Goal: Task Accomplishment & Management: Manage account settings

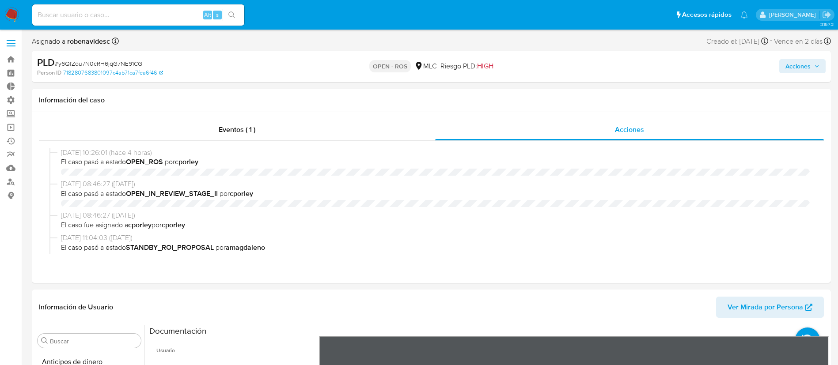
select select "10"
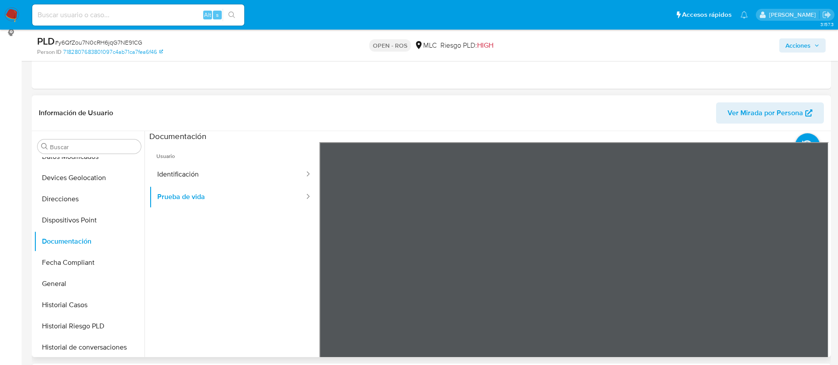
scroll to position [186, 0]
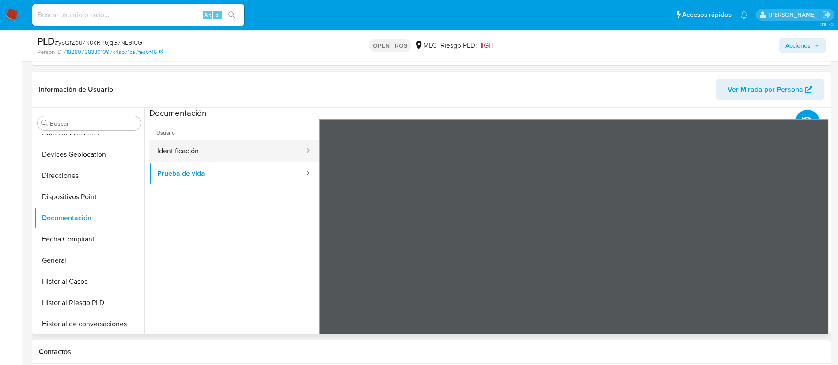
click at [178, 151] on button "Identificación" at bounding box center [227, 151] width 156 height 23
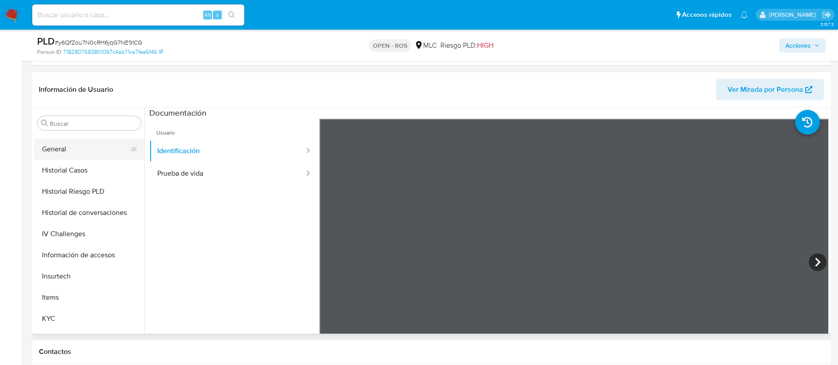
scroll to position [265, 0]
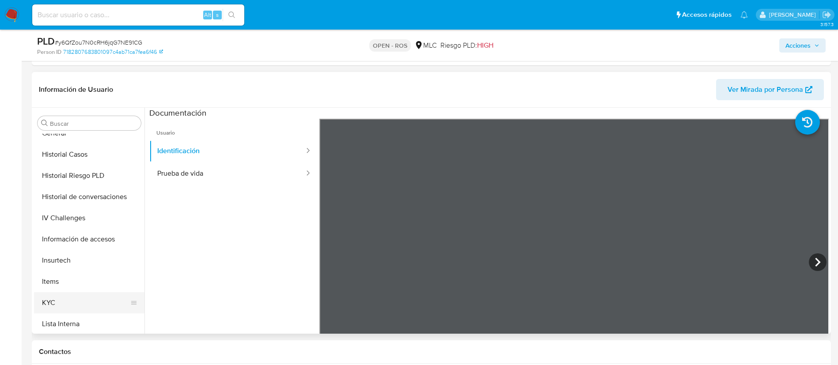
click at [59, 311] on button "KYC" at bounding box center [85, 302] width 103 height 21
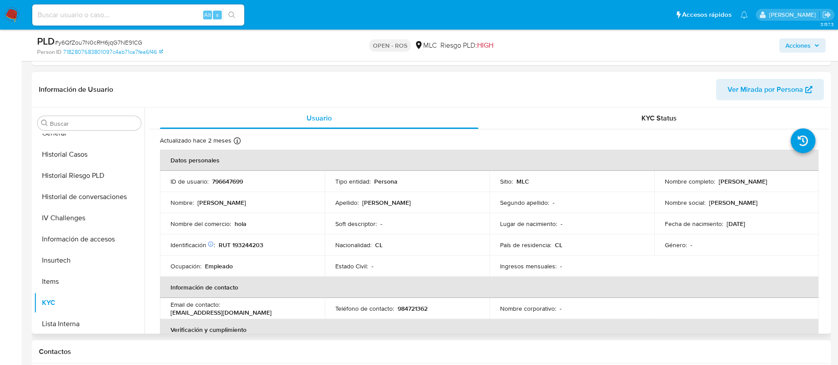
scroll to position [0, 0]
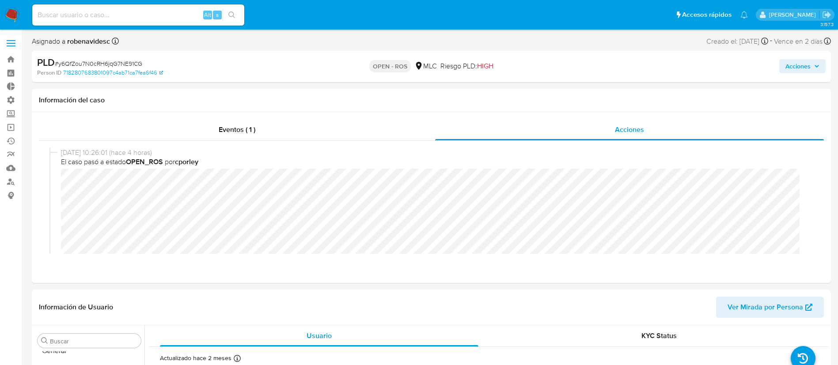
click at [800, 68] on span "Acciones" at bounding box center [797, 66] width 25 height 14
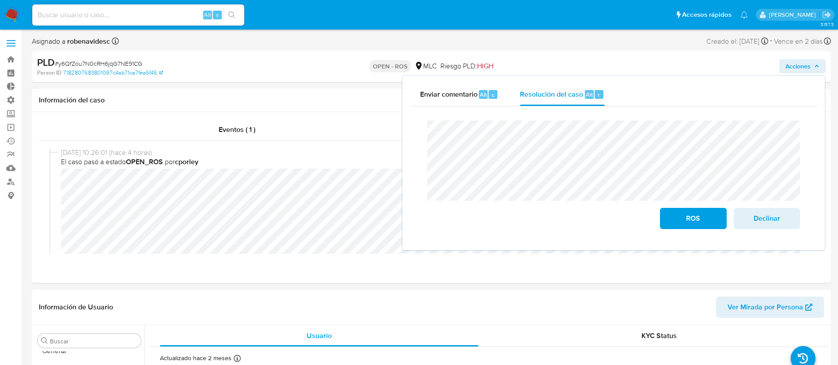
click at [409, 183] on div "Enviar comentario Alt c Resolución del caso Alt r Cierre de caso ROS Declinar" at bounding box center [613, 163] width 422 height 174
click at [681, 219] on span "ROS" at bounding box center [692, 218] width 43 height 19
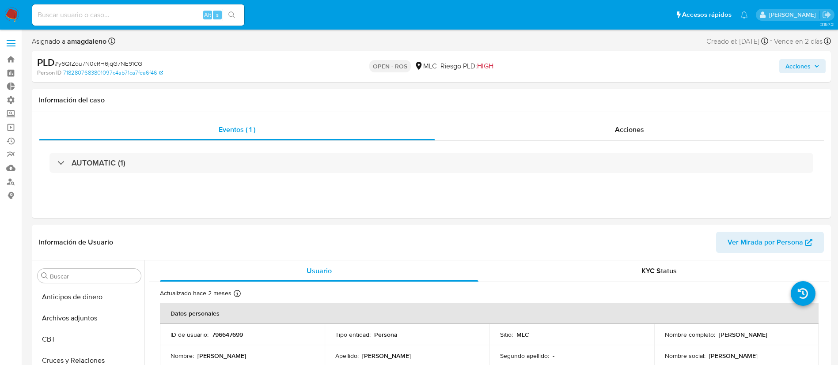
select select "10"
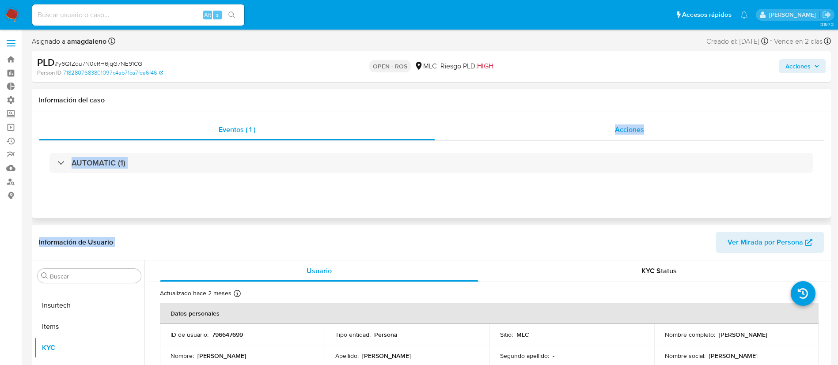
drag, startPoint x: 565, startPoint y: 125, endPoint x: 607, endPoint y: 121, distance: 42.6
click at [607, 121] on div "Acciones" at bounding box center [629, 129] width 389 height 21
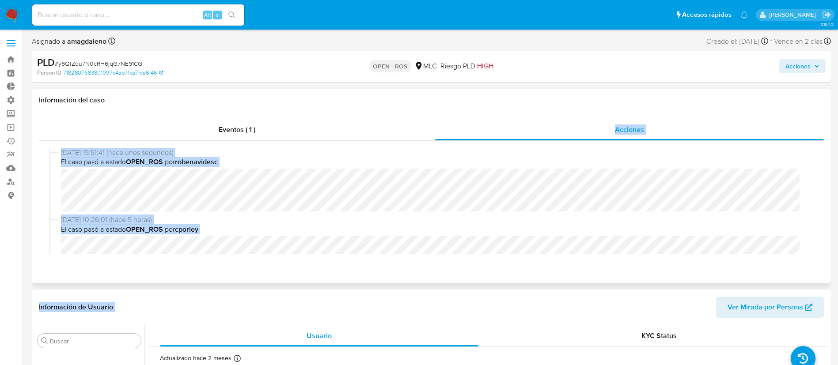
click at [518, 254] on div "08/09/2025 15:51:41 (hace unos segundos) El caso pasó a estado OPEN_ROS por rob…" at bounding box center [431, 201] width 785 height 120
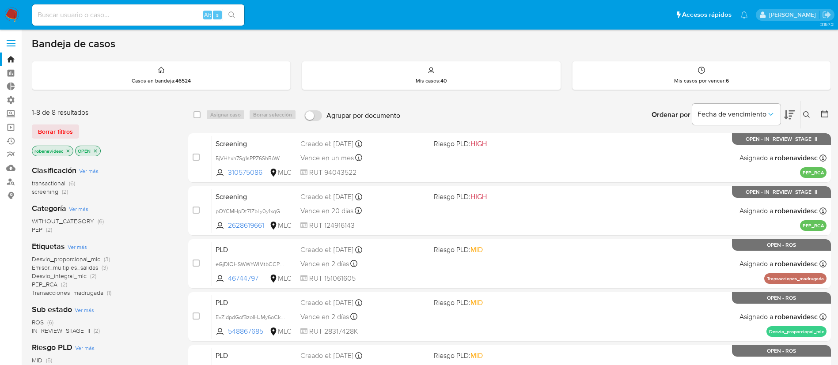
scroll to position [226, 0]
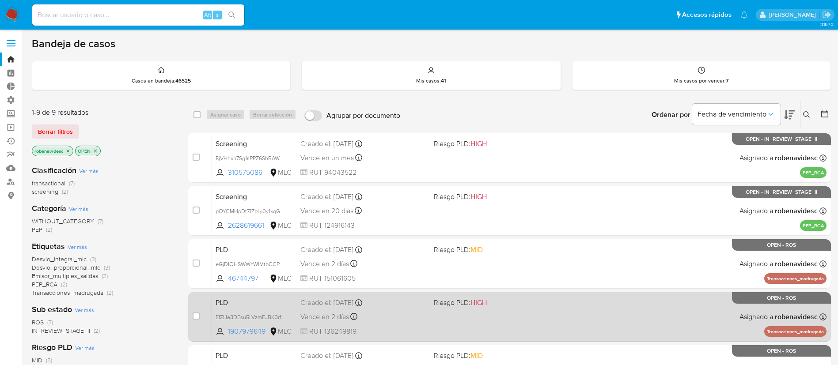
click at [484, 298] on span "HIGH" at bounding box center [478, 303] width 16 height 10
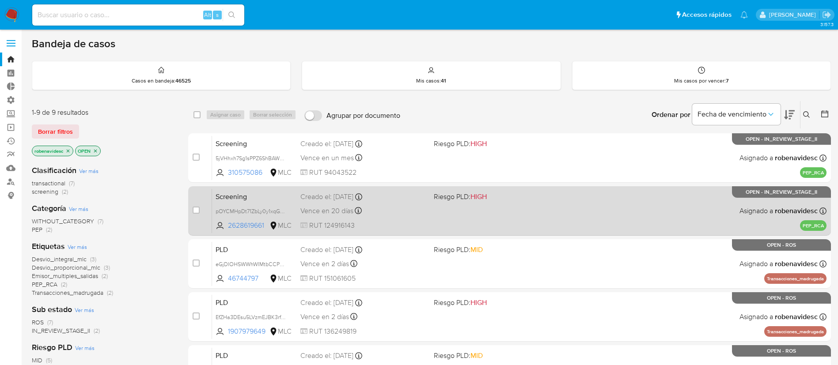
click at [478, 228] on div "Screening pOYCMHpDt71ZbLy0y1xqGqfo 2628619661 MLC Riesgo PLD: HIGH Creado el: 2…" at bounding box center [519, 211] width 614 height 45
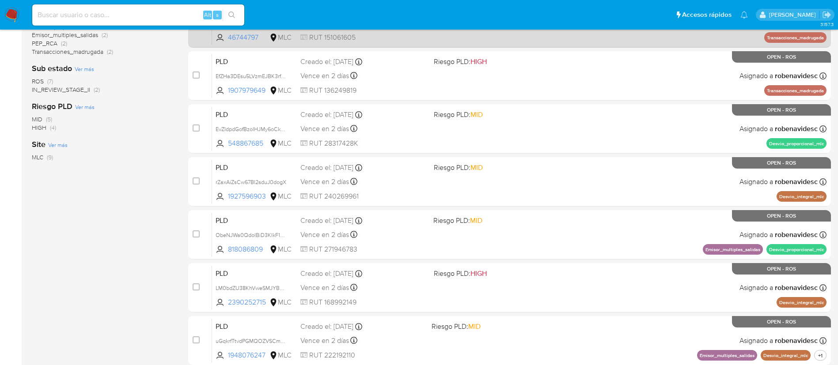
scroll to position [243, 0]
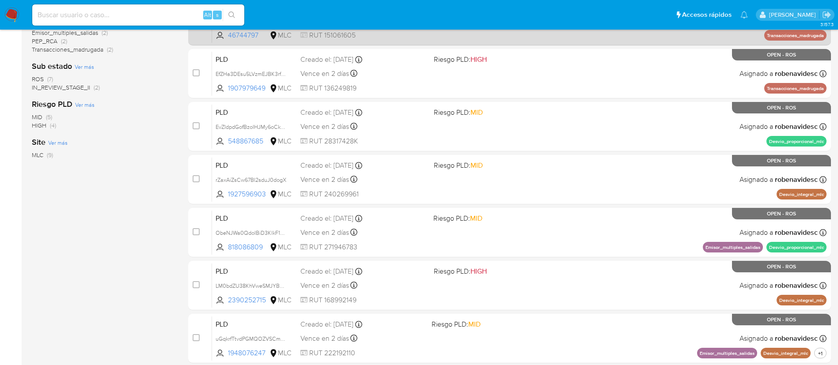
click at [527, 264] on div "PLD LM0bdZU38KhVweSMJYBYIard 2390252715 MLC Riesgo PLD: HIGH Creado el: [DATE] …" at bounding box center [519, 285] width 614 height 45
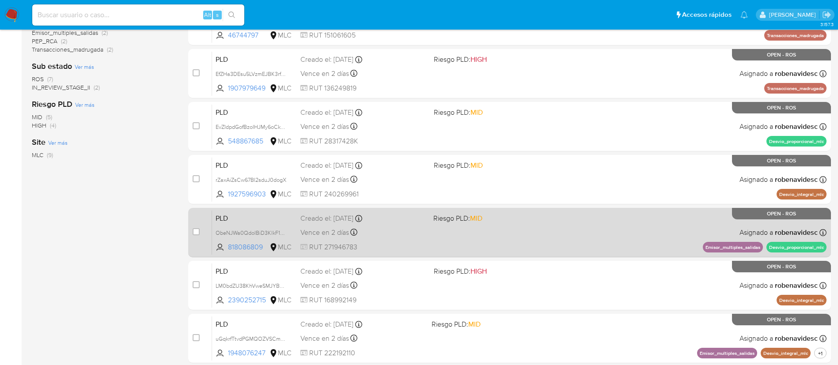
scroll to position [279, 0]
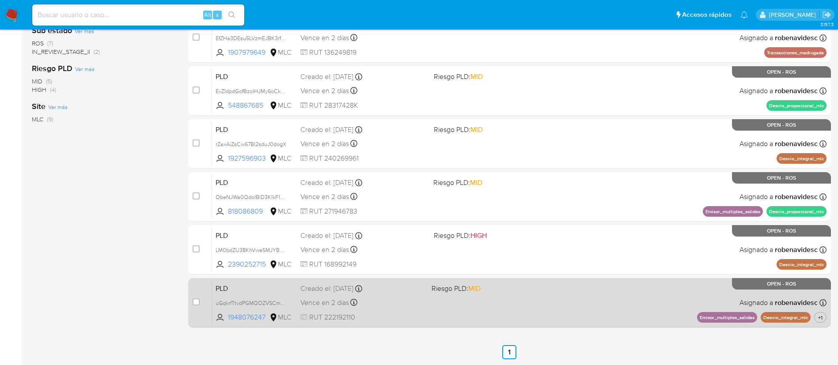
click at [454, 303] on div "PLD uGqkrfTtvdPGMQOZVSCm2h0r 1948076247 MLC Riesgo PLD: MID Creado el: 12/06/20…" at bounding box center [519, 302] width 614 height 45
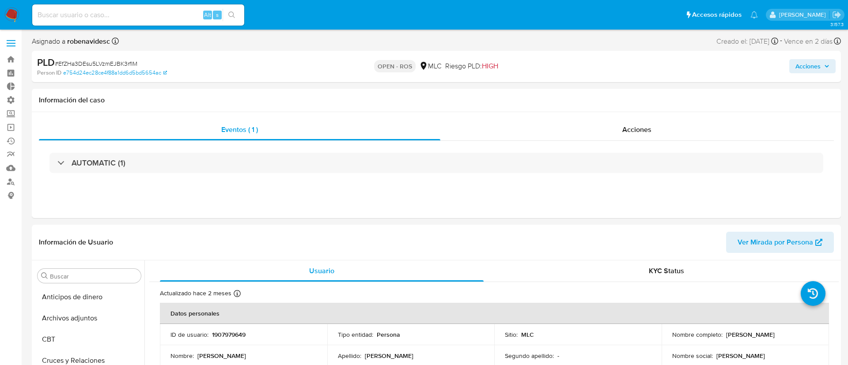
select select "10"
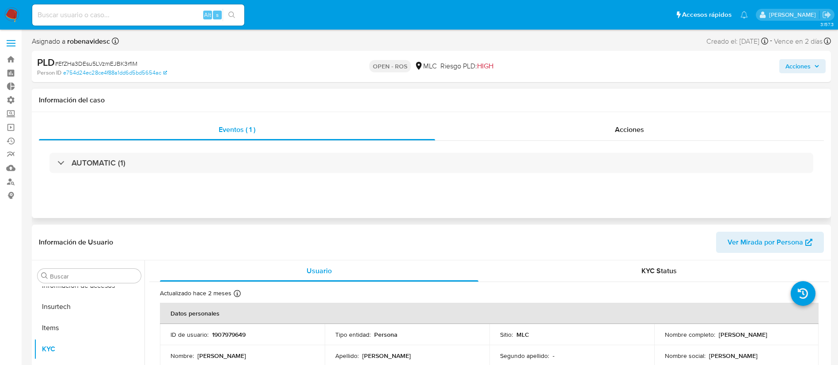
scroll to position [373, 0]
click at [607, 130] on div "Acciones" at bounding box center [629, 129] width 389 height 21
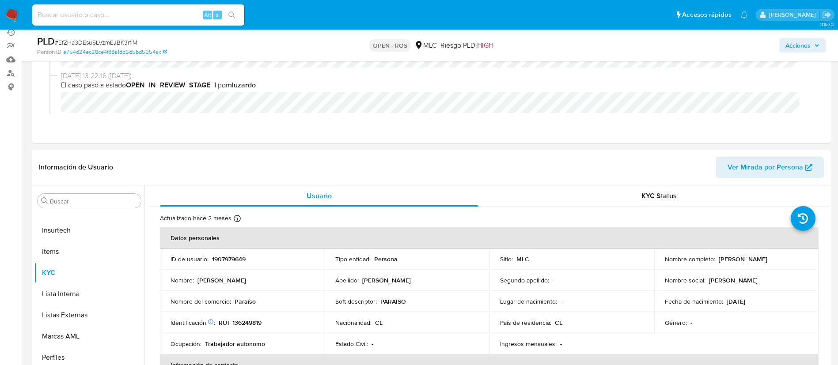
scroll to position [111, 0]
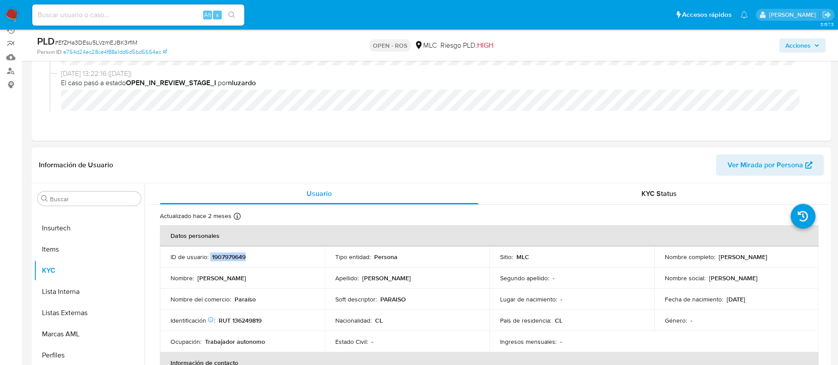
drag, startPoint x: 278, startPoint y: 259, endPoint x: 210, endPoint y: 259, distance: 68.0
click at [210, 259] on div "ID de usuario : 1907979649" at bounding box center [242, 257] width 144 height 8
copy div "1907979649"
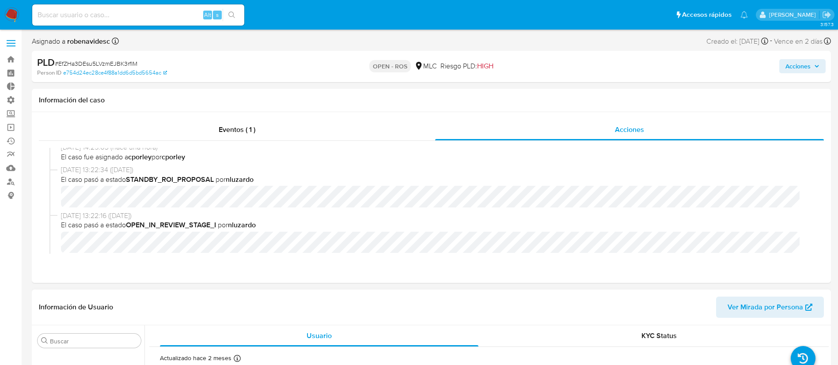
scroll to position [0, 0]
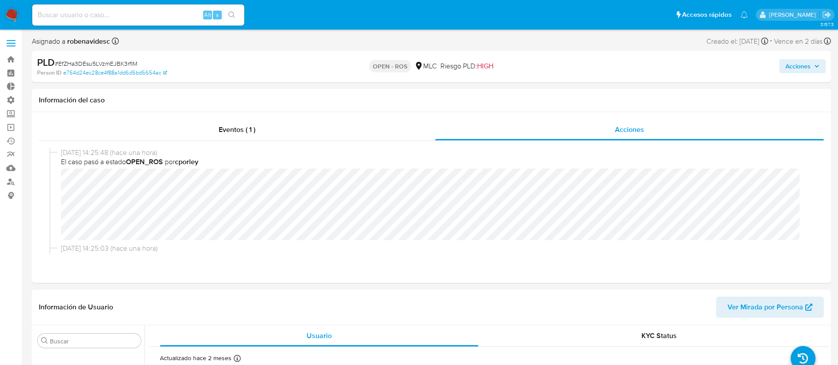
click at [807, 66] on span "Acciones" at bounding box center [797, 66] width 25 height 14
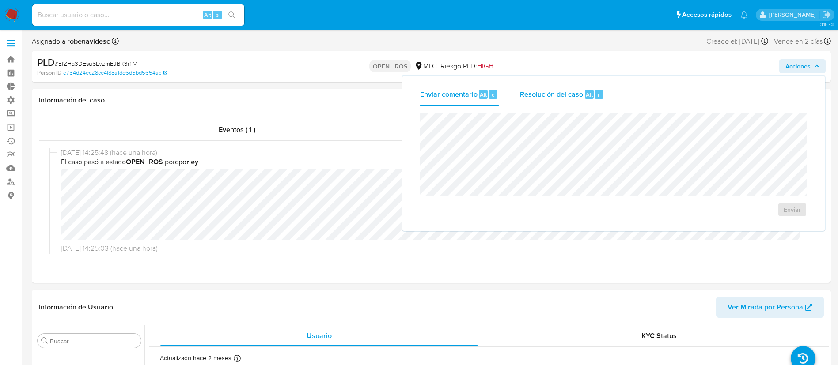
click at [586, 87] on div "Resolución del caso Alt r" at bounding box center [562, 94] width 84 height 23
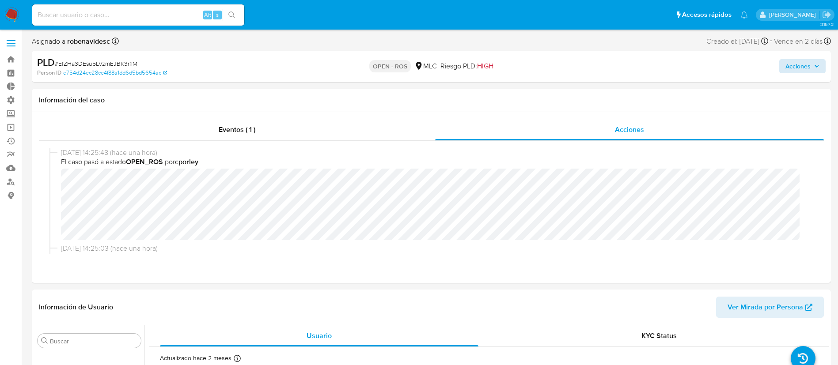
drag, startPoint x: 794, startPoint y: 57, endPoint x: 796, endPoint y: 63, distance: 6.7
click at [796, 63] on div "Acciones" at bounding box center [695, 66] width 261 height 21
click at [796, 63] on span "Acciones" at bounding box center [797, 66] width 25 height 14
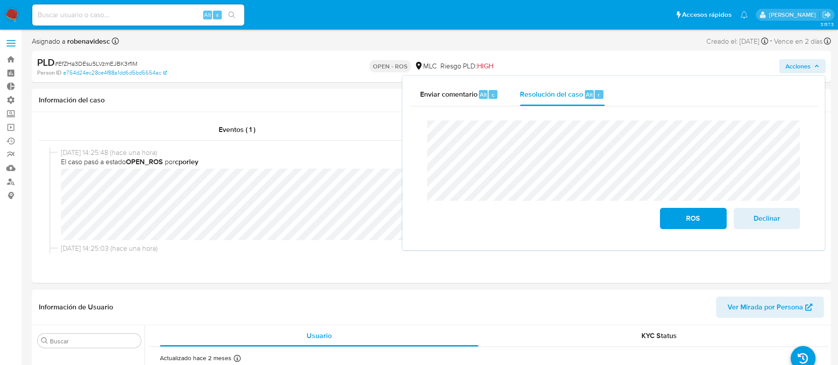
click at [418, 159] on div "Cierre de caso ROS Declinar" at bounding box center [613, 174] width 408 height 137
click at [481, 309] on header "Información de Usuario Ver Mirada por Persona" at bounding box center [431, 307] width 785 height 21
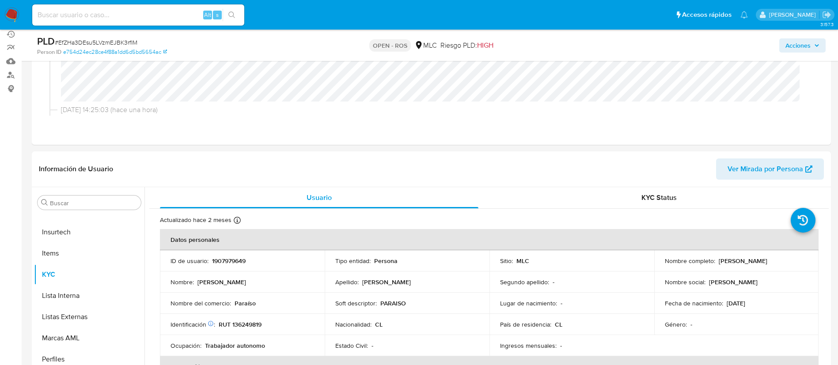
click at [793, 48] on span "Acciones" at bounding box center [797, 45] width 25 height 14
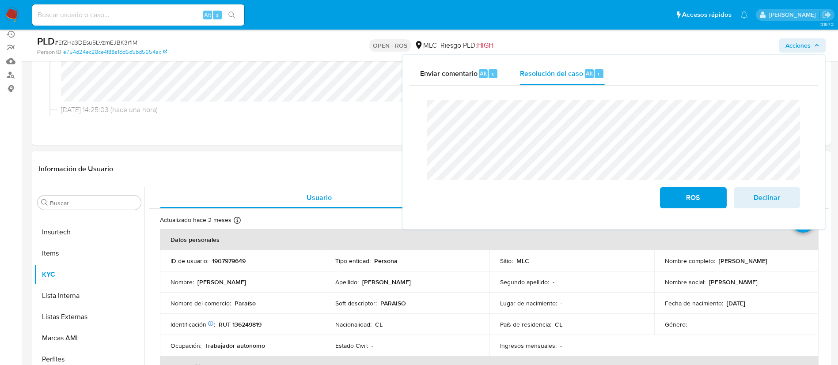
click at [569, 319] on td "País de residencia : CL" at bounding box center [571, 324] width 165 height 21
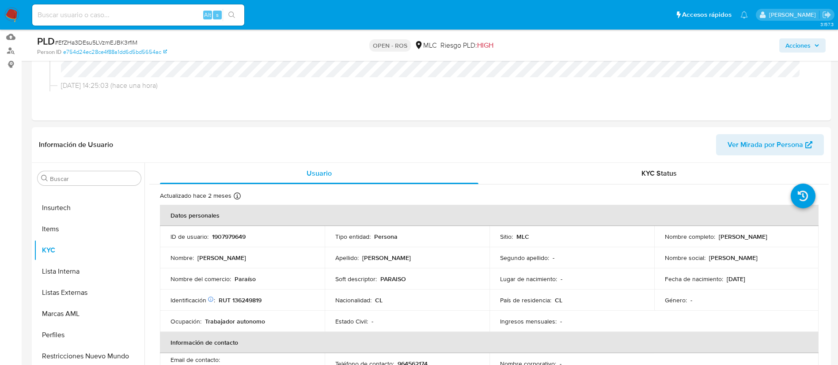
click at [807, 47] on span "Acciones" at bounding box center [797, 45] width 25 height 14
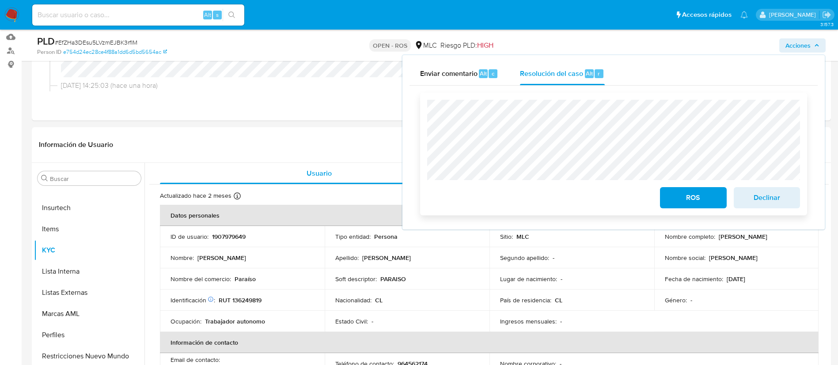
click at [702, 202] on span "ROS" at bounding box center [692, 197] width 43 height 19
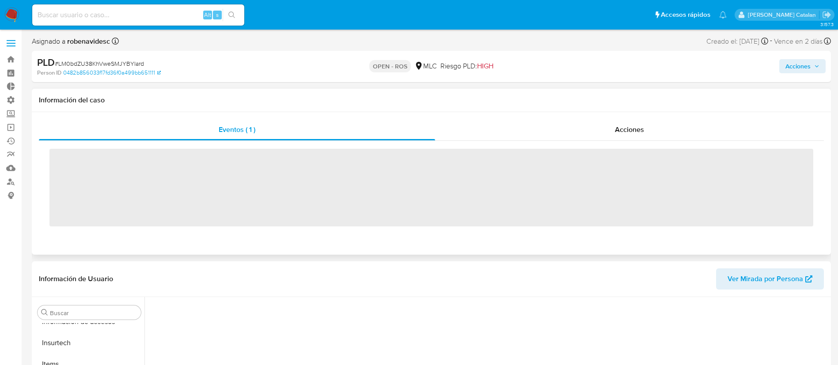
scroll to position [373, 0]
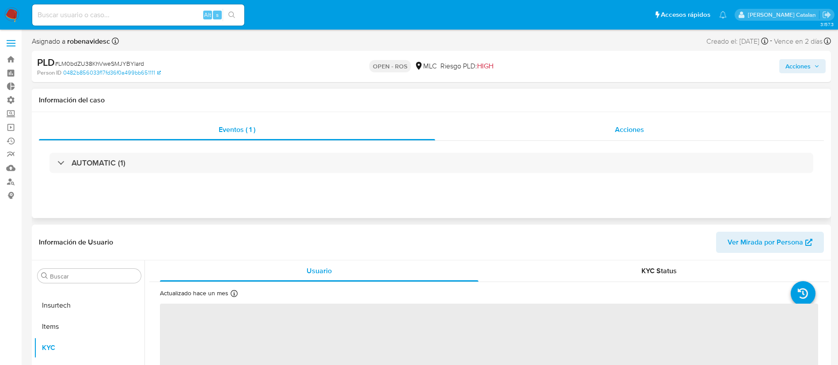
click at [631, 136] on div "Acciones" at bounding box center [629, 129] width 389 height 21
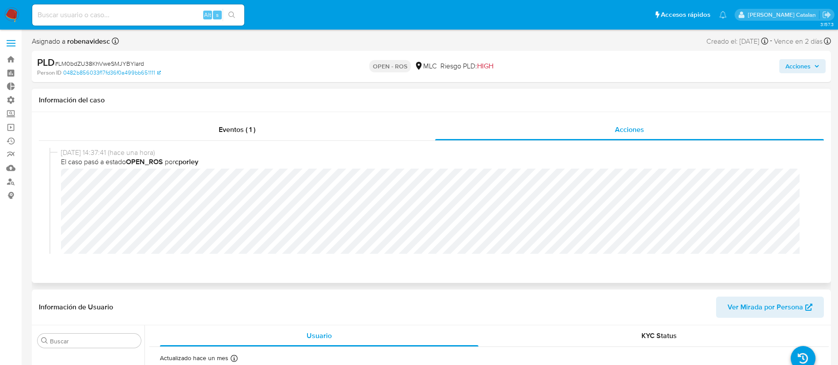
select select "10"
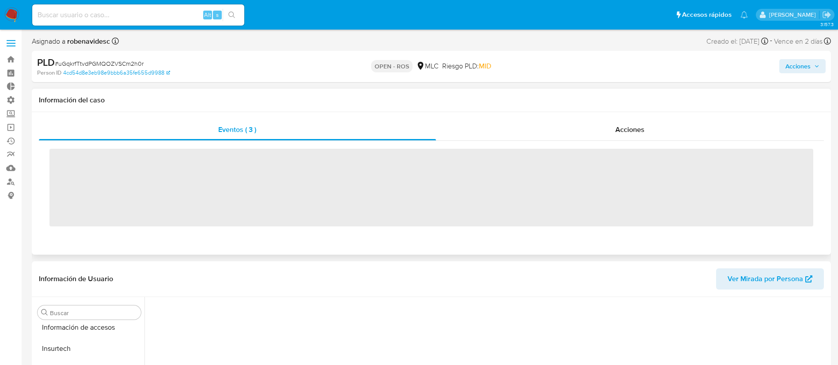
scroll to position [373, 0]
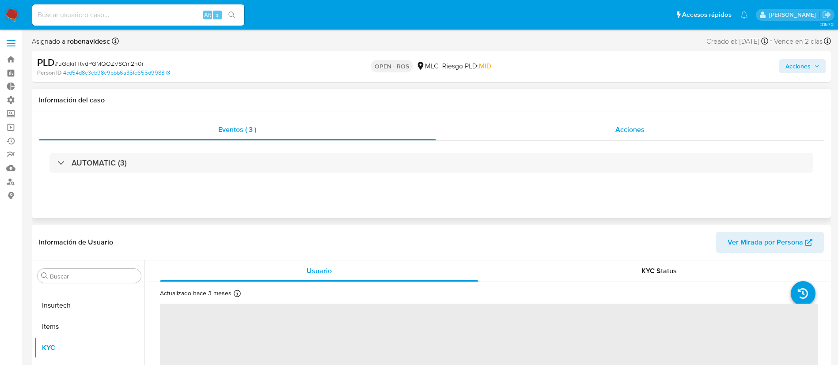
click at [569, 137] on div "Acciones" at bounding box center [630, 129] width 388 height 21
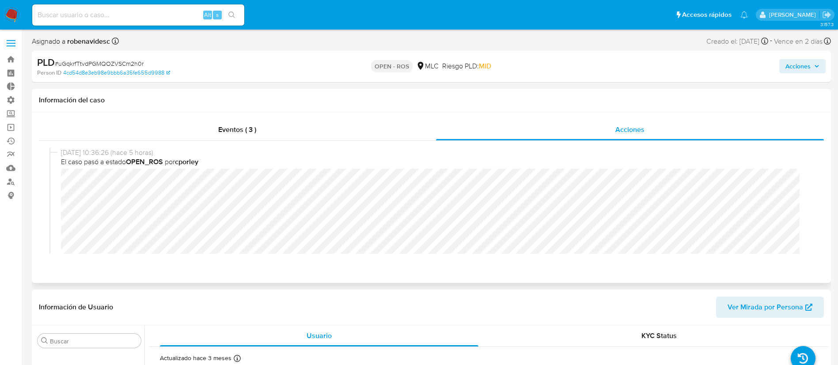
select select "10"
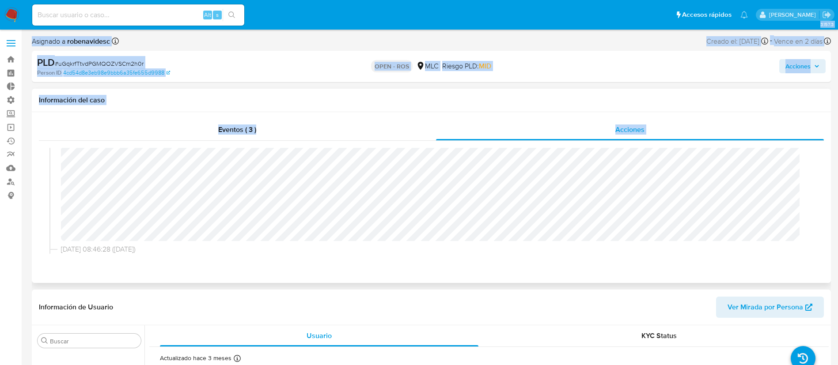
scroll to position [0, 0]
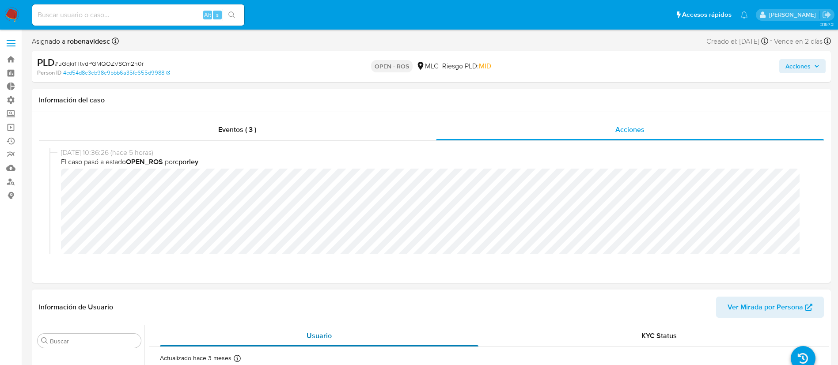
click at [479, 332] on button "Usuario" at bounding box center [319, 336] width 340 height 21
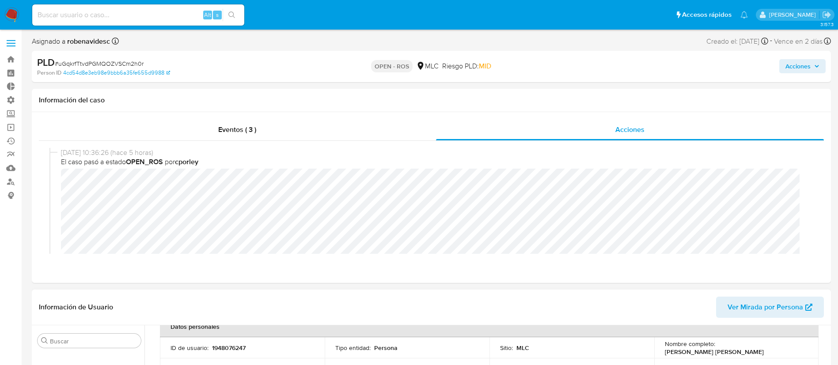
scroll to position [52, 0]
drag, startPoint x: 296, startPoint y: 345, endPoint x: 210, endPoint y: 346, distance: 86.1
click at [210, 346] on div "ID de usuario : 1948076247" at bounding box center [242, 348] width 144 height 8
copy div "1948076247"
click at [642, 118] on div "Eventos ( 3 ) Acciones 08/09/2025 10:36:26 (hace 5 horas) El caso pasó a estado…" at bounding box center [431, 197] width 799 height 171
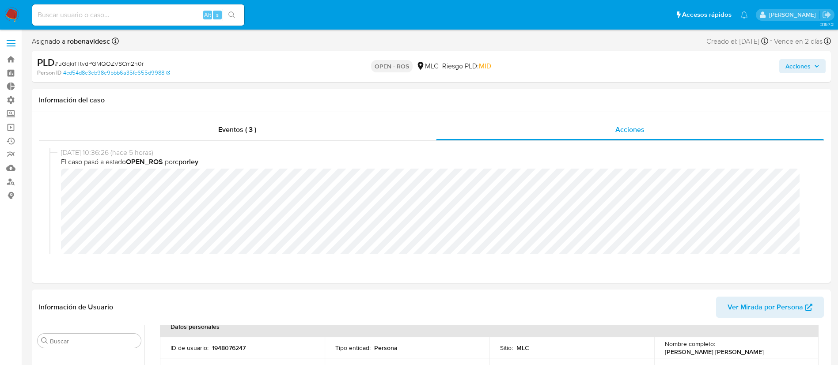
click at [789, 66] on span "Acciones" at bounding box center [797, 66] width 25 height 14
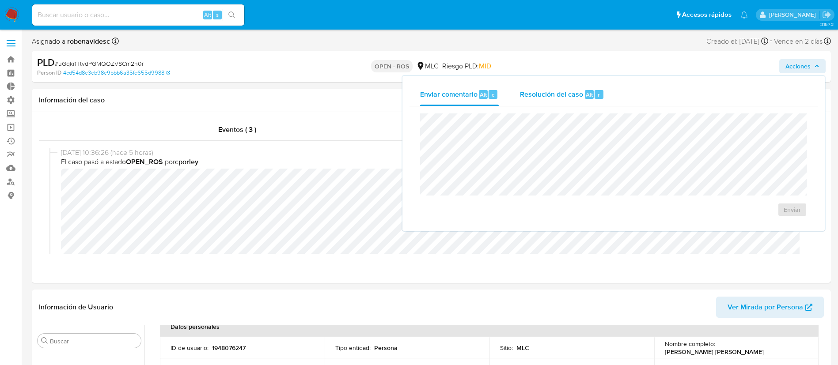
click at [578, 91] on span "Resolución del caso" at bounding box center [551, 94] width 63 height 10
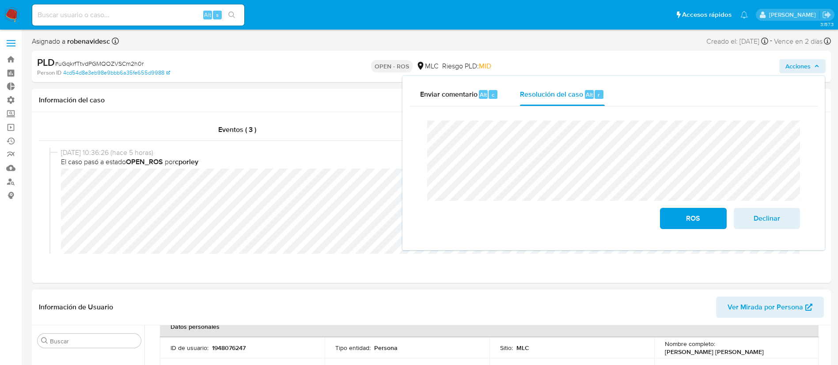
click at [344, 310] on header "Información de Usuario Ver Mirada por Persona" at bounding box center [431, 307] width 785 height 21
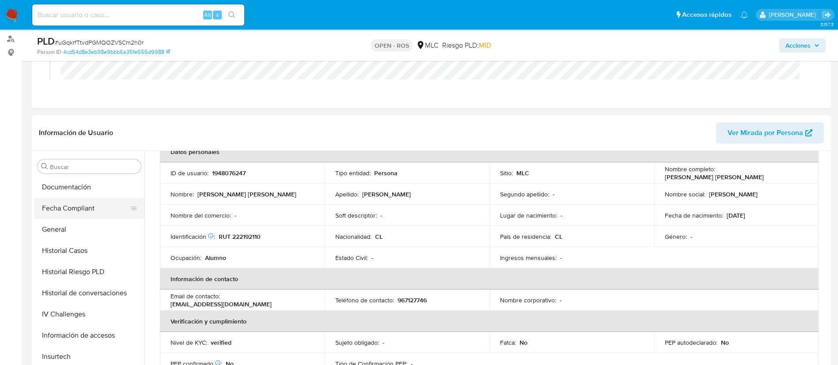
scroll to position [189, 0]
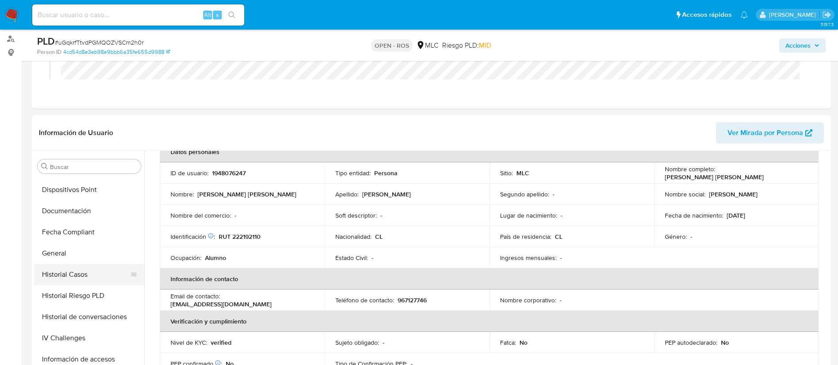
click at [64, 268] on button "Historial Casos" at bounding box center [85, 274] width 103 height 21
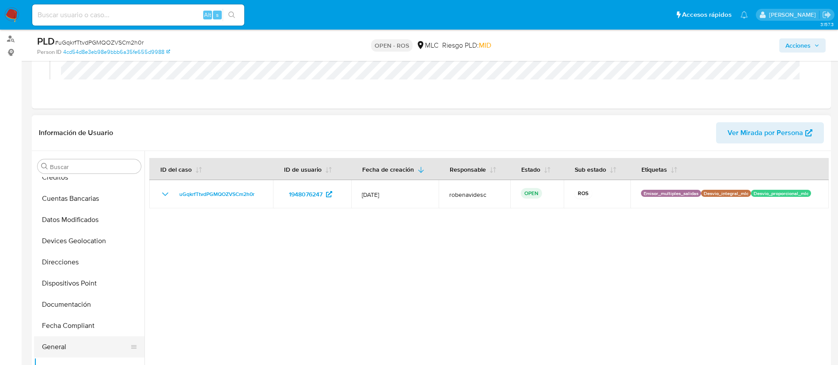
scroll to position [95, 0]
click at [61, 310] on button "Documentación" at bounding box center [85, 305] width 103 height 21
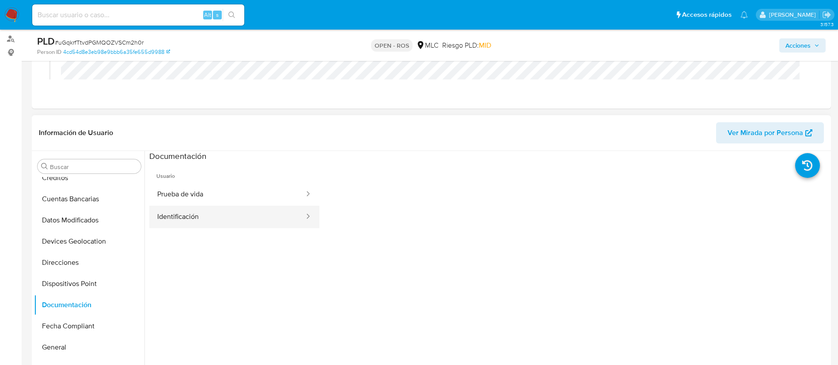
click at [213, 213] on button "Identificación" at bounding box center [227, 217] width 156 height 23
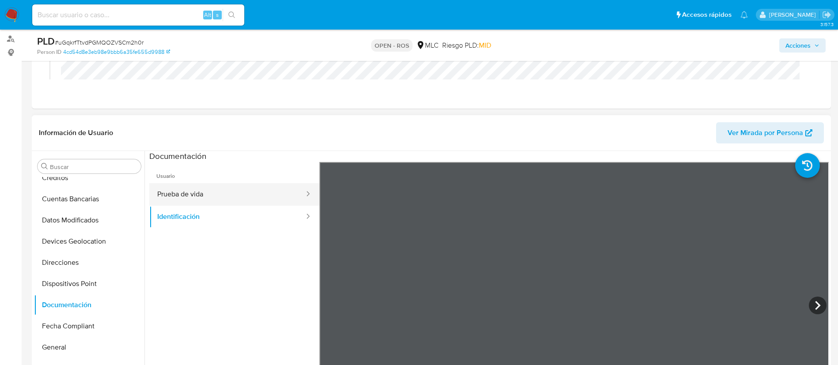
click at [221, 198] on button "Prueba de vida" at bounding box center [227, 194] width 156 height 23
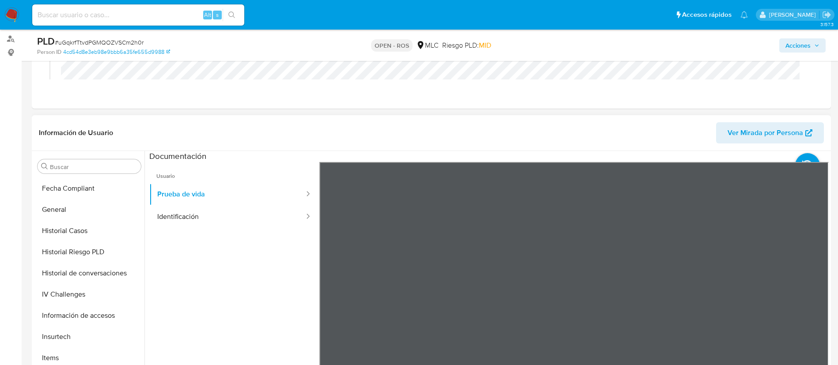
scroll to position [233, 0]
click at [74, 231] on button "Historial Casos" at bounding box center [89, 230] width 110 height 21
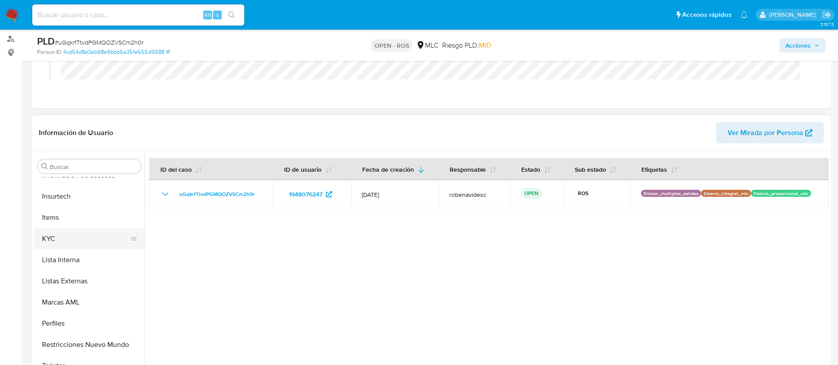
scroll to position [373, 0]
click at [65, 246] on button "KYC" at bounding box center [85, 238] width 103 height 21
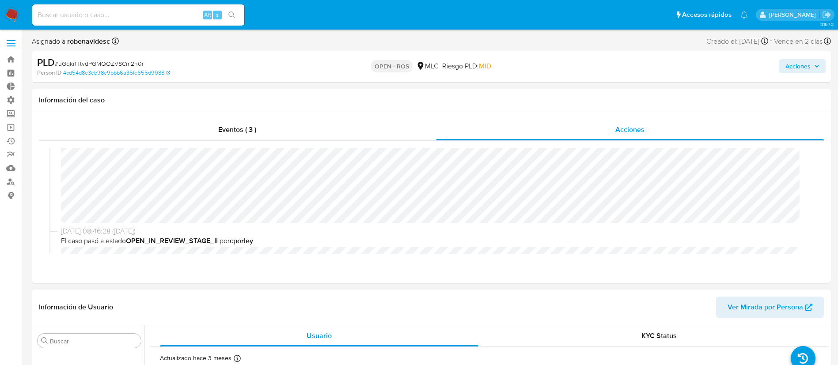
scroll to position [70, 0]
drag, startPoint x: 798, startPoint y: 75, endPoint x: 802, endPoint y: 68, distance: 7.4
click at [802, 68] on div "Acciones" at bounding box center [695, 66] width 261 height 21
click at [802, 68] on span "Acciones" at bounding box center [797, 66] width 25 height 14
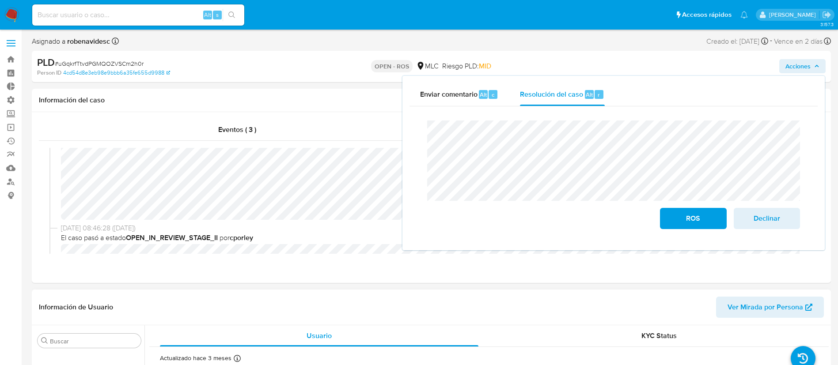
click at [576, 299] on header "Información de Usuario Ver Mirada por Persona" at bounding box center [431, 307] width 785 height 21
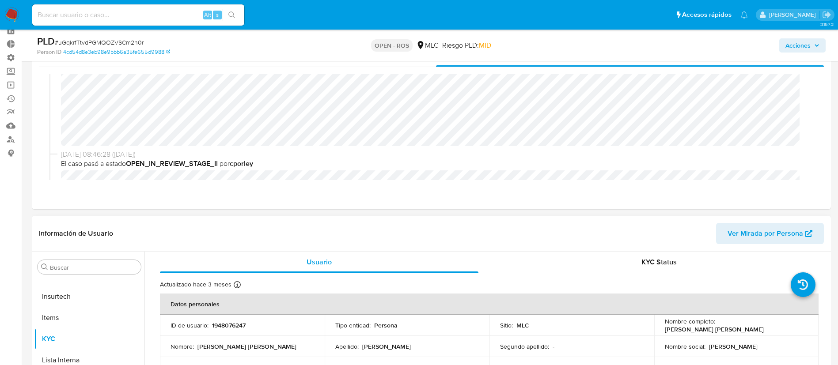
scroll to position [0, 0]
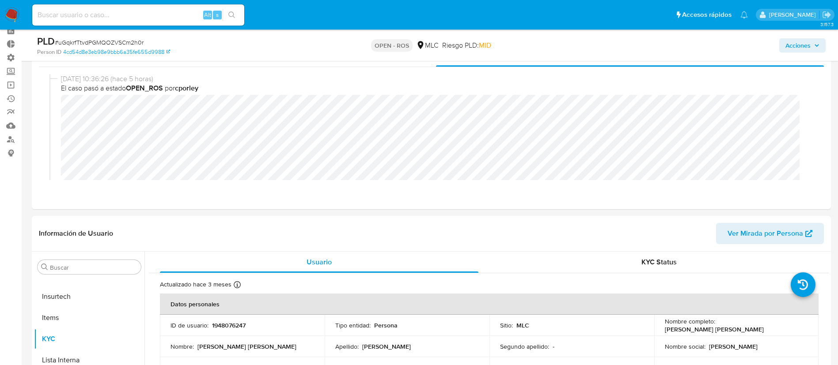
click at [778, 46] on div "Acciones" at bounding box center [695, 45] width 261 height 21
click at [789, 45] on span "Acciones" at bounding box center [797, 45] width 25 height 14
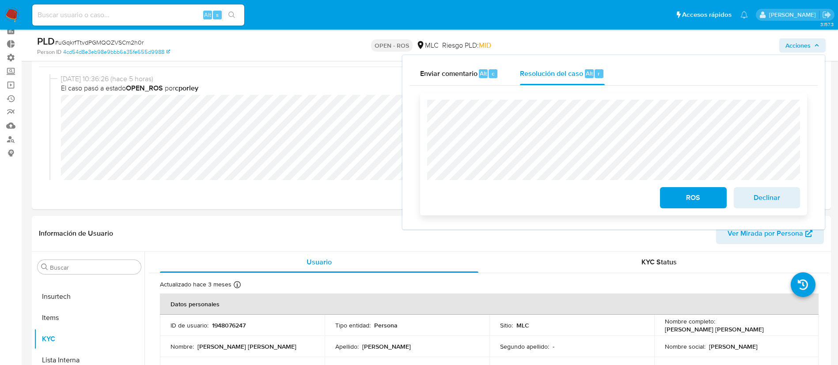
click at [424, 125] on div "ROS Declinar" at bounding box center [613, 154] width 387 height 123
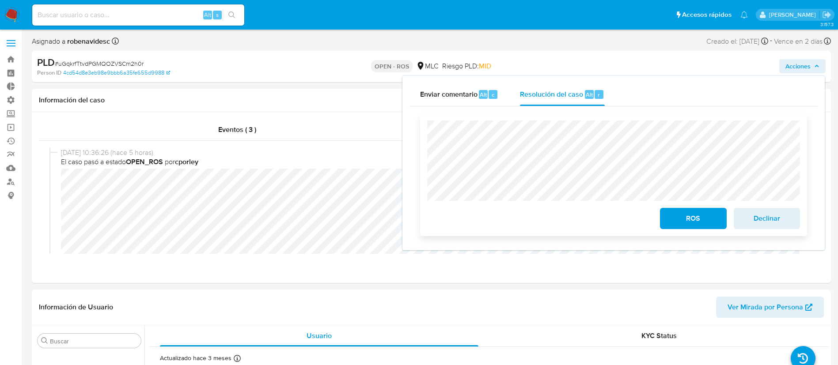
click at [668, 216] on button "ROS" at bounding box center [693, 218] width 66 height 21
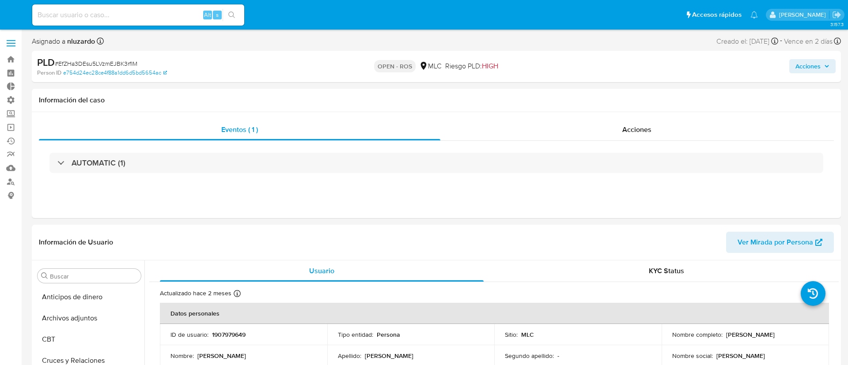
select select "10"
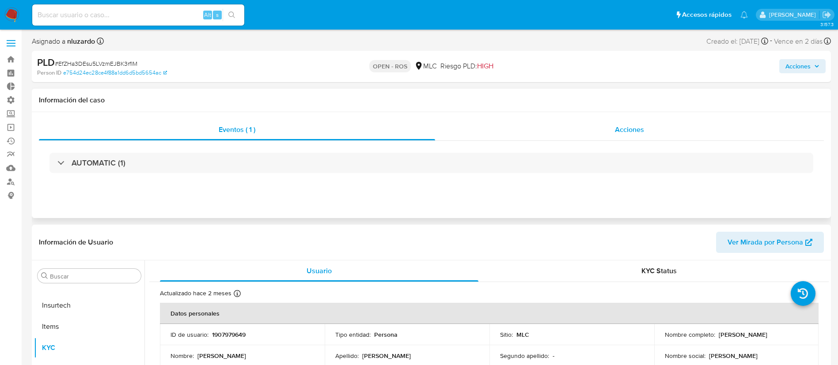
click at [607, 137] on div "Acciones" at bounding box center [629, 129] width 389 height 21
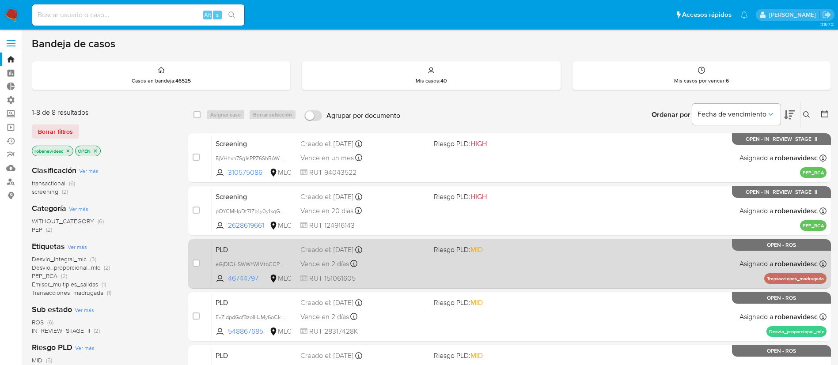
click at [478, 259] on div "PLD eGjDIOHSWWhWIMtbCCPvMiYg 46744797 MLC Riesgo PLD: MID Creado el: [DATE] Cre…" at bounding box center [519, 264] width 614 height 45
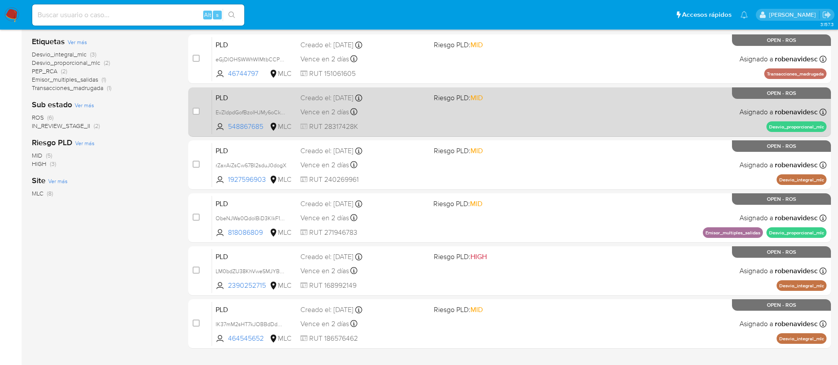
scroll to position [226, 0]
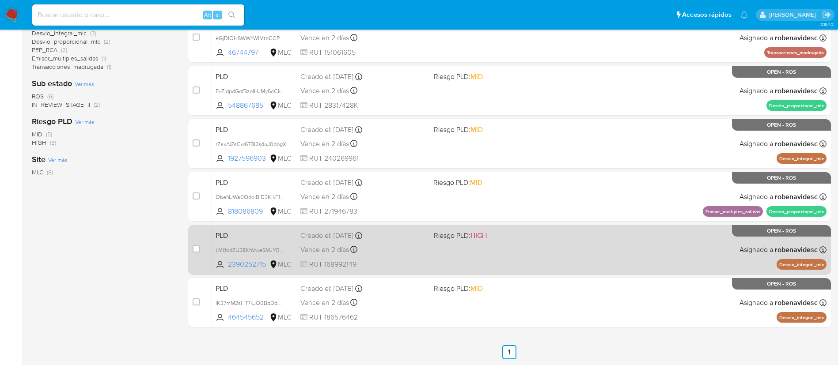
click at [494, 255] on div "PLD LM0bdZU38KhVweSMJYBYIard 2390252715 MLC Riesgo PLD: HIGH Creado el: [DATE] …" at bounding box center [519, 249] width 614 height 45
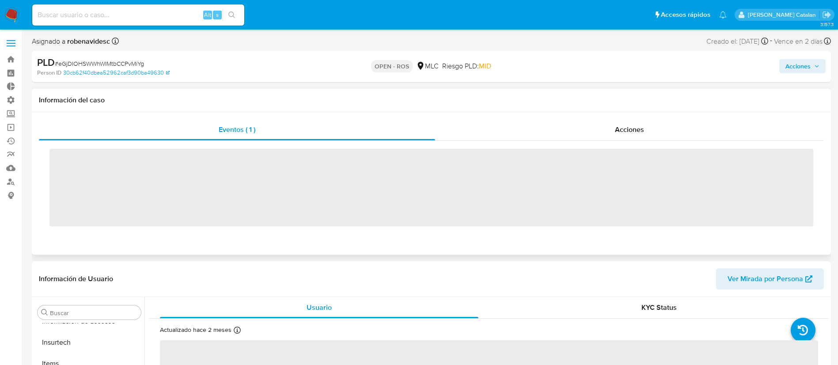
scroll to position [373, 0]
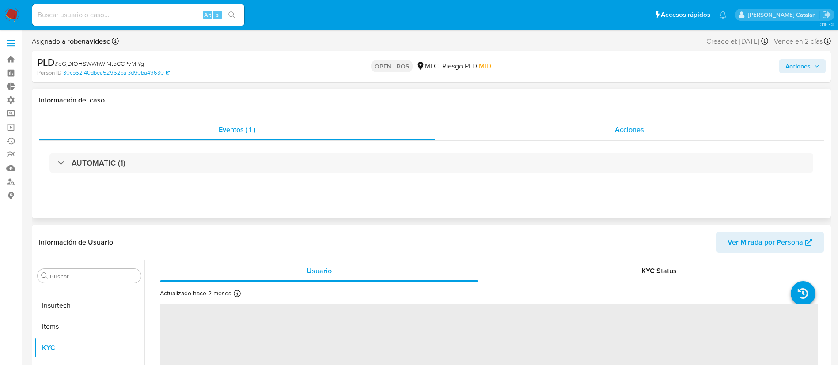
click at [621, 134] on span "Acciones" at bounding box center [629, 130] width 29 height 10
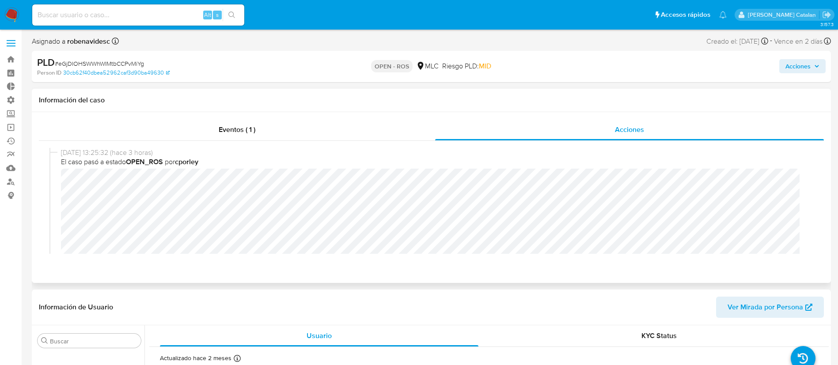
select select "10"
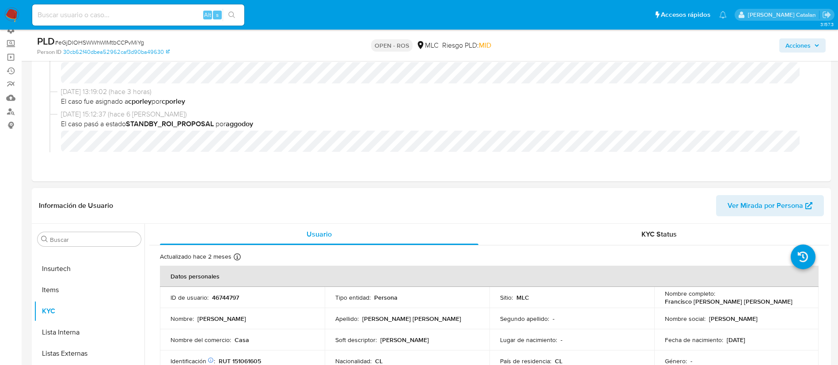
scroll to position [83, 0]
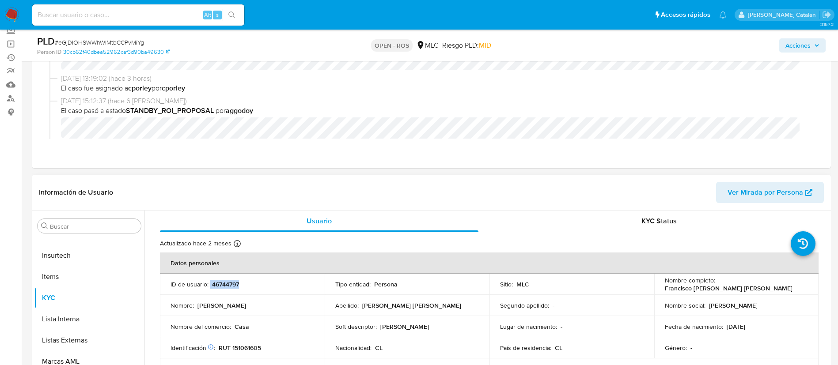
drag, startPoint x: 264, startPoint y: 285, endPoint x: 209, endPoint y: 283, distance: 54.8
click at [209, 283] on div "ID de usuario : 46744797" at bounding box center [242, 284] width 144 height 8
copy div "46744797"
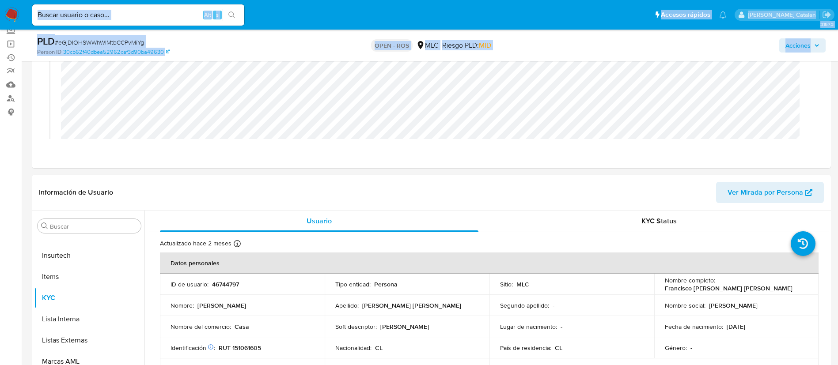
scroll to position [0, 0]
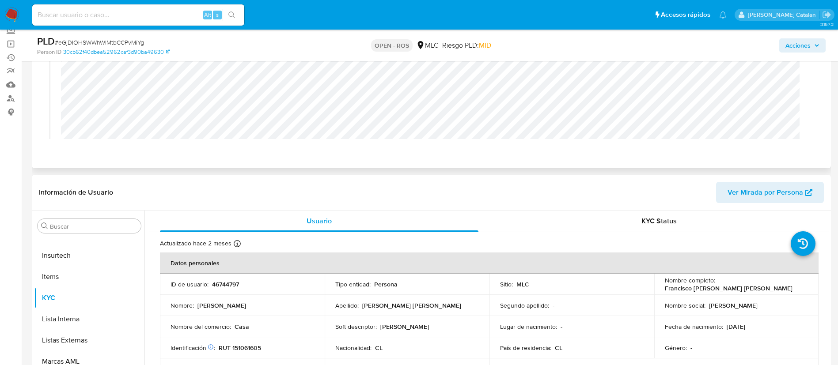
click at [59, 69] on div "08/09/2025 13:25:32 (hace 3 horas) El caso pasó a estado OPEN_ROS por cporley" at bounding box center [431, 106] width 764 height 146
click at [506, 221] on div "KYC Status" at bounding box center [659, 221] width 318 height 21
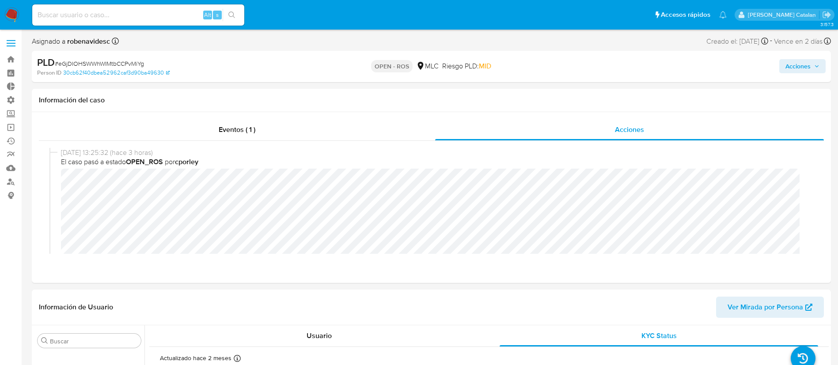
click at [817, 58] on div "Acciones" at bounding box center [695, 66] width 261 height 21
click at [807, 64] on span "Acciones" at bounding box center [797, 66] width 25 height 14
click at [417, 308] on header "Información de Usuario Ver Mirada por Persona" at bounding box center [431, 307] width 785 height 21
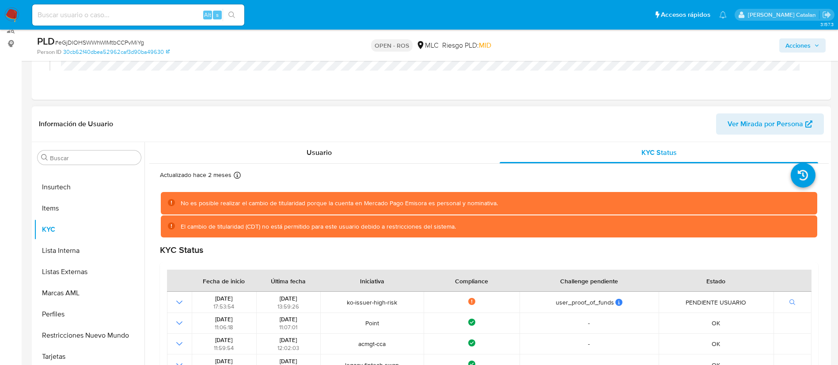
scroll to position [168, 0]
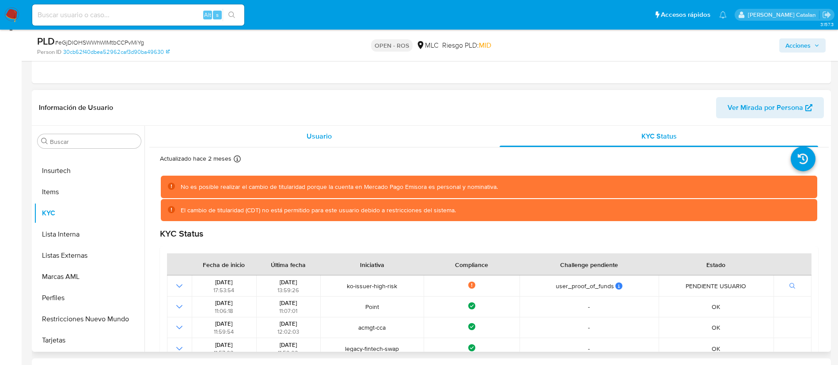
click at [363, 138] on div "Usuario" at bounding box center [319, 136] width 318 height 21
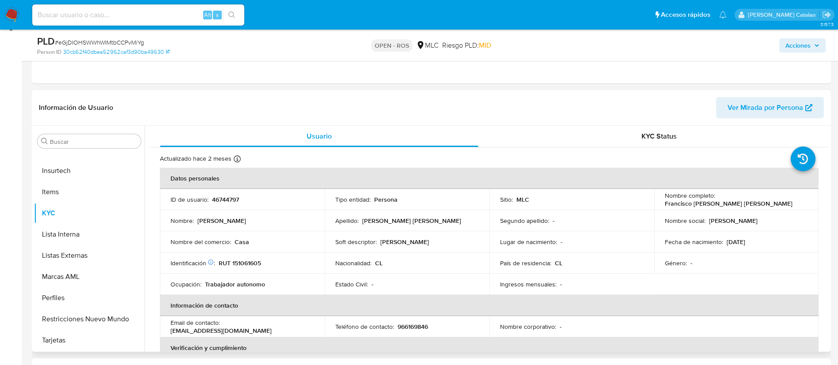
click at [296, 239] on div "Nombre del comercio : Casa" at bounding box center [242, 242] width 144 height 8
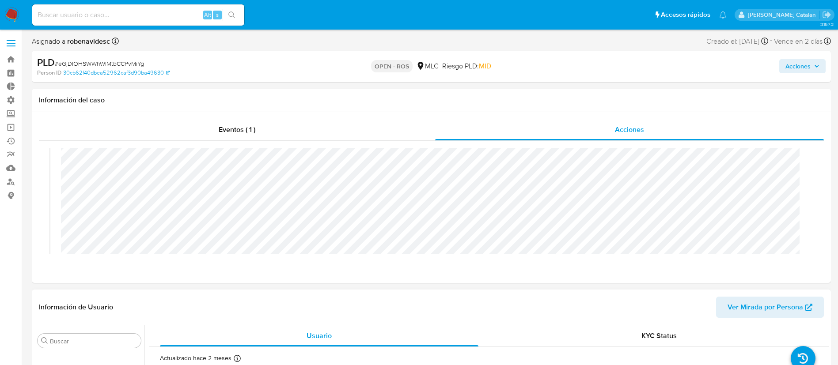
scroll to position [0, 0]
click at [788, 66] on span "Acciones" at bounding box center [797, 66] width 25 height 14
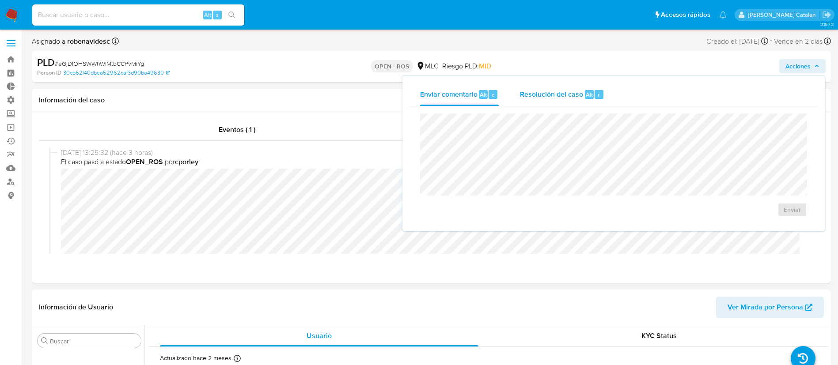
click at [575, 102] on div "Resolución del caso Alt r" at bounding box center [562, 94] width 84 height 23
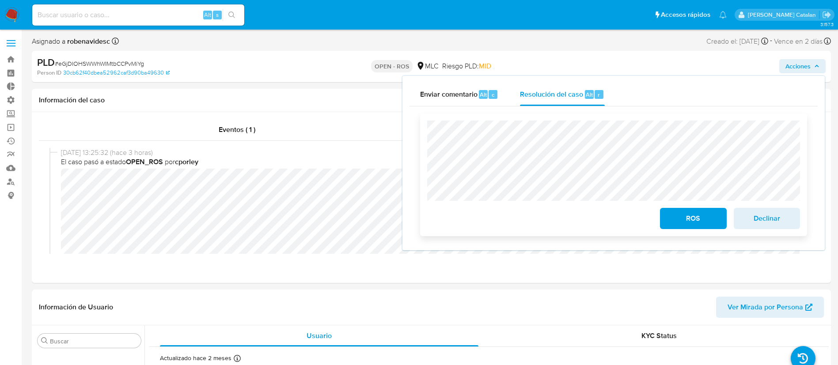
click at [548, 213] on div "ROS Declinar" at bounding box center [613, 217] width 373 height 25
click at [491, 315] on header "Información de Usuario Ver Mirada por Persona" at bounding box center [431, 307] width 785 height 21
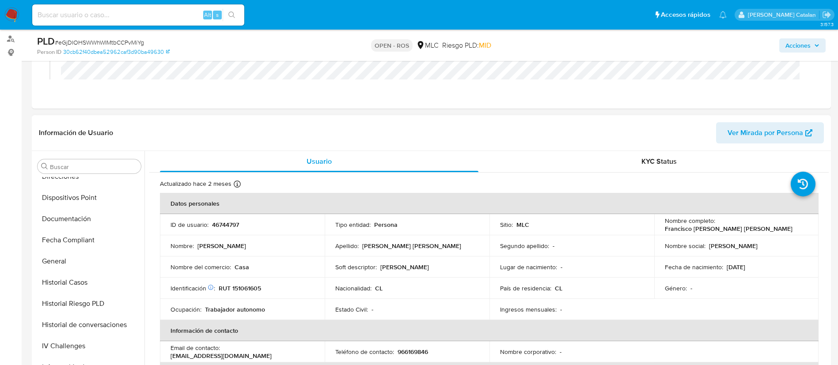
scroll to position [174, 0]
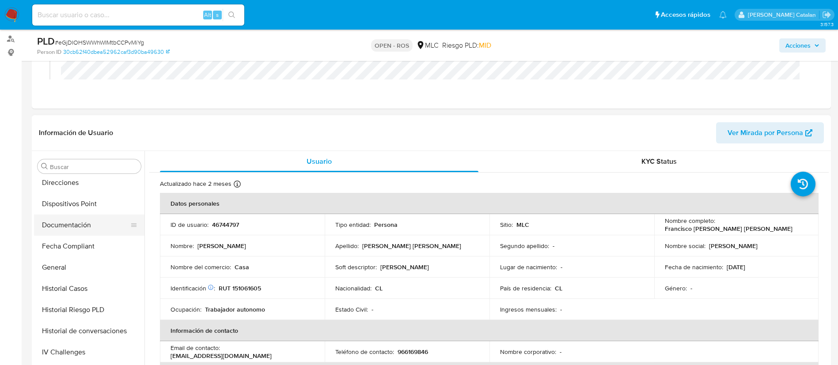
click at [75, 220] on button "Documentación" at bounding box center [85, 225] width 103 height 21
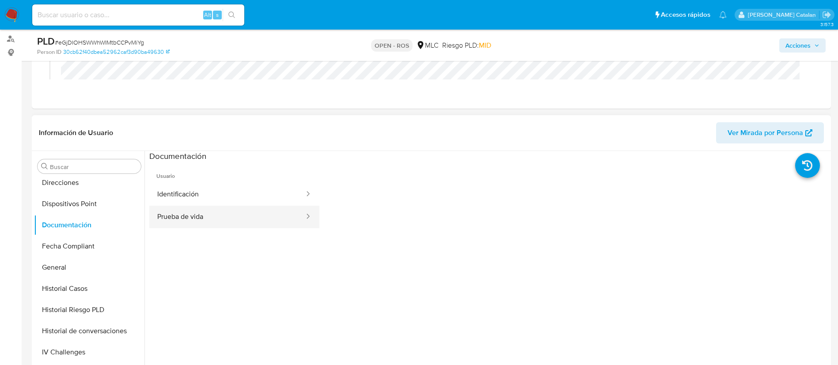
click at [237, 208] on button "Prueba de vida" at bounding box center [227, 217] width 156 height 23
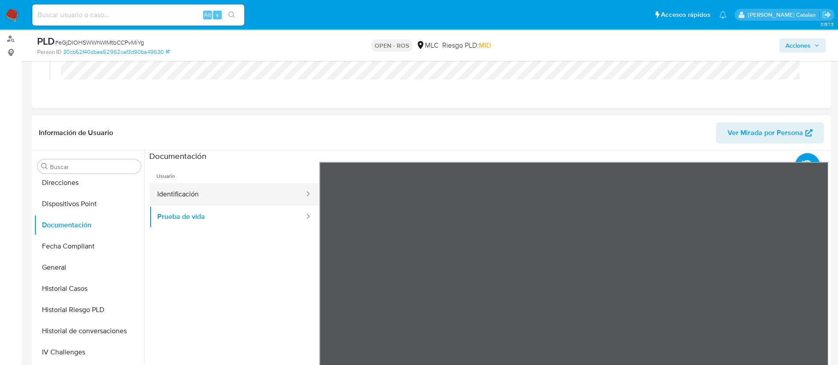
click at [247, 197] on button "Identificación" at bounding box center [227, 194] width 156 height 23
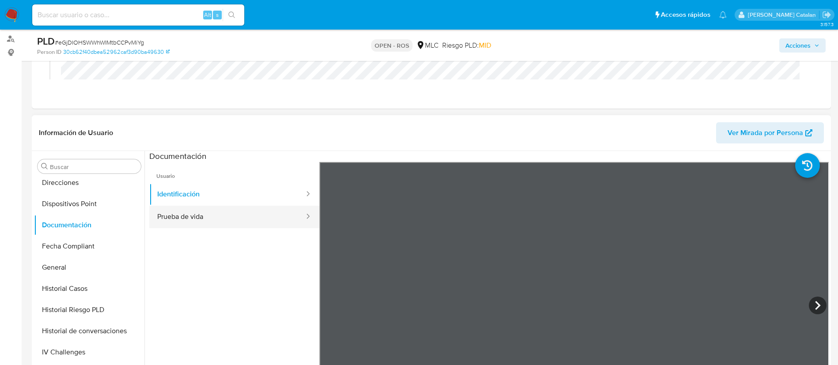
click at [246, 206] on button "Prueba de vida" at bounding box center [227, 217] width 156 height 23
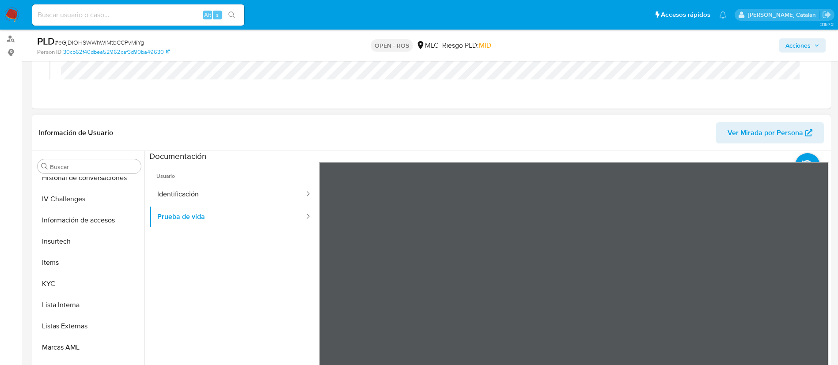
scroll to position [328, 0]
click at [67, 284] on button "KYC" at bounding box center [85, 283] width 103 height 21
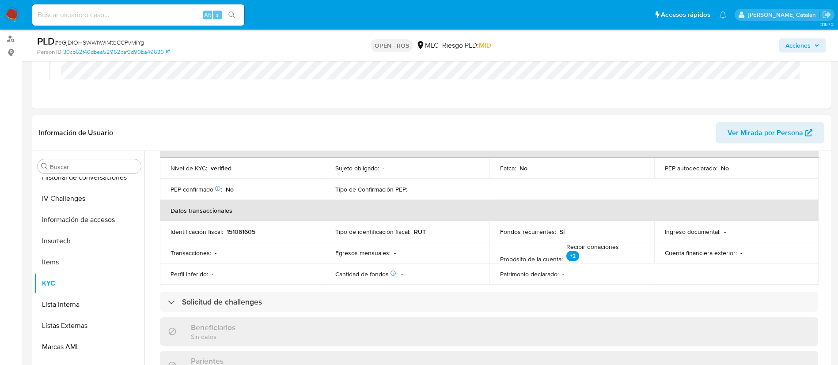
scroll to position [0, 0]
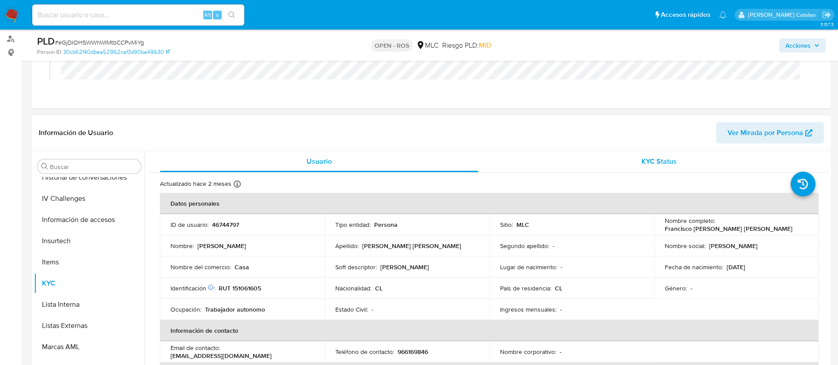
click at [655, 161] on span "KYC Status" at bounding box center [658, 161] width 35 height 10
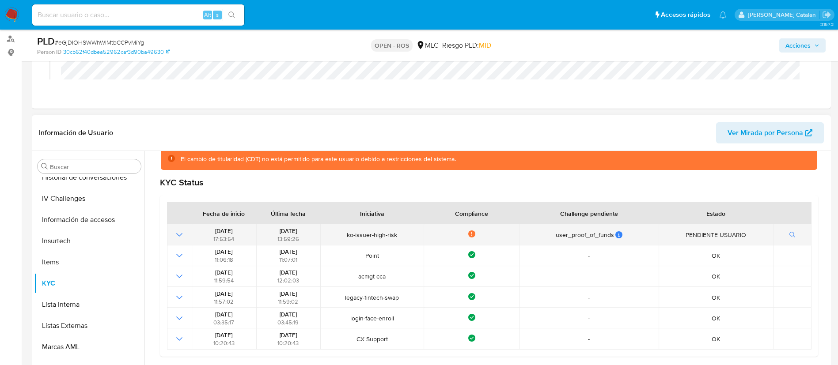
scroll to position [77, 0]
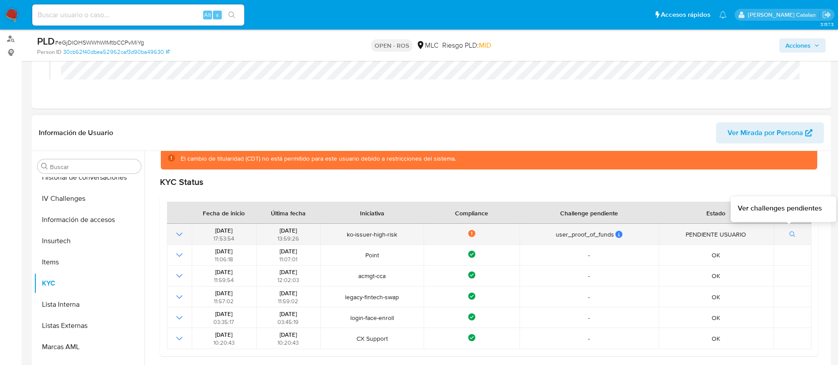
click at [785, 230] on button "button" at bounding box center [792, 234] width 15 height 11
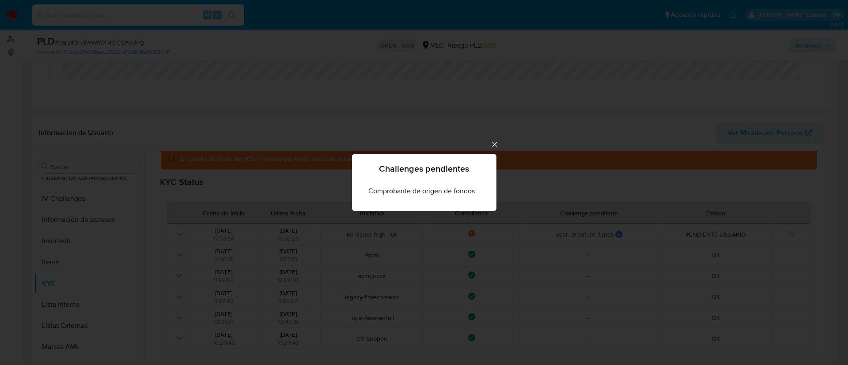
click at [495, 148] on icon "Cerrar" at bounding box center [494, 144] width 9 height 9
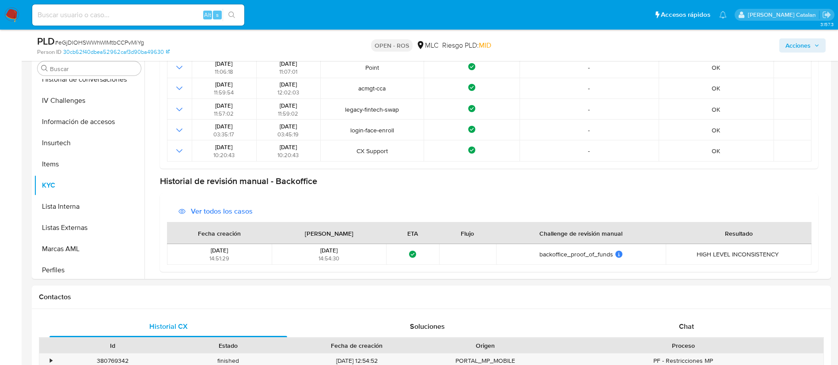
scroll to position [0, 0]
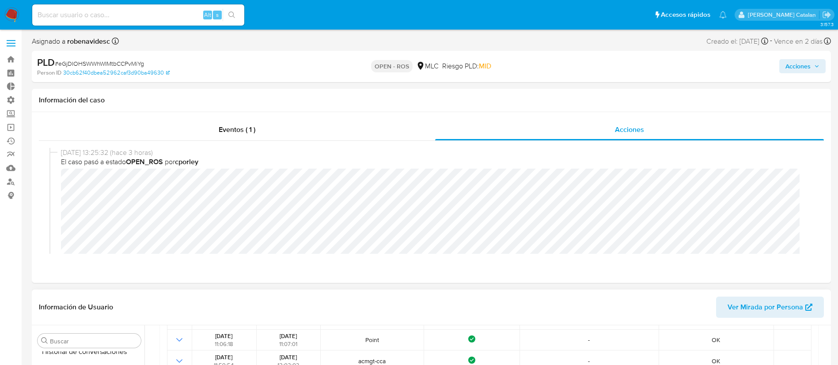
click at [769, 305] on span "Ver Mirada por Persona" at bounding box center [765, 307] width 76 height 21
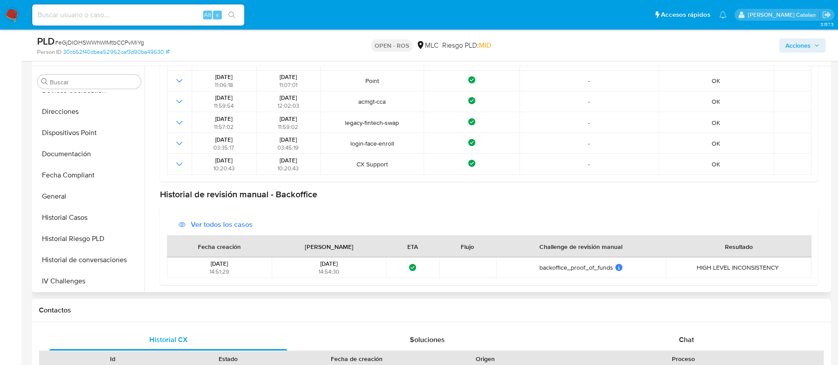
scroll to position [160, 0]
click at [64, 227] on button "Historial Casos" at bounding box center [85, 218] width 103 height 21
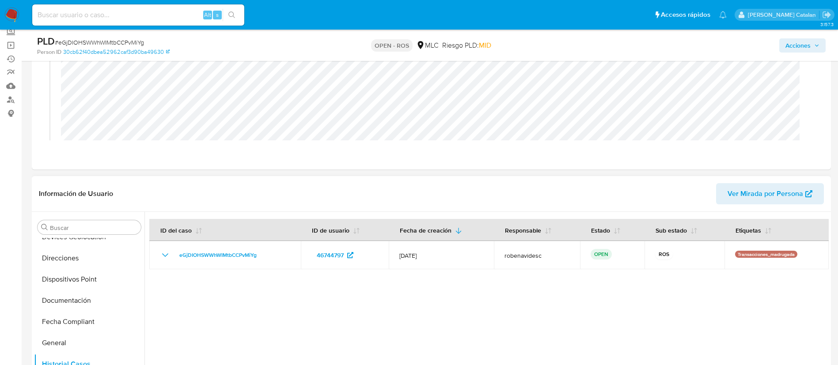
scroll to position [0, 0]
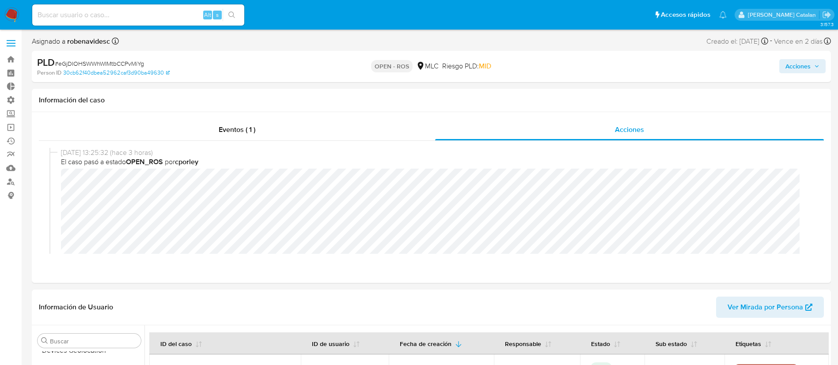
click at [788, 70] on span "Acciones" at bounding box center [797, 66] width 25 height 14
click at [788, 66] on span "Acciones" at bounding box center [797, 66] width 25 height 14
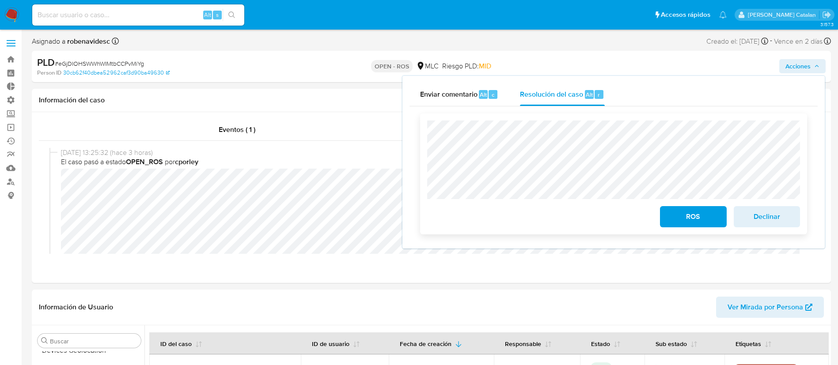
click at [677, 212] on span "ROS" at bounding box center [692, 216] width 43 height 19
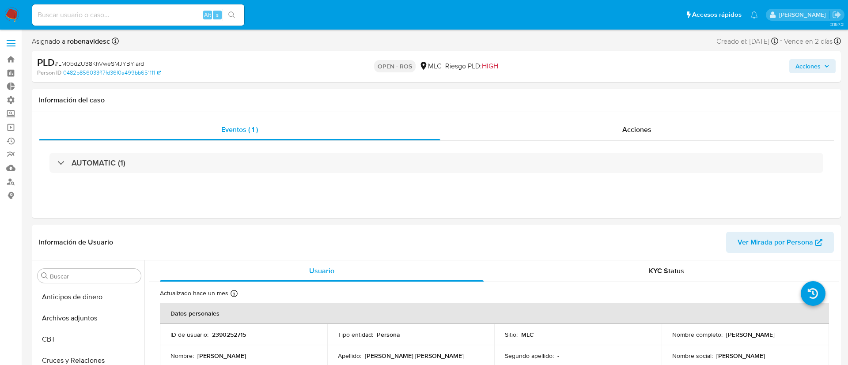
select select "10"
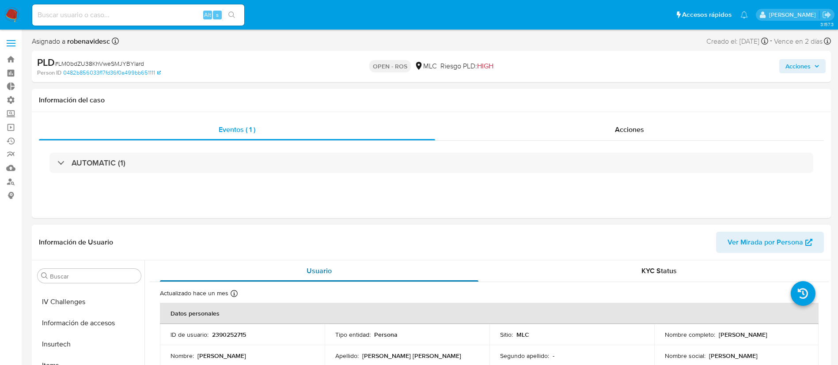
scroll to position [373, 0]
click at [578, 129] on div "Acciones" at bounding box center [629, 129] width 389 height 21
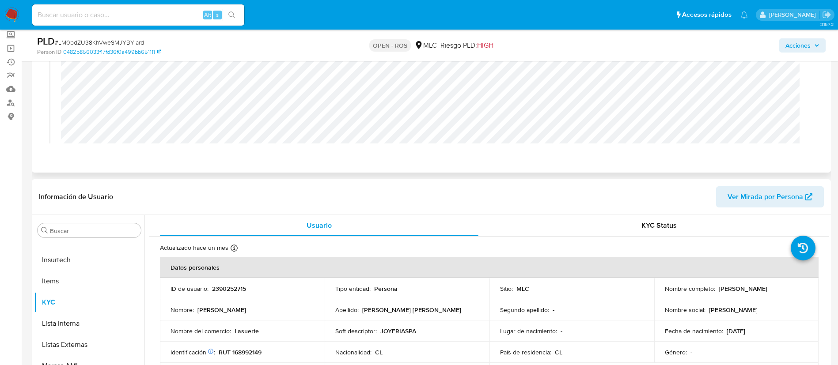
scroll to position [80, 0]
drag, startPoint x: 270, startPoint y: 291, endPoint x: 209, endPoint y: 292, distance: 61.0
click at [209, 292] on div "ID de usuario : 2390252715" at bounding box center [242, 288] width 144 height 8
copy div "2390252715"
drag, startPoint x: 347, startPoint y: 248, endPoint x: 387, endPoint y: 197, distance: 65.1
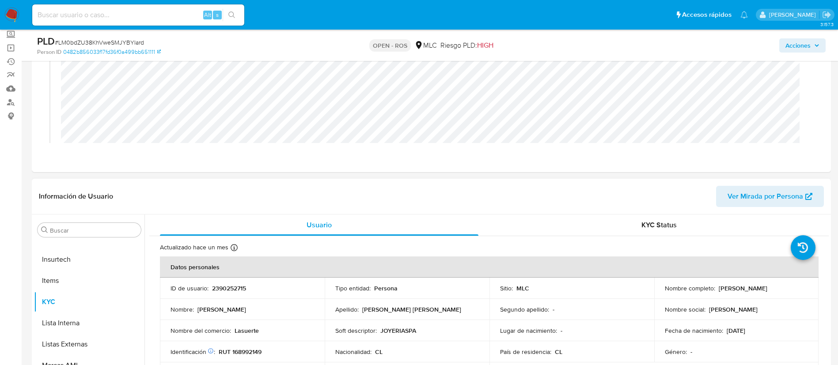
click at [387, 197] on div "Información de Usuario Ver Mirada por Persona Buscar Anticipos de dinero Archiv…" at bounding box center [431, 310] width 799 height 262
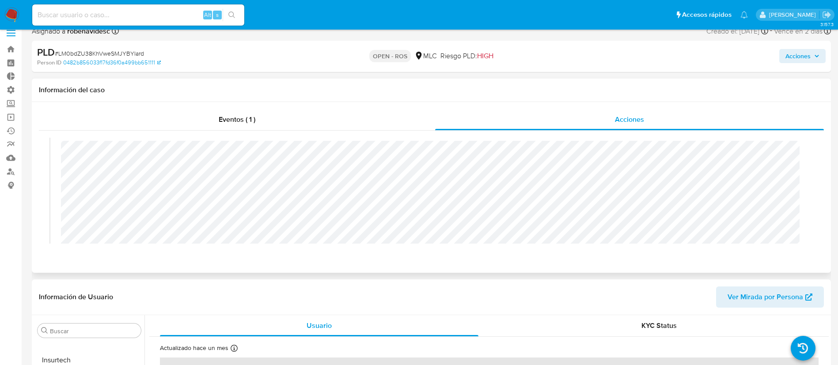
scroll to position [0, 0]
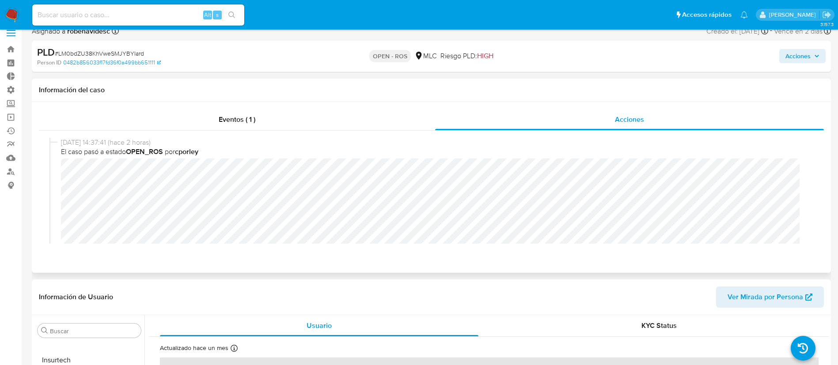
click at [60, 173] on div "[DATE] 14:37:41 (hace 2 horas) El caso pasó a estado OPEN_ROS por cporley" at bounding box center [431, 211] width 764 height 146
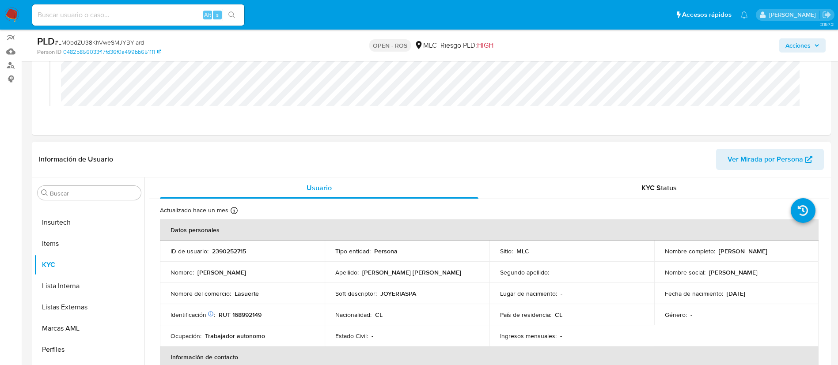
scroll to position [119, 0]
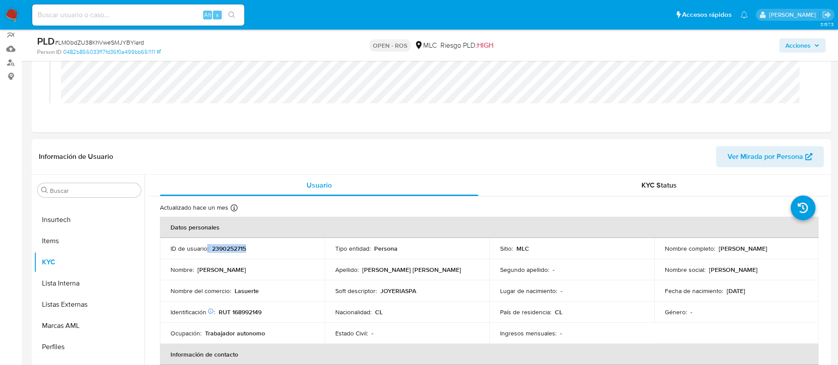
drag, startPoint x: 254, startPoint y: 251, endPoint x: 205, endPoint y: 250, distance: 48.2
click at [205, 250] on div "ID de usuario : 2390252715" at bounding box center [242, 249] width 144 height 8
copy div ": 2390252715"
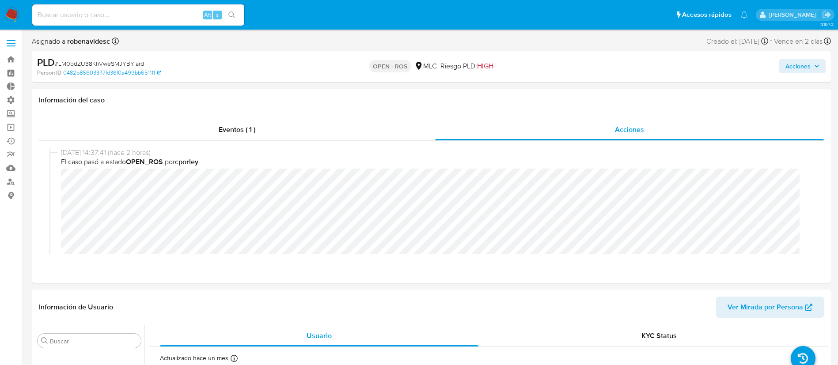
click at [785, 70] on span "Acciones" at bounding box center [797, 66] width 25 height 14
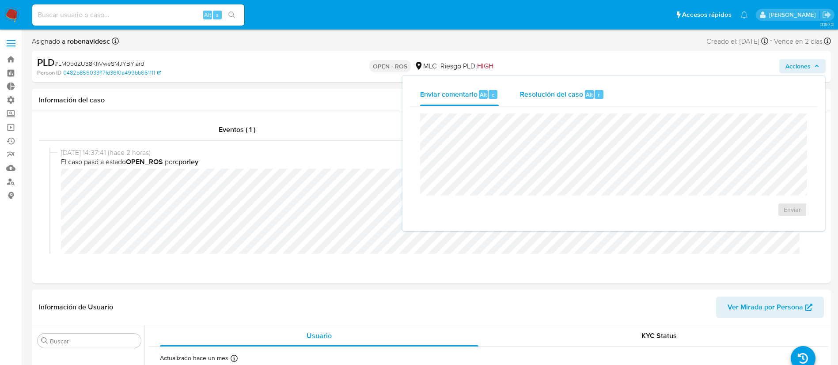
click at [579, 93] on span "Resolución del caso" at bounding box center [551, 94] width 63 height 10
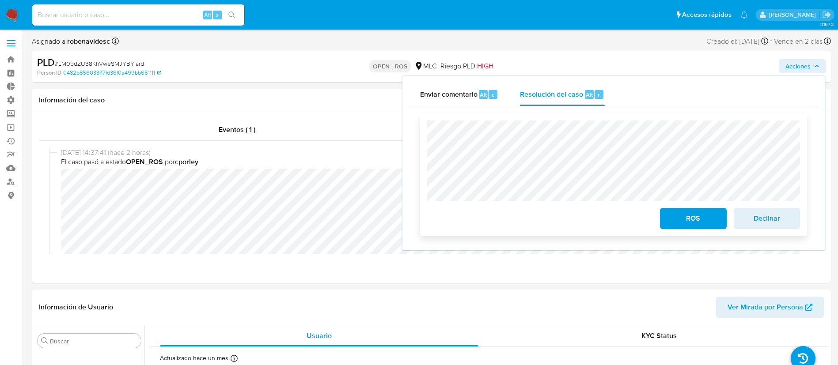
click at [426, 138] on div "ROS Declinar" at bounding box center [613, 175] width 387 height 123
click at [531, 305] on header "Información de Usuario Ver Mirada por Persona" at bounding box center [431, 307] width 785 height 21
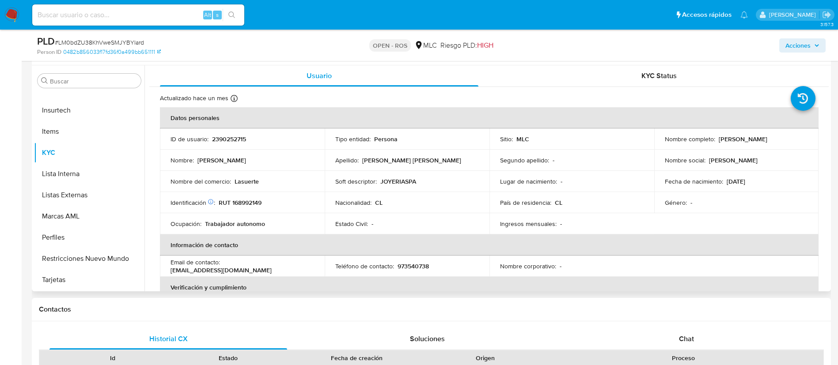
scroll to position [235, 0]
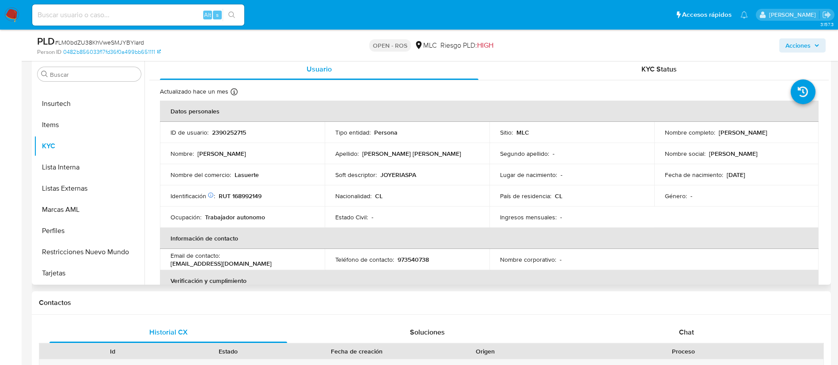
click at [418, 175] on div "Soft descriptor : JOYERIASPA" at bounding box center [407, 175] width 144 height 8
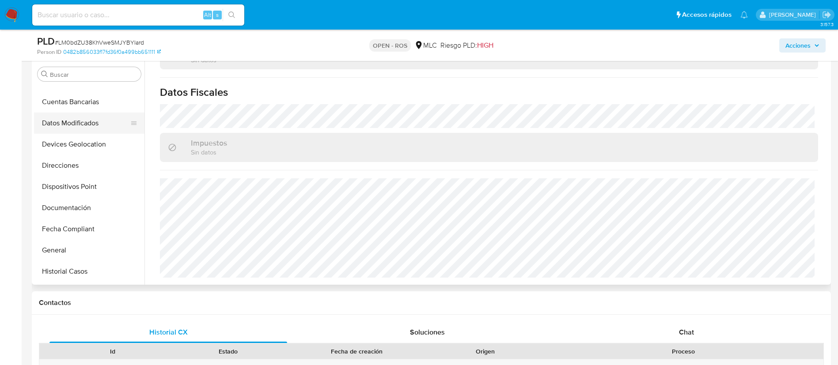
scroll to position [113, 0]
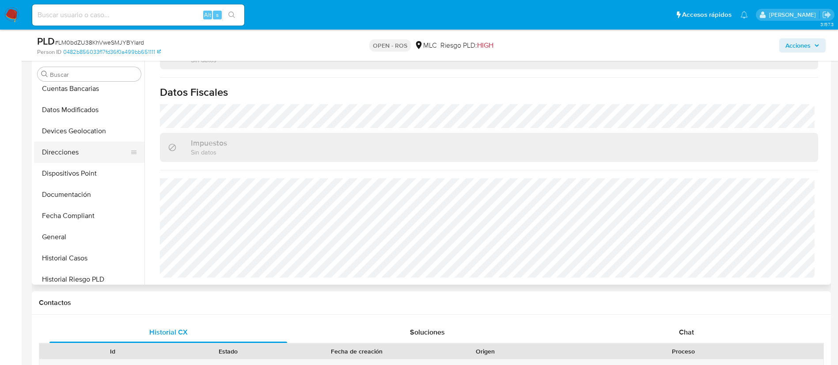
click at [67, 155] on button "Direcciones" at bounding box center [85, 152] width 103 height 21
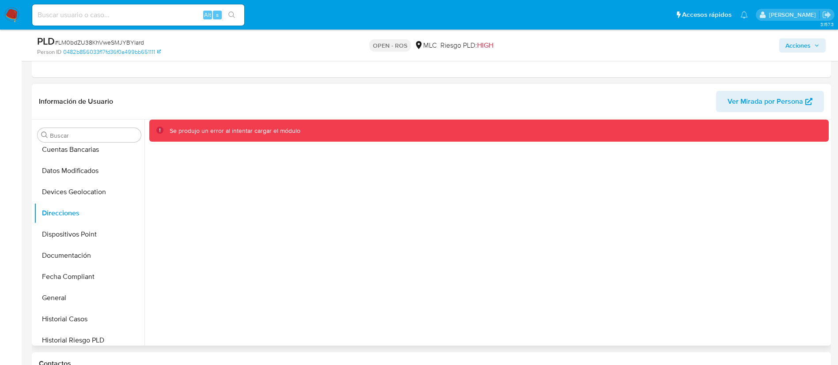
scroll to position [0, 0]
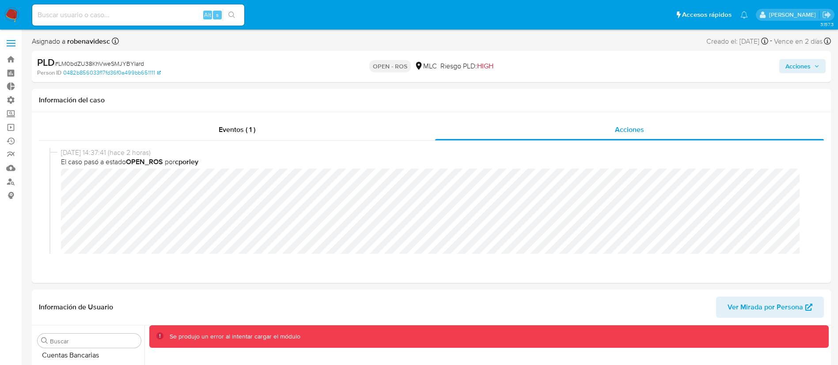
click at [822, 67] on button "Acciones" at bounding box center [802, 66] width 46 height 14
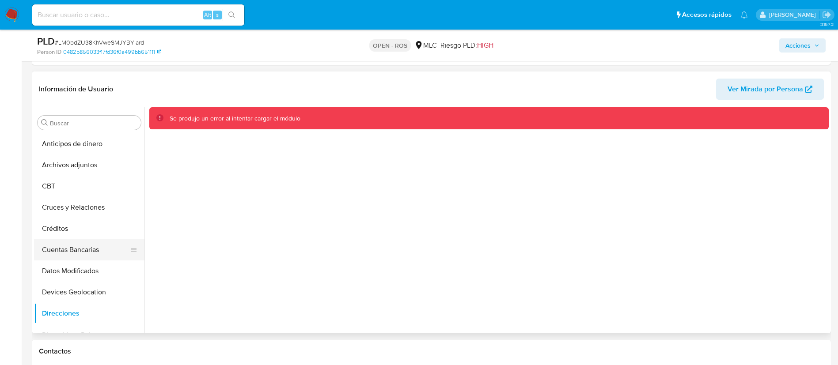
scroll to position [373, 0]
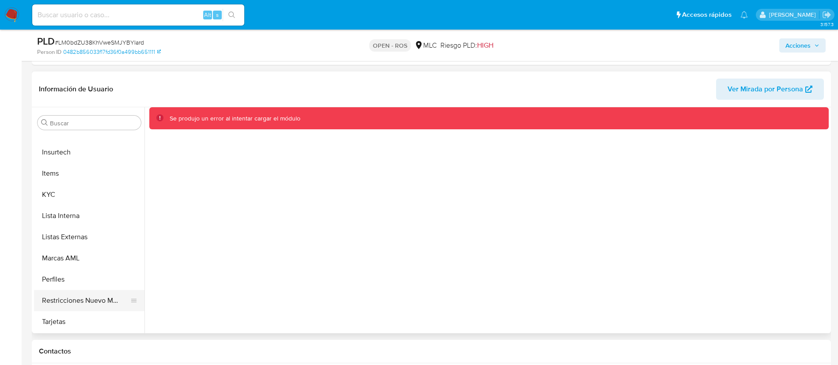
click at [60, 292] on button "Restricciones Nuevo Mundo" at bounding box center [85, 300] width 103 height 21
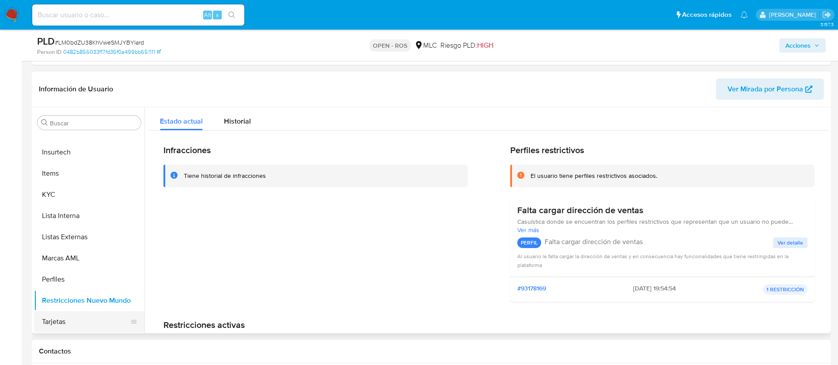
click at [99, 313] on button "Tarjetas" at bounding box center [85, 321] width 103 height 21
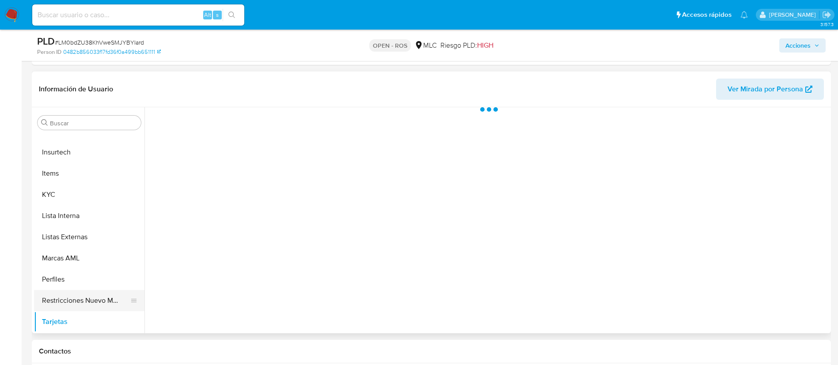
click at [91, 299] on button "Restricciones Nuevo Mundo" at bounding box center [85, 300] width 103 height 21
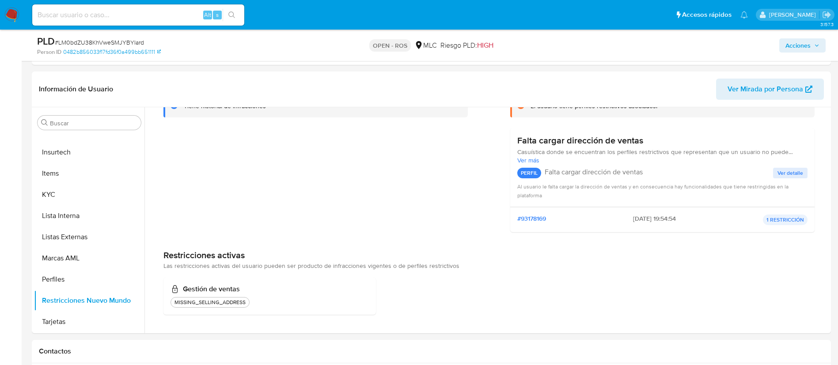
scroll to position [0, 0]
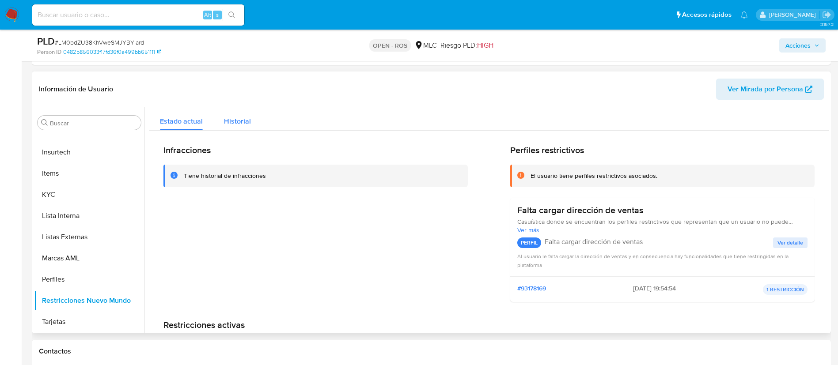
click at [248, 122] on span "Historial" at bounding box center [237, 121] width 27 height 10
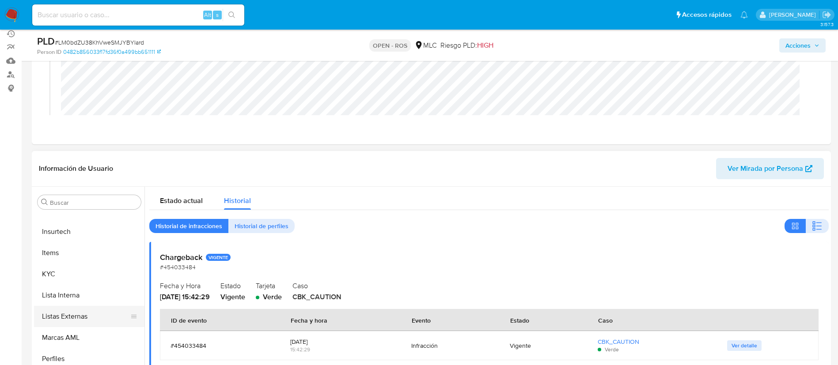
scroll to position [107, 0]
click at [91, 268] on button "KYC" at bounding box center [85, 274] width 103 height 21
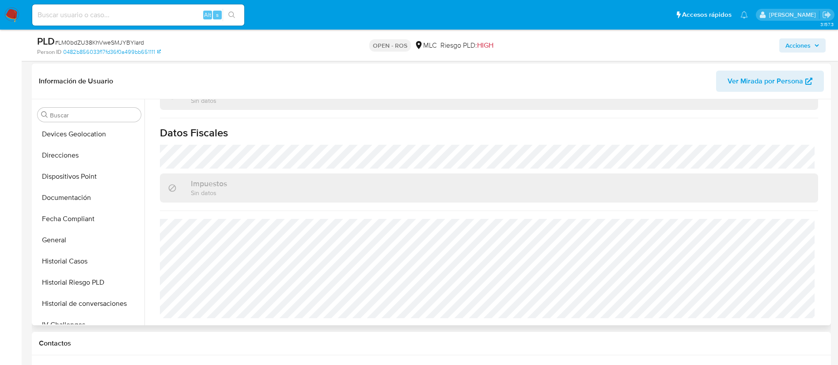
scroll to position [149, 0]
click at [61, 192] on button "Documentación" at bounding box center [85, 198] width 103 height 21
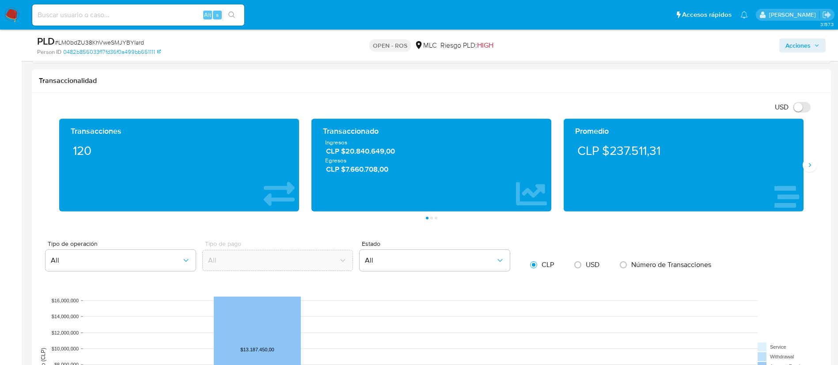
scroll to position [636, 0]
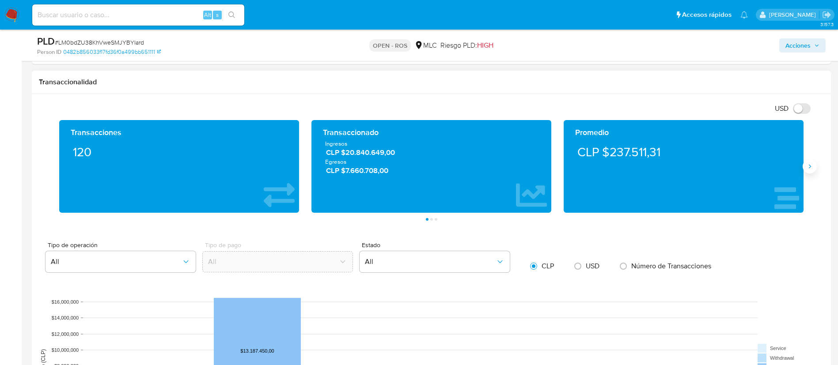
click at [806, 165] on icon "Siguiente" at bounding box center [809, 166] width 7 height 7
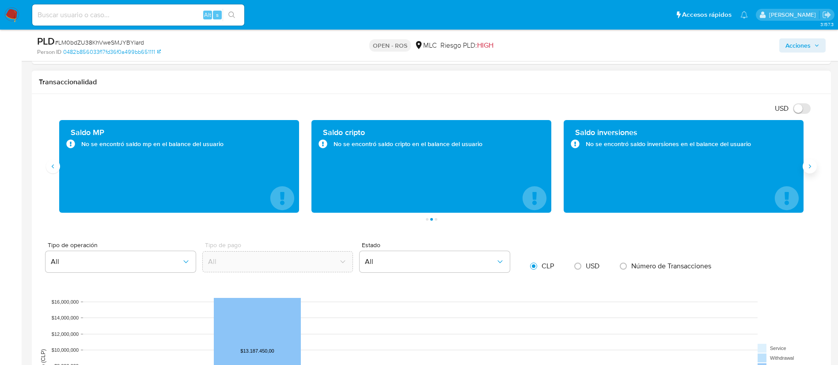
click at [806, 165] on icon "Siguiente" at bounding box center [809, 166] width 7 height 7
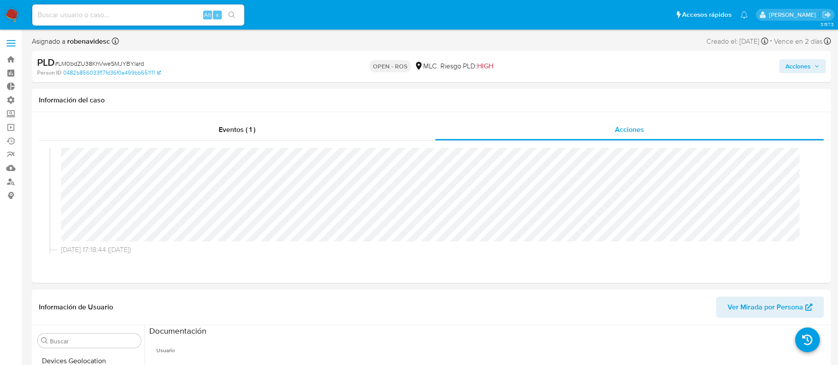
scroll to position [0, 0]
click at [754, 306] on span "Ver Mirada por Persona" at bounding box center [765, 307] width 76 height 21
click at [789, 59] on span "Acciones" at bounding box center [797, 66] width 25 height 14
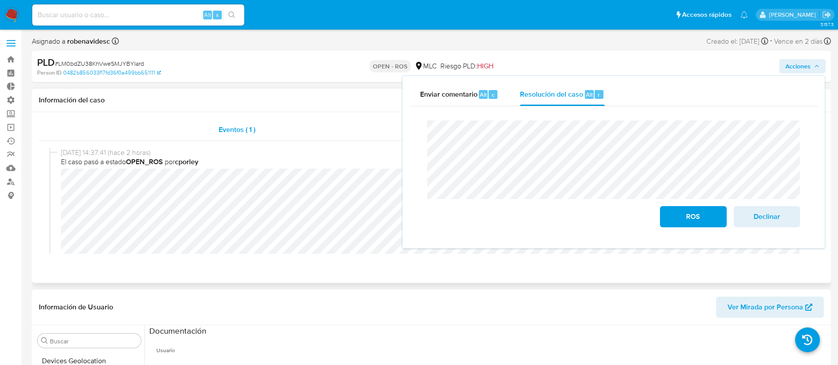
click at [262, 123] on div "Eventos ( 1 )" at bounding box center [237, 129] width 396 height 21
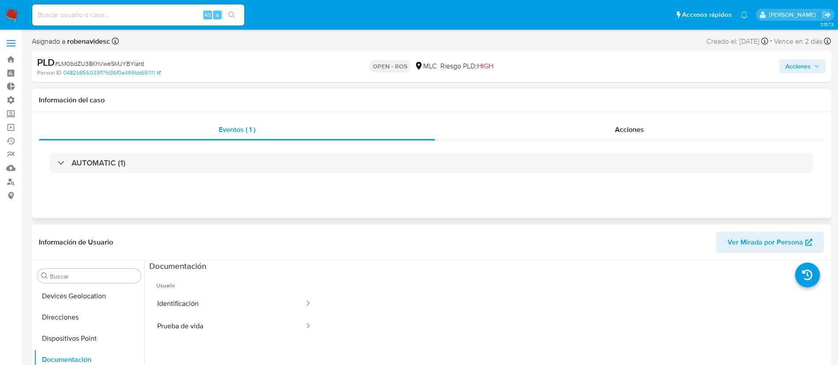
click at [416, 175] on div "AUTOMATIC (1)" at bounding box center [431, 163] width 785 height 44
click at [421, 173] on div "AUTOMATIC (1)" at bounding box center [431, 163] width 764 height 20
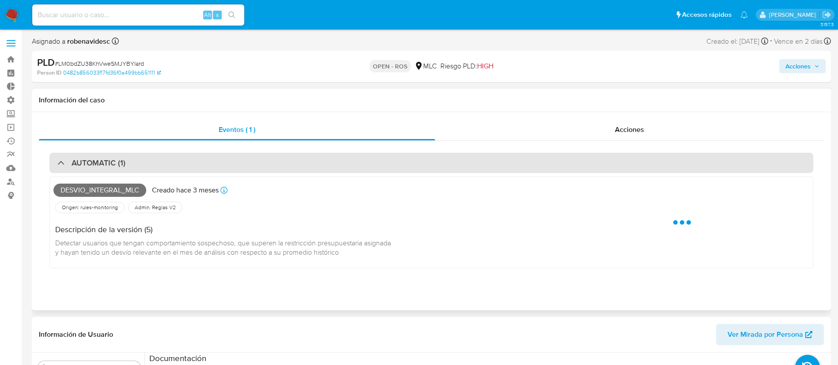
click at [440, 163] on div "AUTOMATIC (1)" at bounding box center [431, 163] width 764 height 20
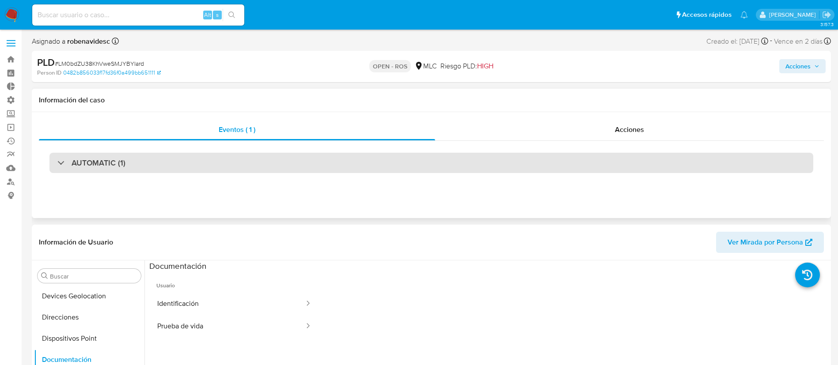
click at [467, 164] on div "AUTOMATIC (1)" at bounding box center [431, 163] width 764 height 20
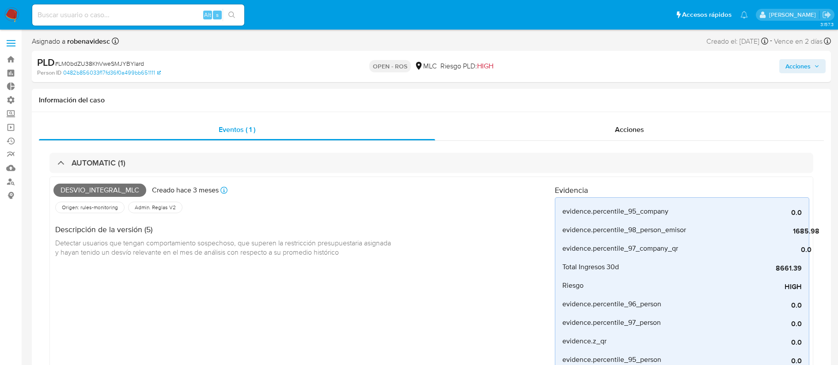
click at [801, 70] on span "Acciones" at bounding box center [797, 66] width 25 height 14
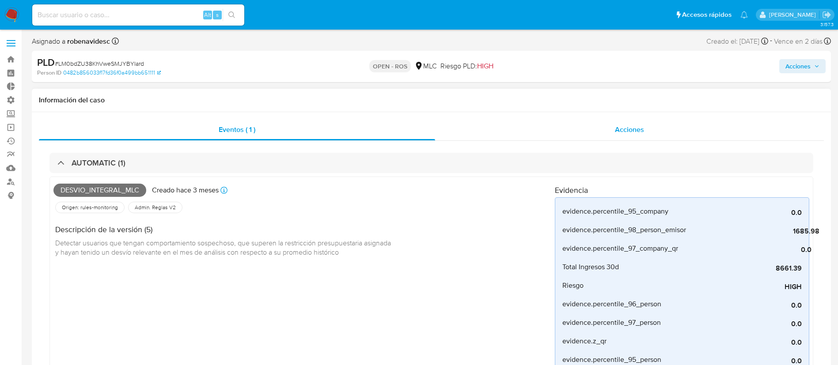
click at [616, 122] on div "Acciones" at bounding box center [629, 129] width 389 height 21
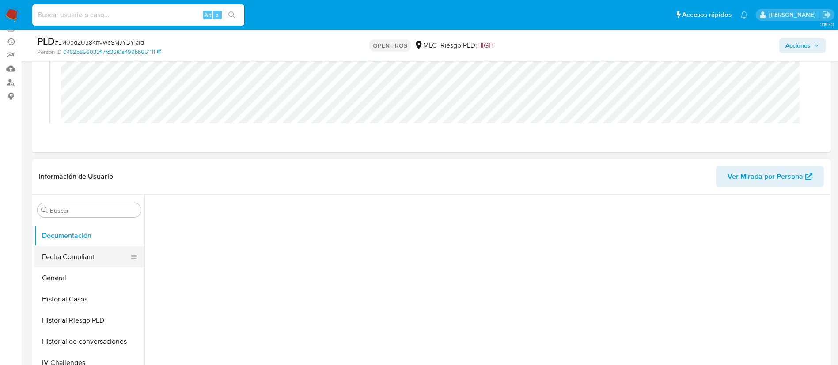
scroll to position [208, 0]
click at [76, 302] on button "Historial Casos" at bounding box center [85, 298] width 103 height 21
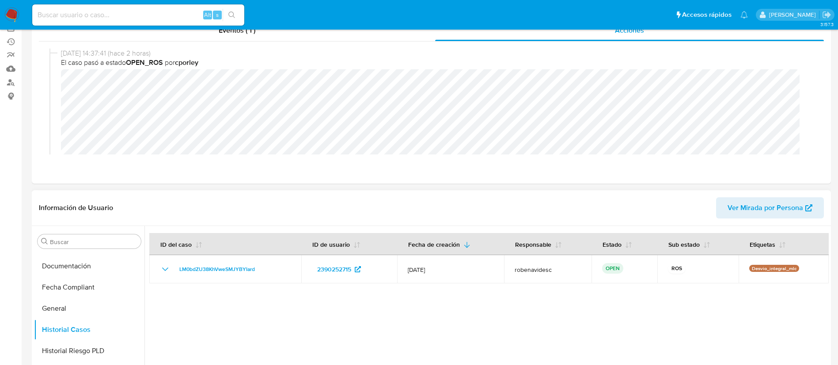
scroll to position [0, 0]
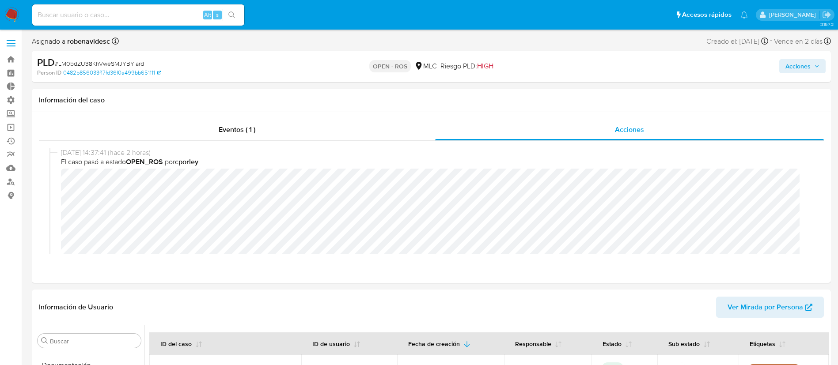
click at [790, 66] on span "Acciones" at bounding box center [797, 66] width 25 height 14
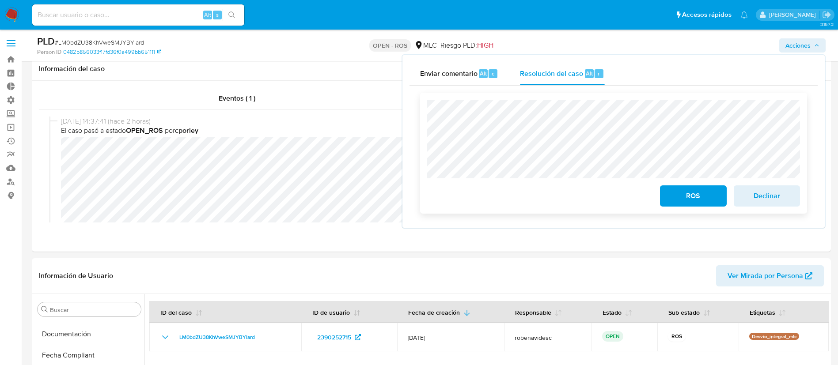
scroll to position [122, 0]
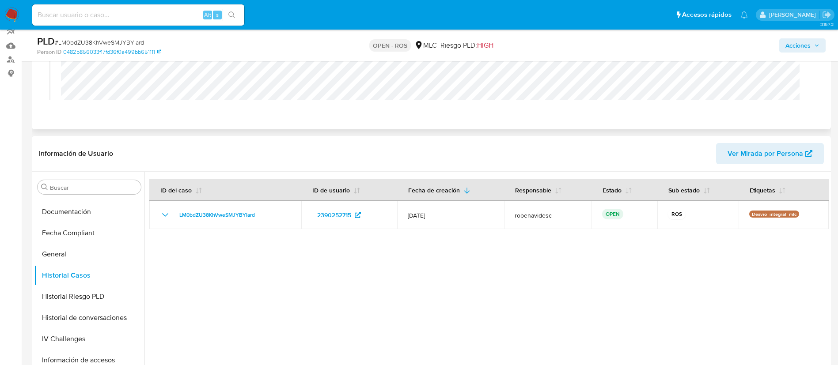
scroll to position [0, 0]
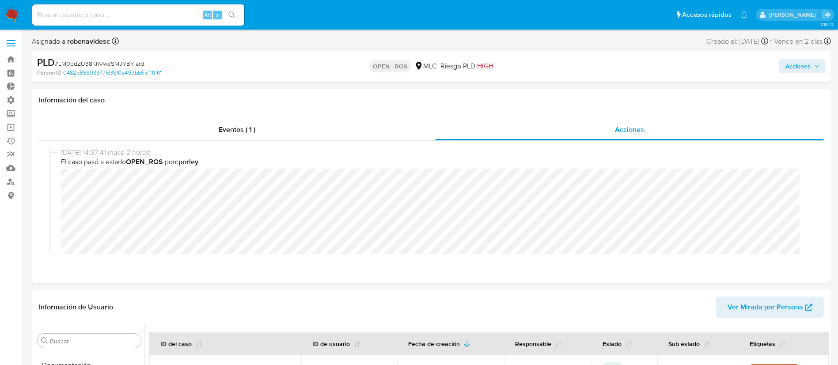
click at [785, 66] on span "Acciones" at bounding box center [797, 66] width 25 height 14
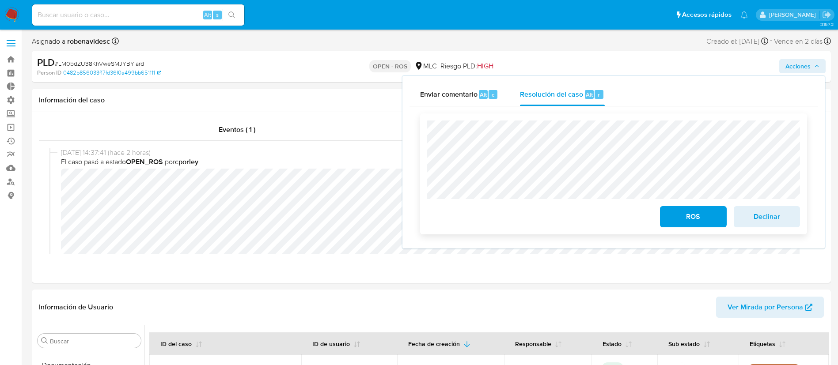
click at [683, 216] on span "ROS" at bounding box center [692, 216] width 43 height 19
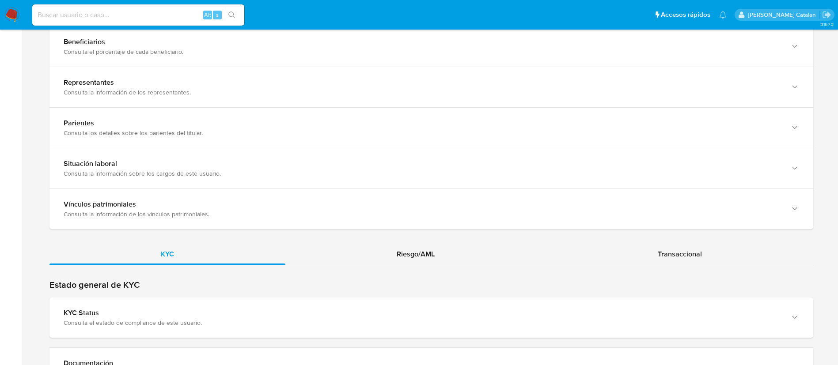
scroll to position [781, 0]
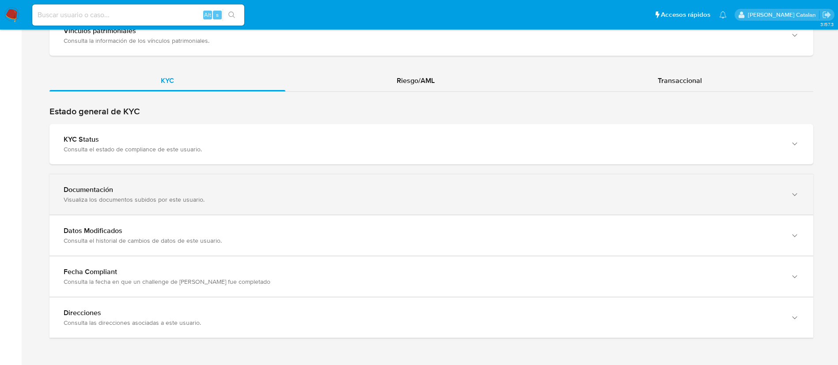
click at [574, 189] on div "Documentación" at bounding box center [423, 190] width 718 height 9
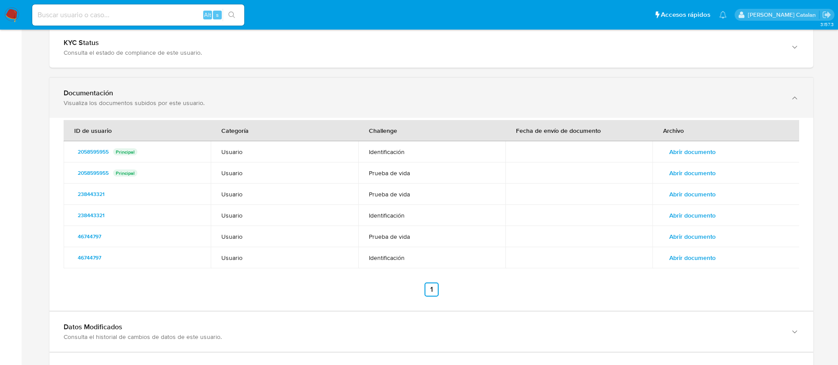
scroll to position [879, 0]
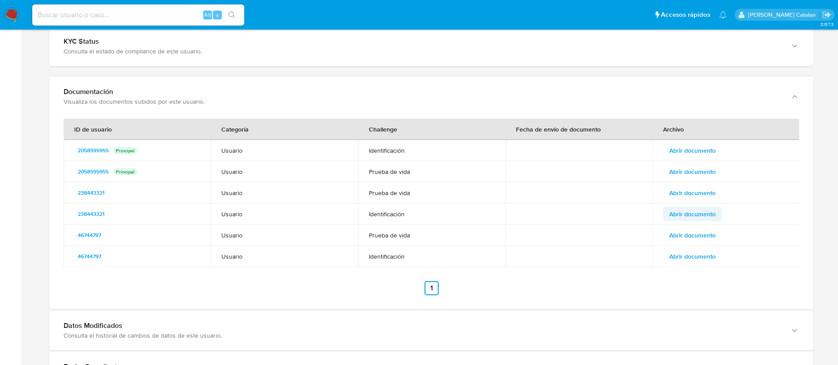
click at [681, 209] on span "Abrir documento" at bounding box center [692, 214] width 46 height 12
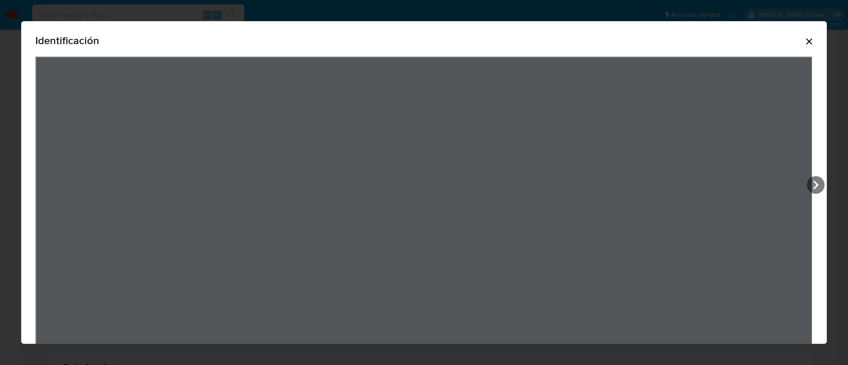
click at [804, 45] on icon "Cerrar" at bounding box center [809, 41] width 11 height 11
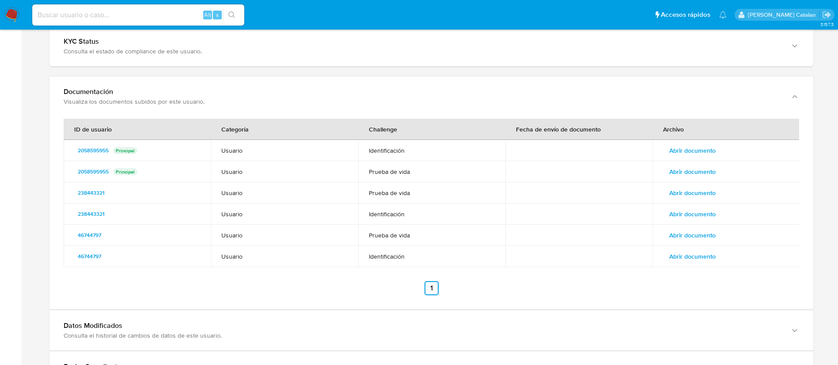
click at [696, 171] on span "Abrir documento" at bounding box center [692, 172] width 46 height 12
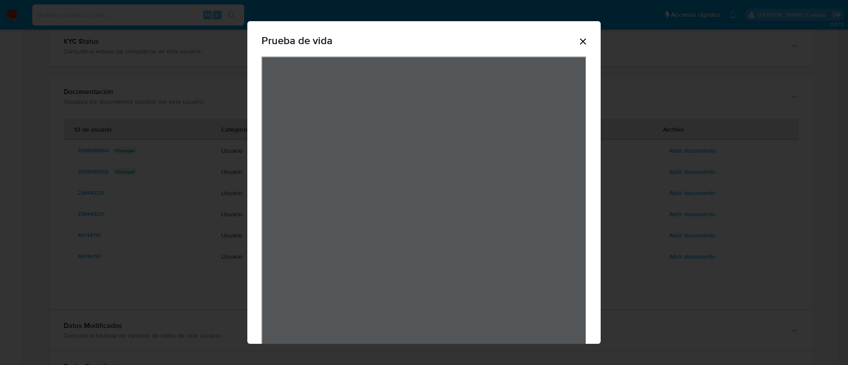
click at [580, 40] on icon "Cerrar" at bounding box center [583, 41] width 6 height 6
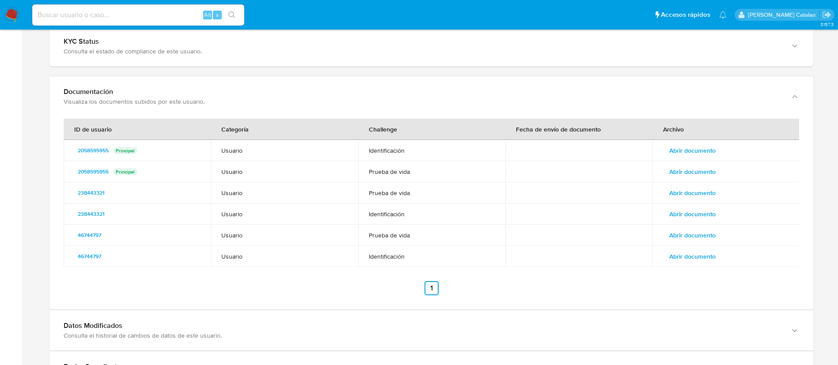
click at [678, 211] on span "Abrir documento" at bounding box center [692, 214] width 46 height 12
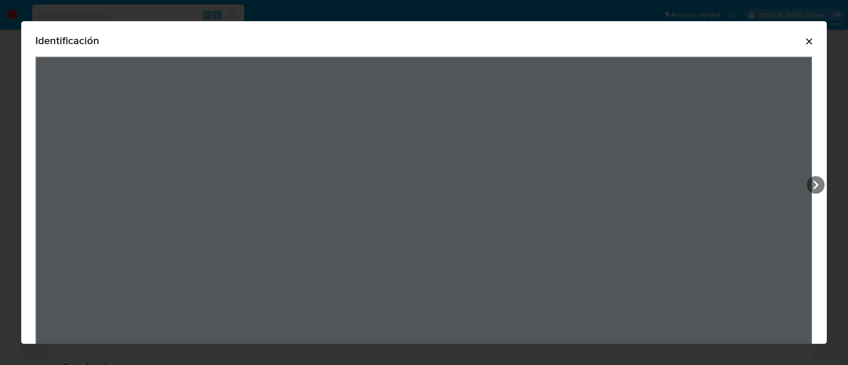
click at [804, 42] on icon "Cerrar" at bounding box center [809, 41] width 11 height 11
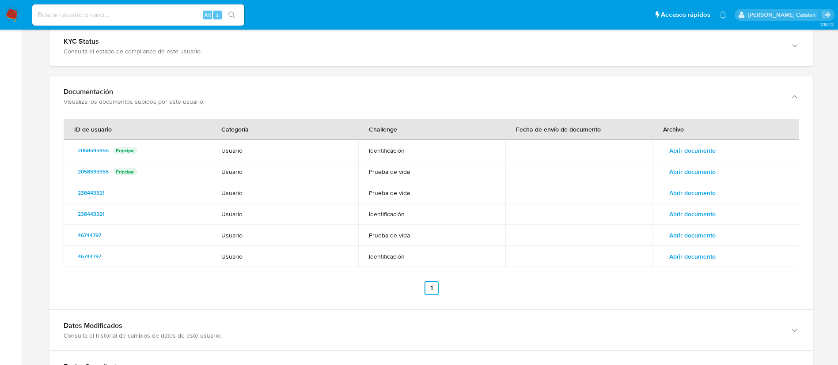
click at [692, 229] on span "Abrir documento" at bounding box center [692, 235] width 46 height 12
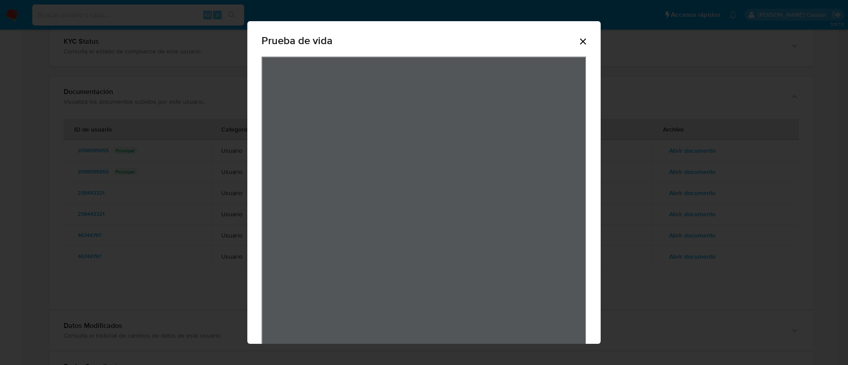
click at [581, 45] on icon "Cerrar" at bounding box center [583, 41] width 11 height 11
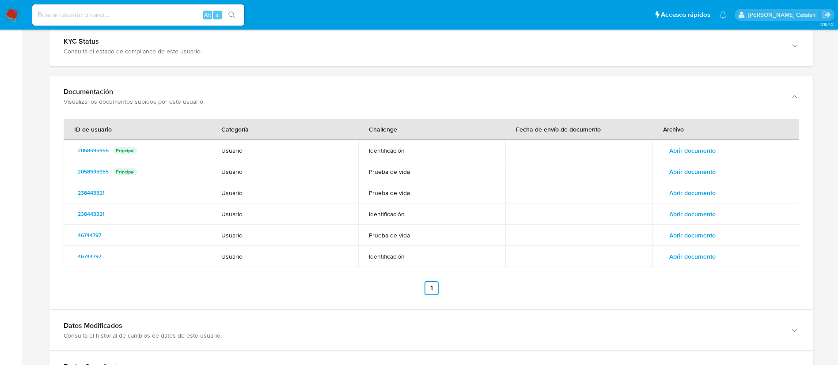
click at [678, 150] on span "Abrir documento" at bounding box center [692, 150] width 46 height 12
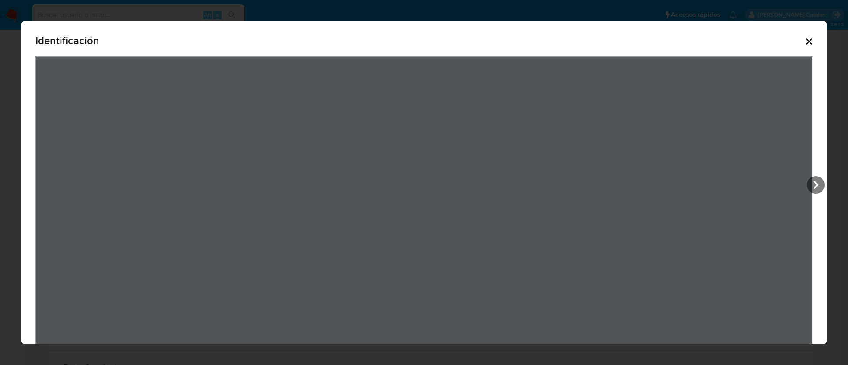
click at [804, 40] on icon "Cerrar" at bounding box center [809, 41] width 11 height 11
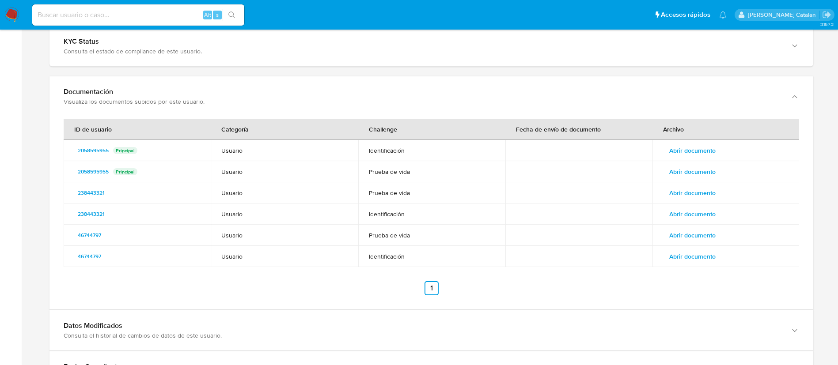
click at [687, 172] on span "Abrir documento" at bounding box center [692, 172] width 46 height 12
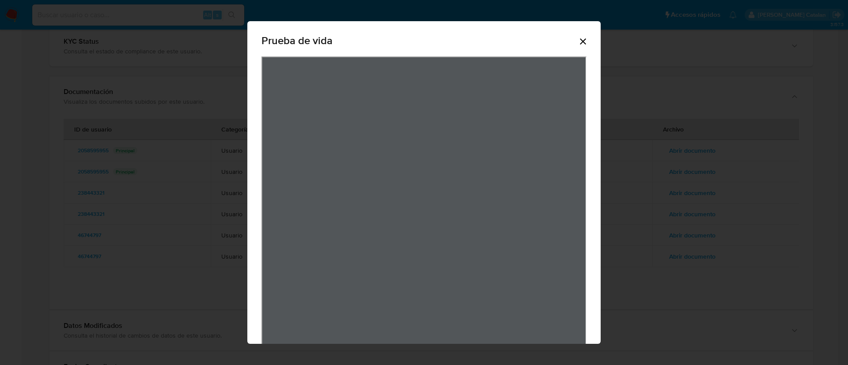
click at [580, 42] on icon "Cerrar" at bounding box center [583, 41] width 6 height 6
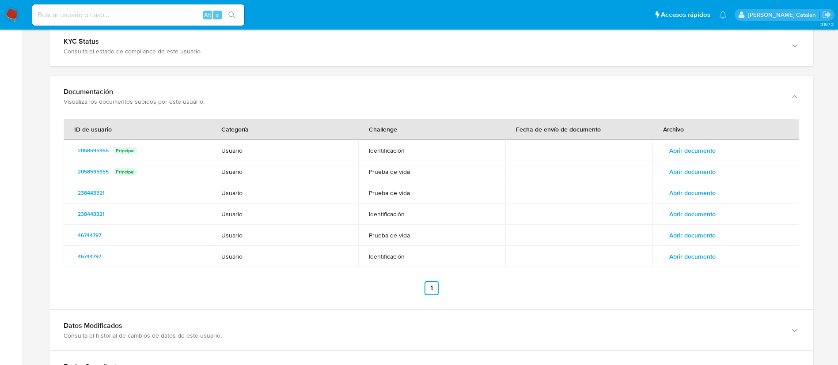
click at [704, 260] on span "Abrir documento" at bounding box center [692, 256] width 46 height 12
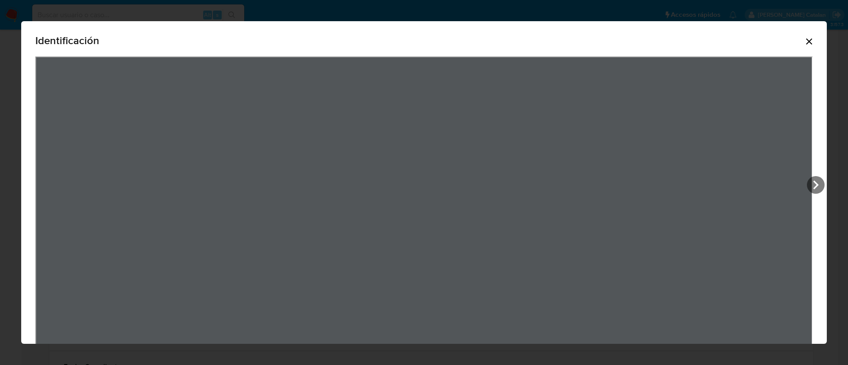
click at [804, 42] on icon "Cerrar" at bounding box center [809, 41] width 11 height 11
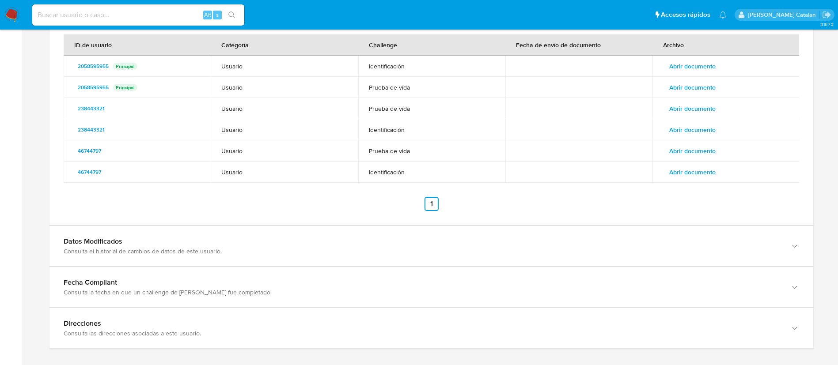
scroll to position [974, 0]
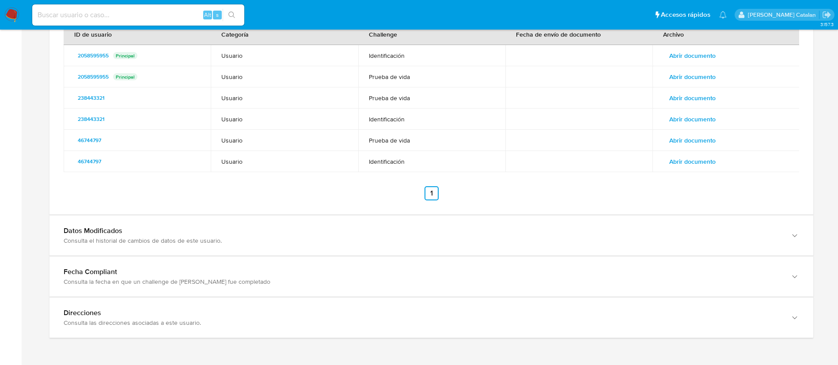
click at [535, 234] on div "Datos Modificados" at bounding box center [423, 231] width 718 height 9
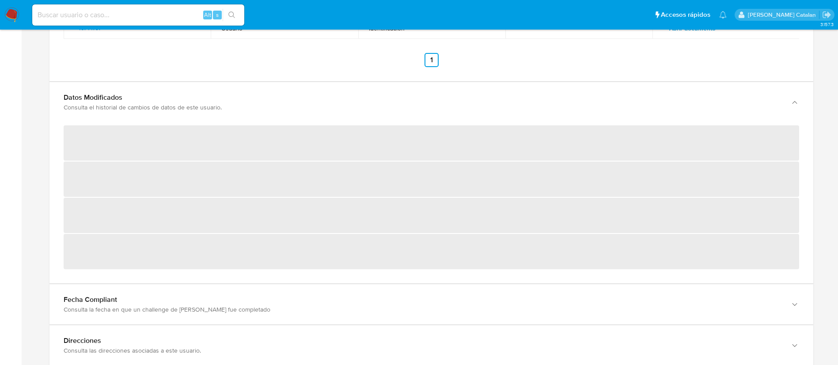
scroll to position [1135, 0]
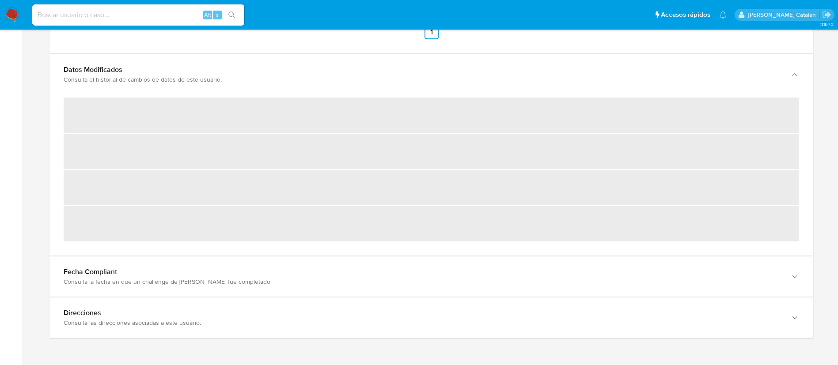
click at [543, 248] on div "‌ ‌ ‌ ‌" at bounding box center [431, 175] width 764 height 161
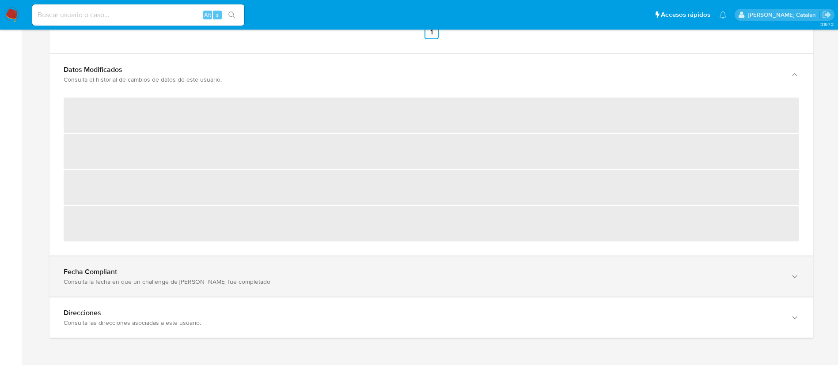
click at [550, 268] on div "Fecha Compliant" at bounding box center [423, 272] width 718 height 9
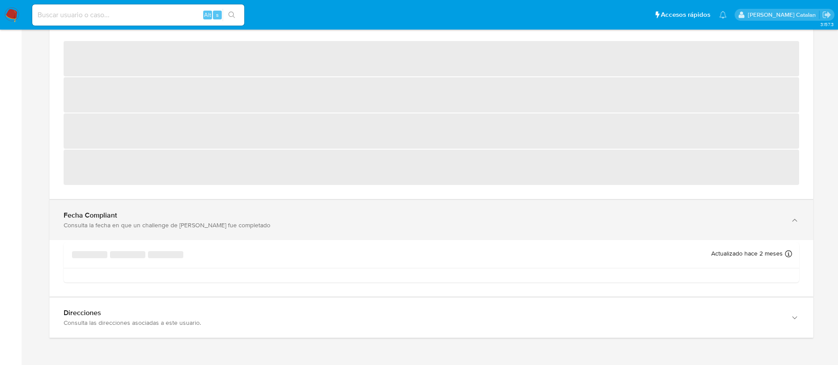
scroll to position [1193, 0]
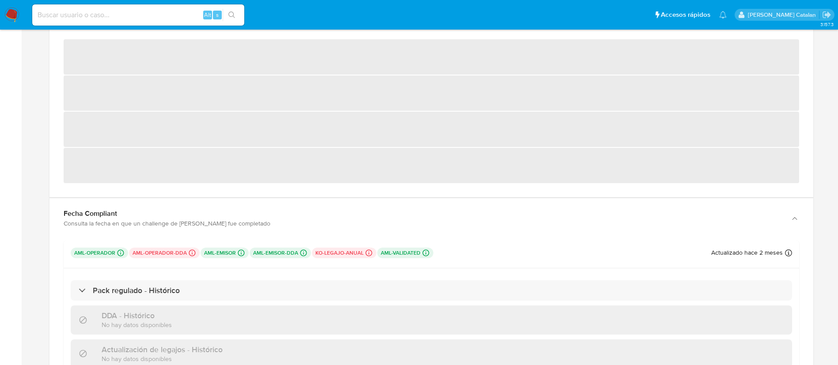
click at [556, 324] on div "DDA - Histórico No hay datos disponibles" at bounding box center [431, 320] width 721 height 29
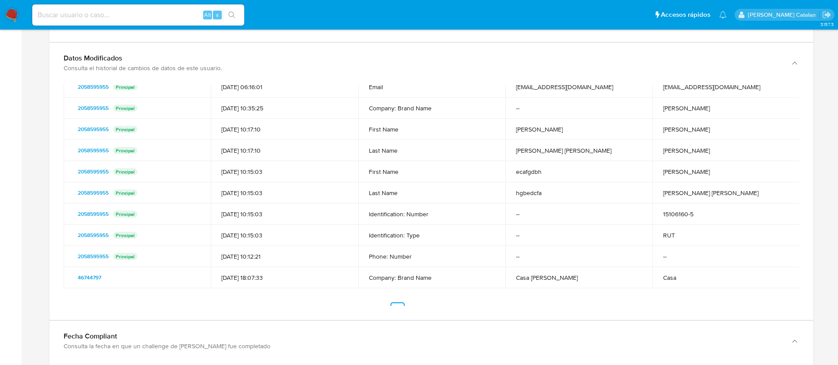
scroll to position [156, 0]
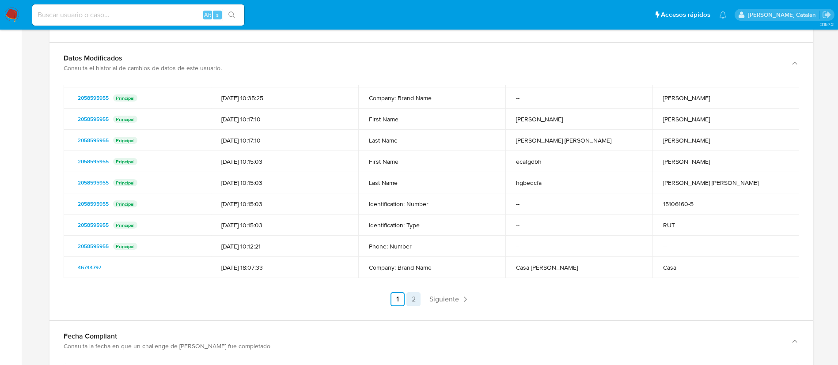
click at [412, 300] on link "2" at bounding box center [413, 299] width 14 height 14
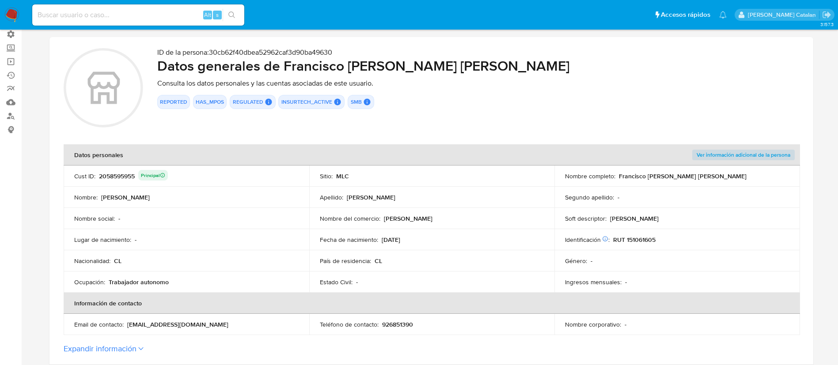
scroll to position [0, 0]
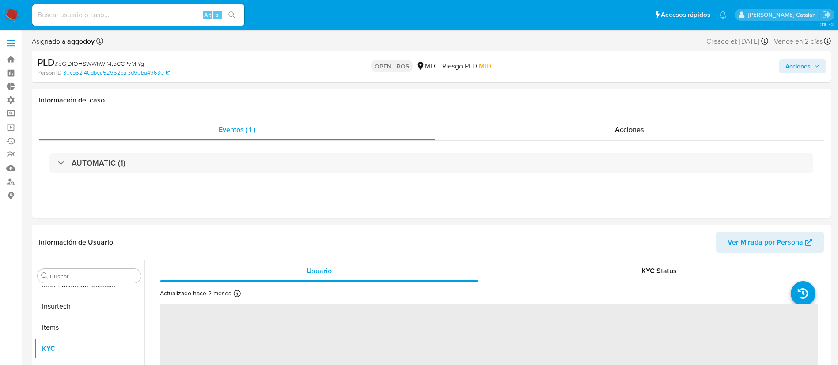
scroll to position [373, 0]
click at [592, 121] on div "Acciones" at bounding box center [629, 129] width 389 height 21
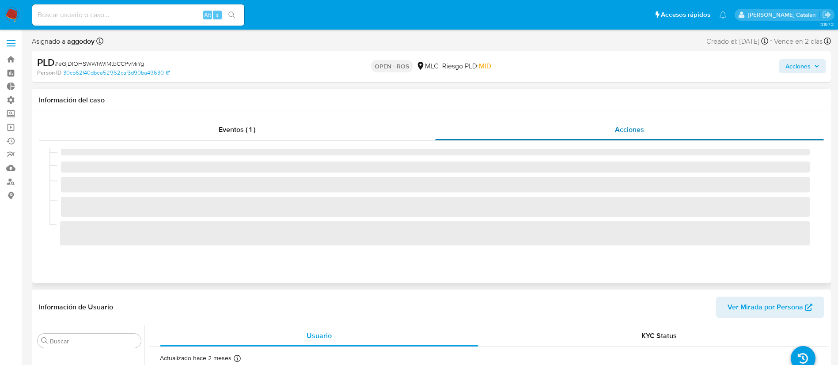
select select "10"
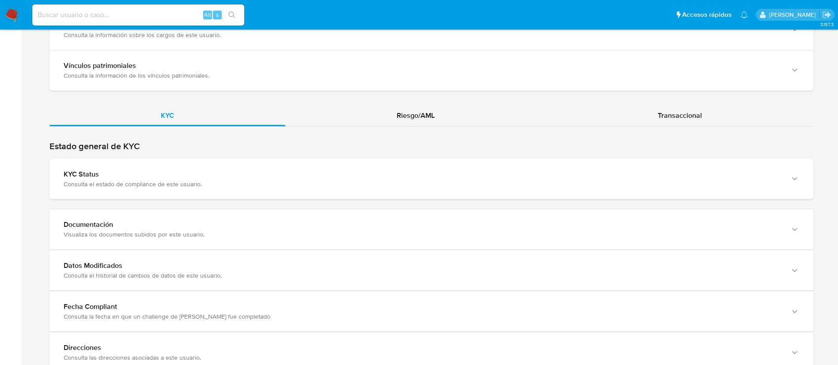
scroll to position [781, 0]
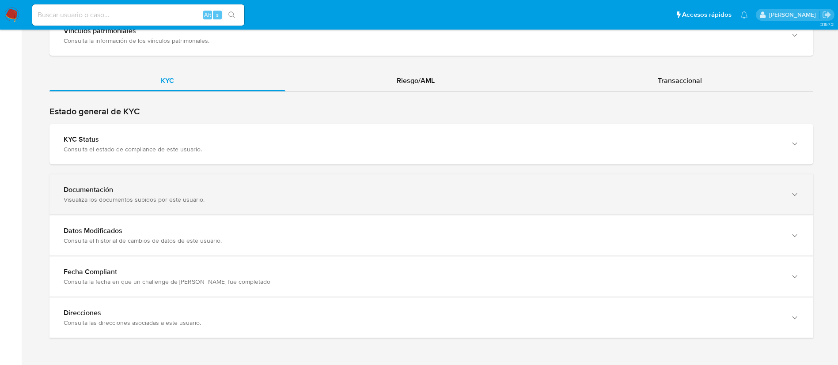
click at [423, 194] on div "Documentación" at bounding box center [423, 190] width 718 height 9
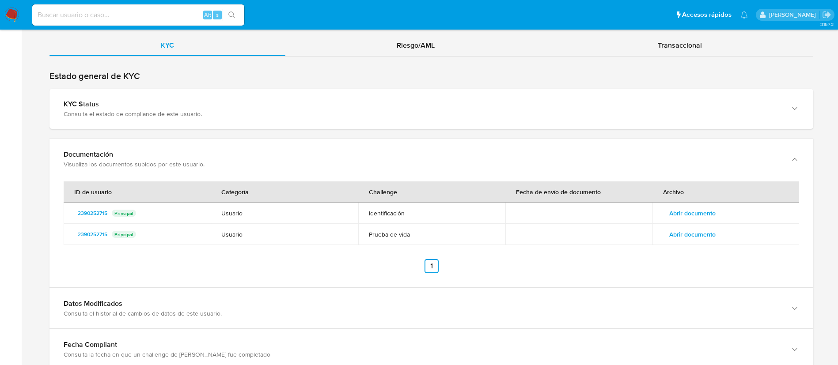
scroll to position [824, 0]
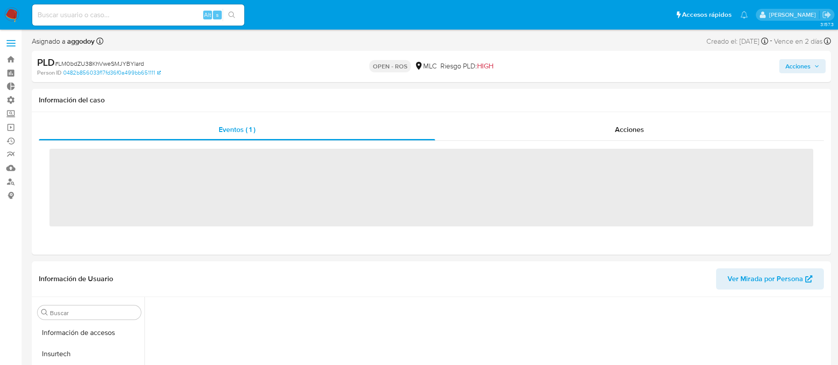
scroll to position [373, 0]
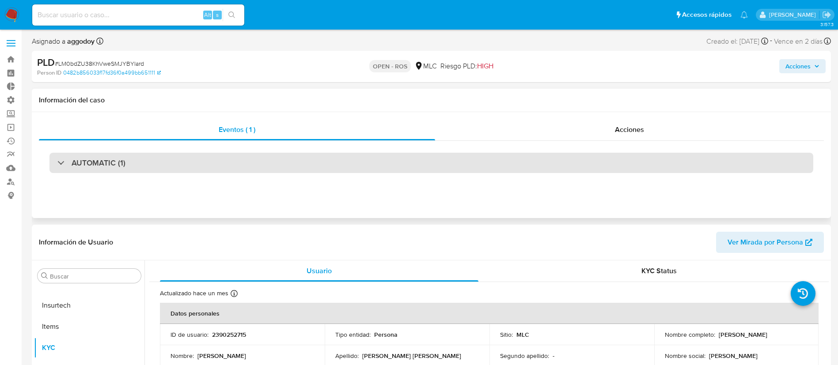
select select "10"
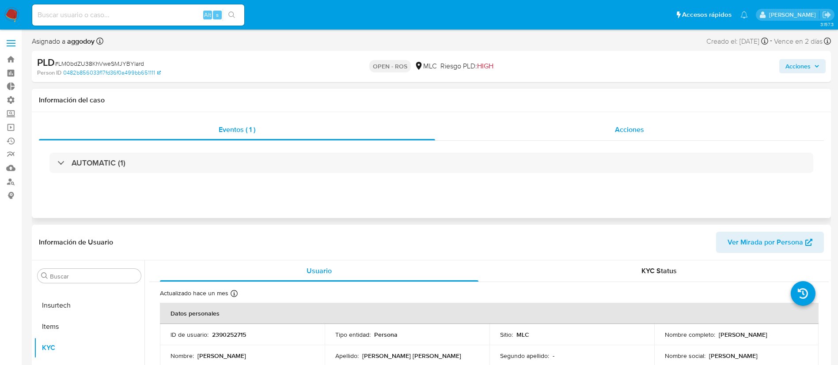
click at [627, 136] on div "Acciones" at bounding box center [629, 129] width 389 height 21
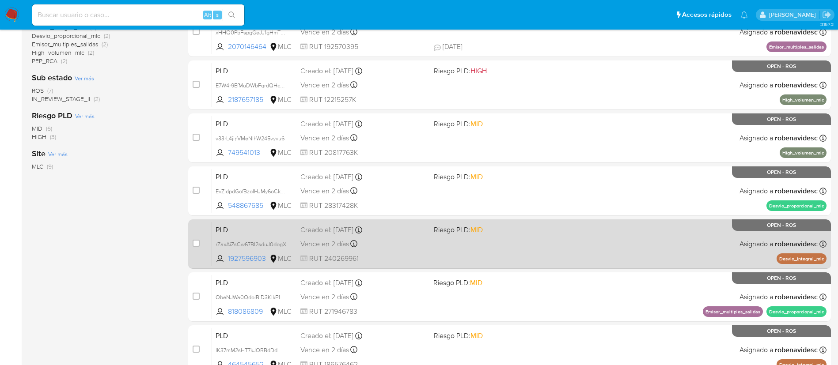
scroll to position [235, 0]
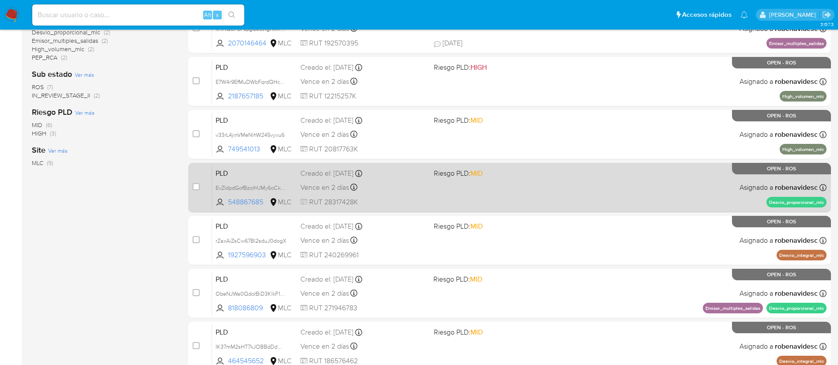
click at [514, 200] on div "PLD EvZIdpdGofBzoIHJMy6oCkEo 548867685 MLC Riesgo PLD: MID Creado el: [DATE] Cr…" at bounding box center [519, 187] width 614 height 45
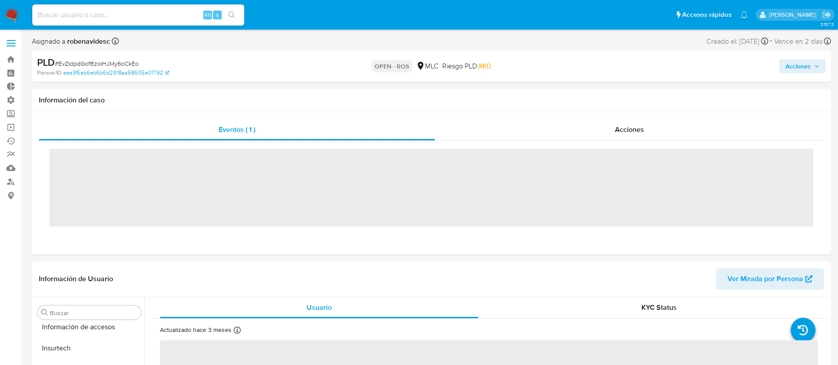
scroll to position [373, 0]
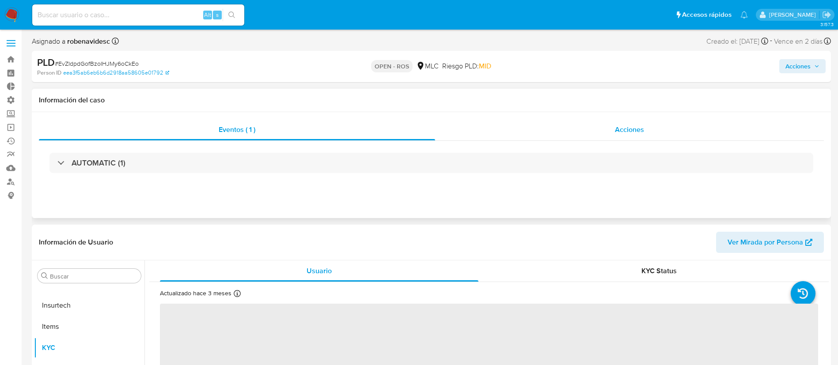
click at [608, 137] on div "Acciones" at bounding box center [629, 129] width 389 height 21
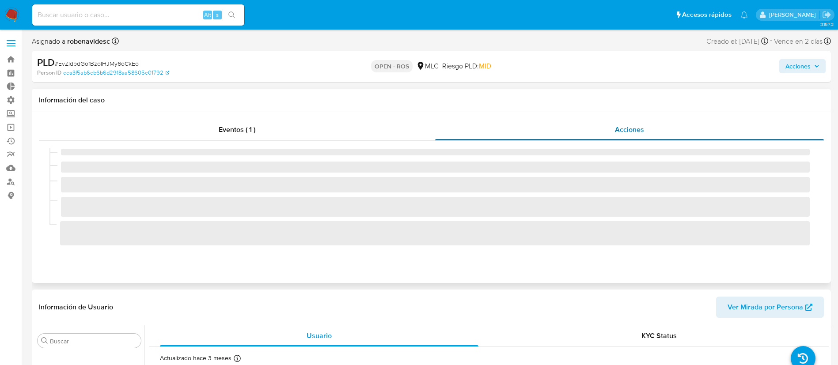
select select "10"
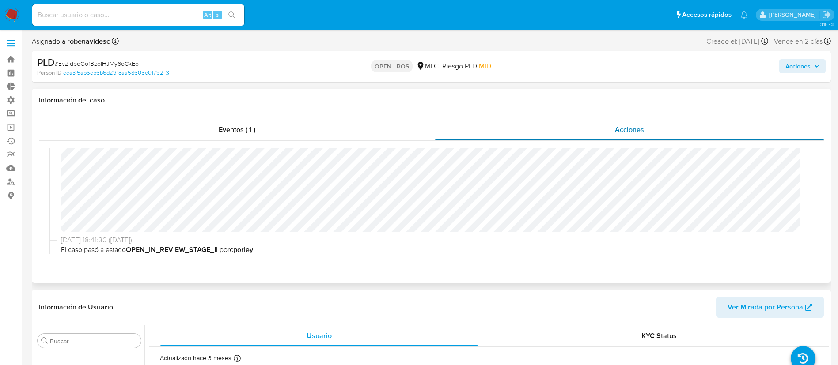
scroll to position [0, 0]
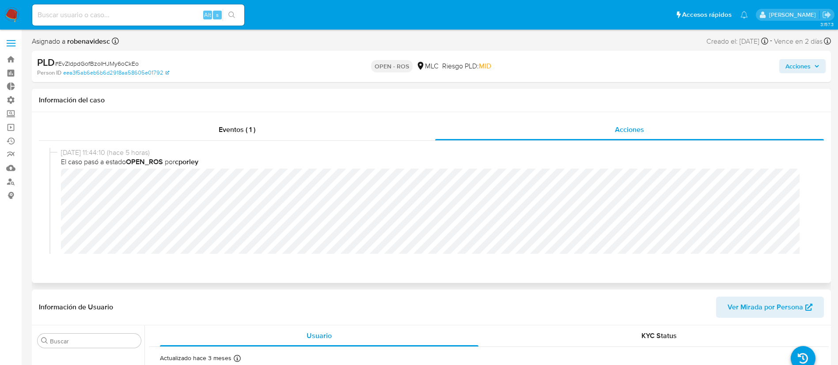
click at [50, 184] on div "08/09/2025 11:44:10 (hace 5 horas) El caso pasó a estado OPEN_ROS por cporley" at bounding box center [431, 221] width 764 height 146
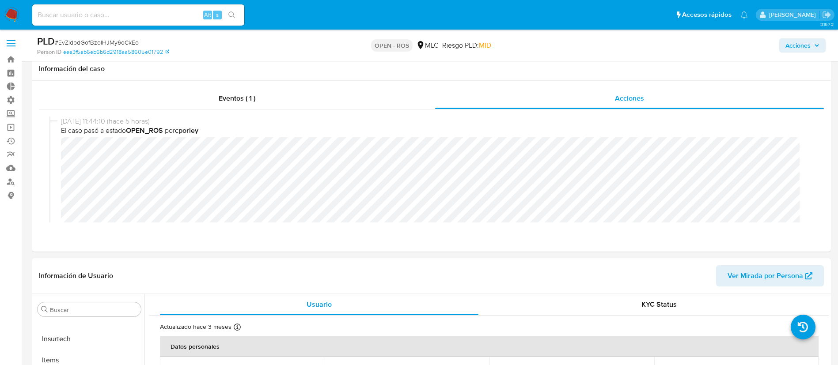
scroll to position [59, 0]
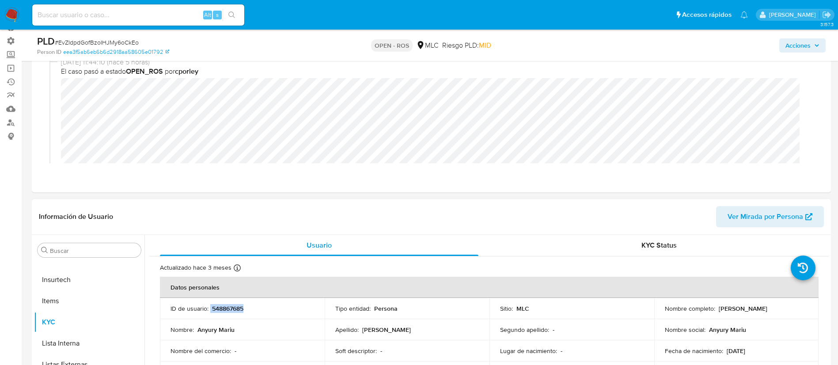
drag, startPoint x: 252, startPoint y: 308, endPoint x: 210, endPoint y: 309, distance: 42.4
click at [210, 309] on div "ID de usuario : 548867685" at bounding box center [242, 309] width 144 height 8
copy div "548867685"
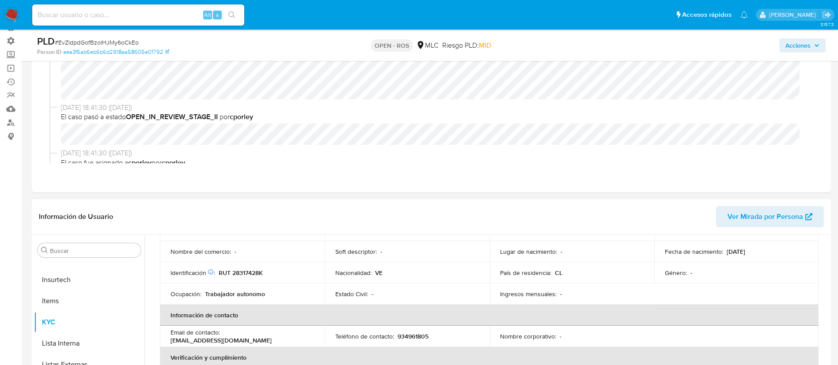
scroll to position [0, 0]
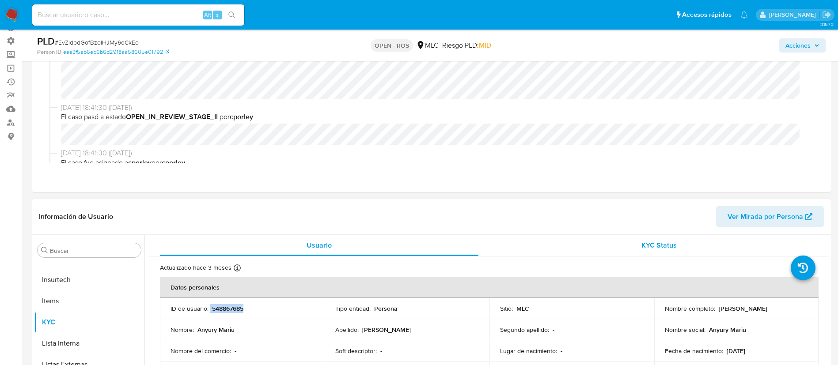
click at [593, 250] on div "KYC Status" at bounding box center [659, 245] width 318 height 21
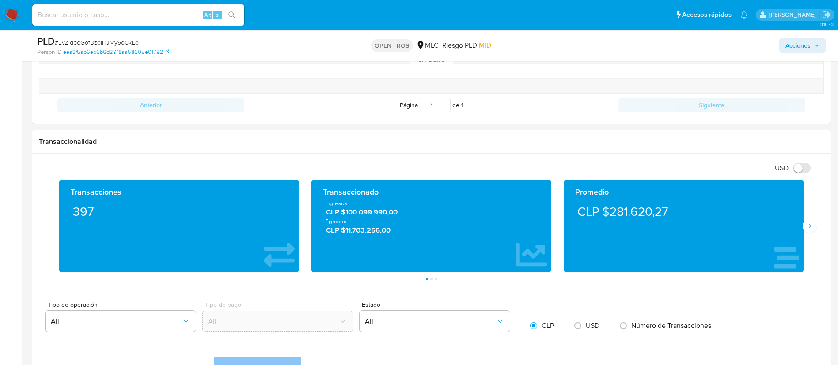
scroll to position [575, 0]
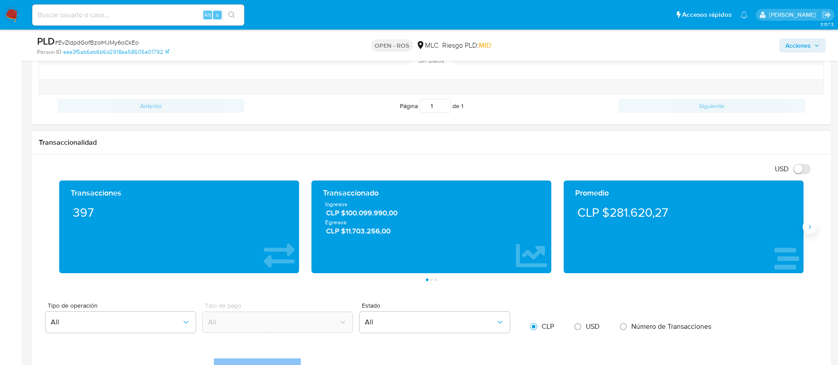
click at [809, 231] on button "Siguiente" at bounding box center [810, 227] width 14 height 14
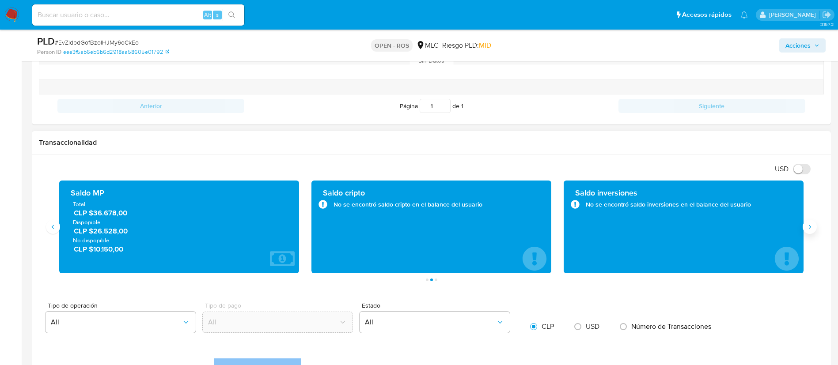
click at [809, 231] on button "Siguiente" at bounding box center [810, 227] width 14 height 14
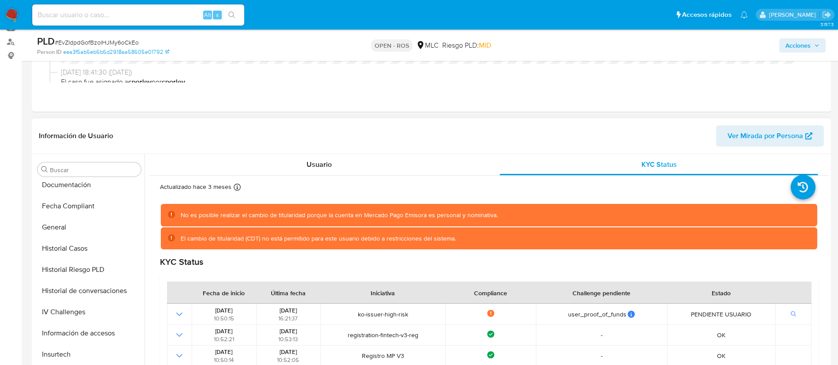
scroll to position [216, 0]
click at [55, 255] on button "Historial Casos" at bounding box center [85, 250] width 103 height 21
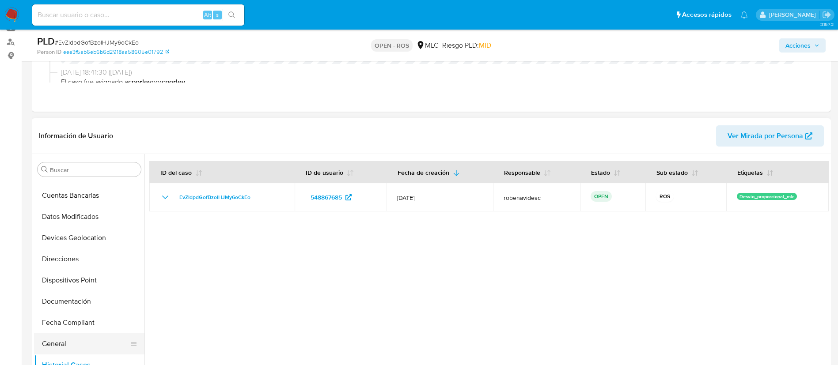
scroll to position [100, 0]
drag, startPoint x: 76, startPoint y: 226, endPoint x: 67, endPoint y: 311, distance: 85.3
click at [67, 311] on button "Documentación" at bounding box center [85, 302] width 103 height 21
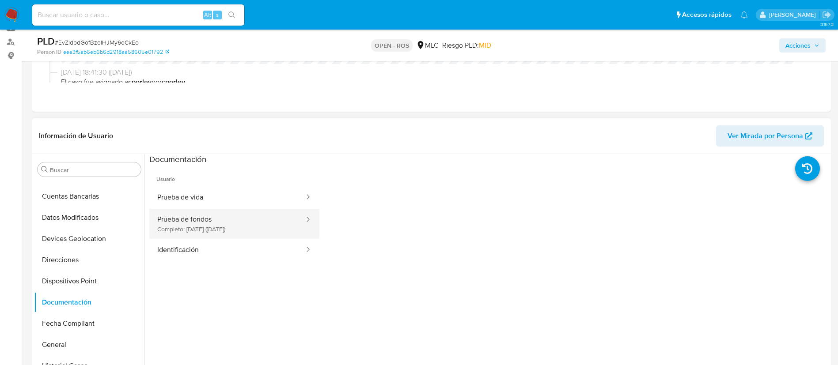
click at [218, 227] on button "Prueba de fondos Completo: 17/05/2025 (hace 4 meses)" at bounding box center [227, 224] width 156 height 30
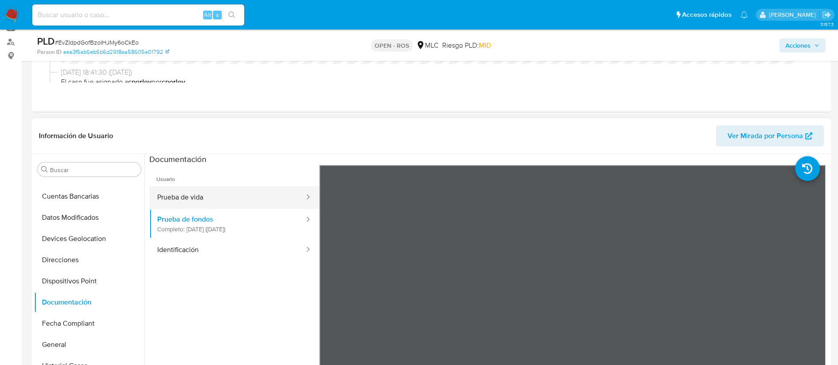
click at [195, 187] on button "Prueba de vida" at bounding box center [227, 197] width 156 height 23
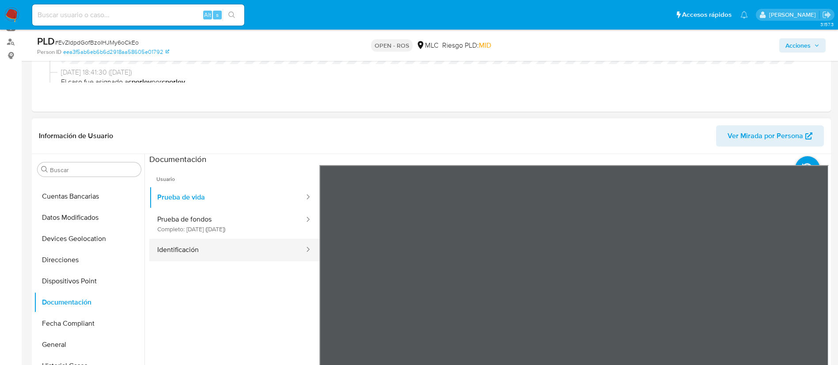
click at [192, 247] on button "Identificación" at bounding box center [227, 250] width 156 height 23
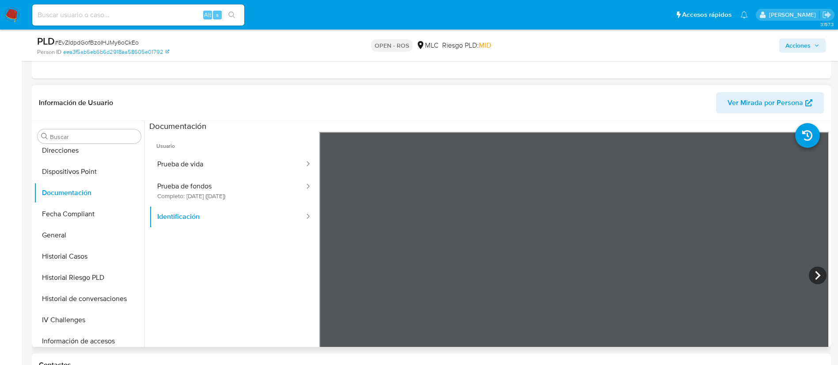
scroll to position [158, 0]
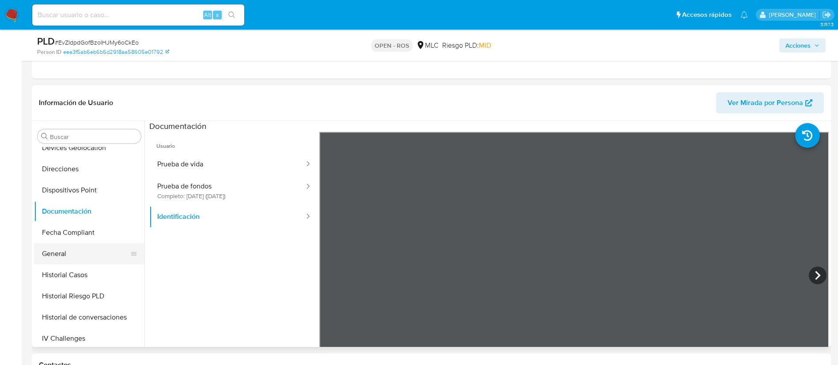
click at [70, 264] on button "General" at bounding box center [85, 253] width 103 height 21
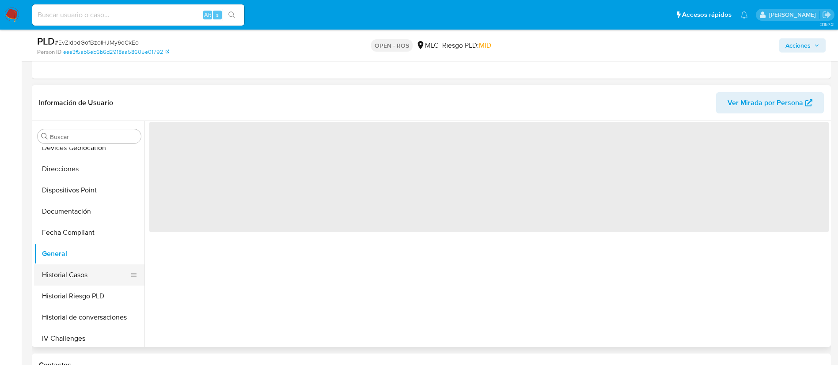
click at [71, 271] on button "Historial Casos" at bounding box center [85, 275] width 103 height 21
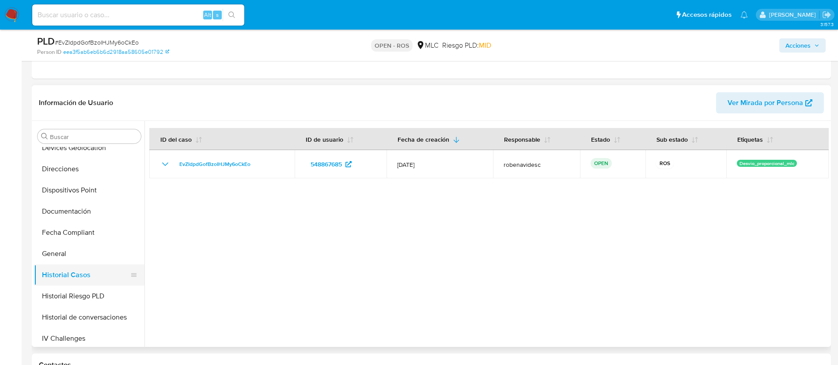
scroll to position [373, 0]
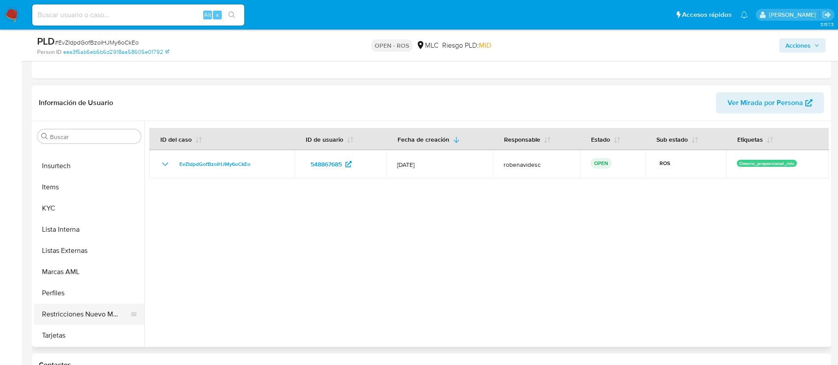
click at [72, 310] on button "Restricciones Nuevo Mundo" at bounding box center [85, 314] width 103 height 21
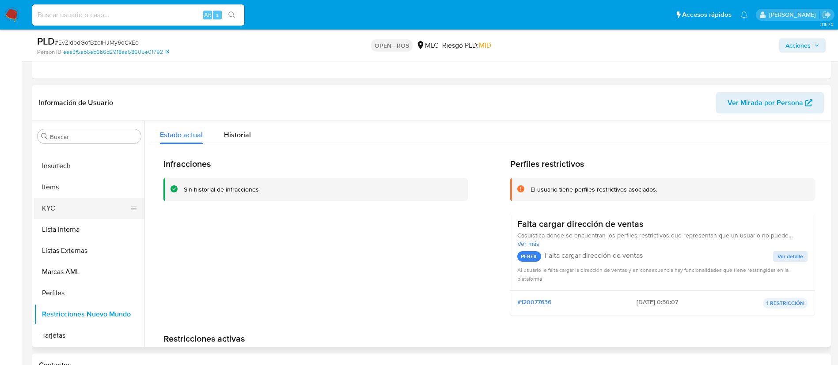
click at [74, 201] on button "KYC" at bounding box center [85, 208] width 103 height 21
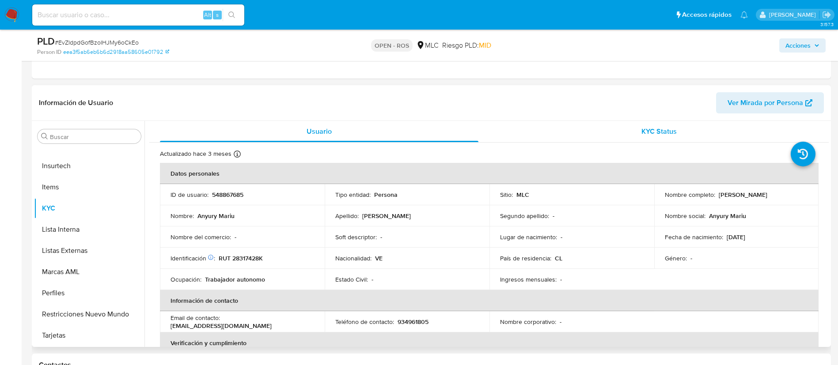
click at [654, 127] on span "KYC Status" at bounding box center [658, 131] width 35 height 10
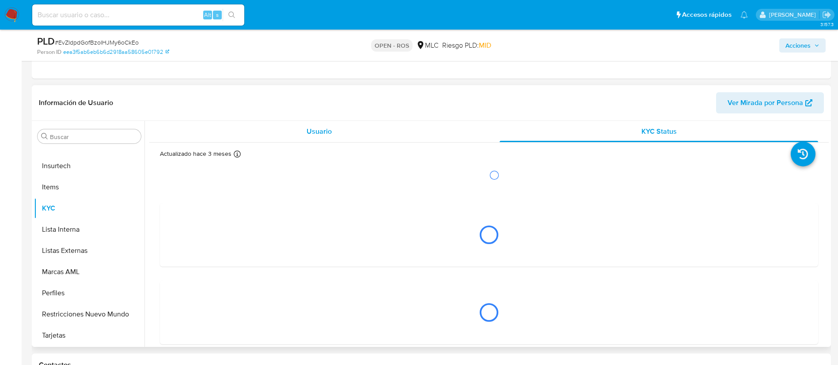
click at [403, 135] on div "Usuario" at bounding box center [319, 131] width 318 height 21
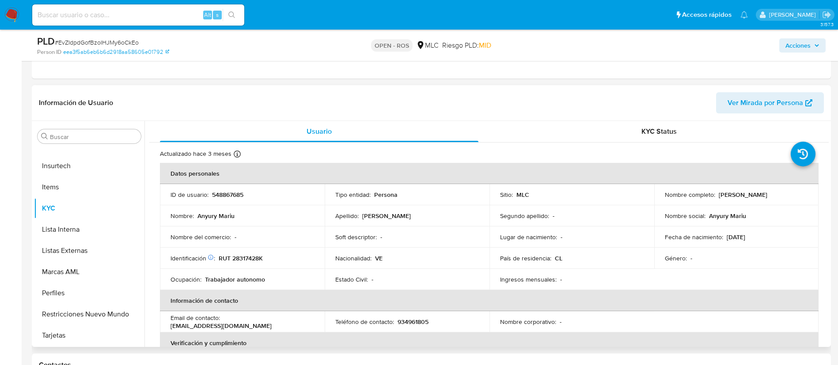
drag, startPoint x: 766, startPoint y: 196, endPoint x: 662, endPoint y: 201, distance: 104.3
click at [665, 199] on div "Nombre completo : Anyury Mariu Almarza Villalobos" at bounding box center [737, 195] width 144 height 8
copy p "Anyury Mariu Almarza Villalobos"
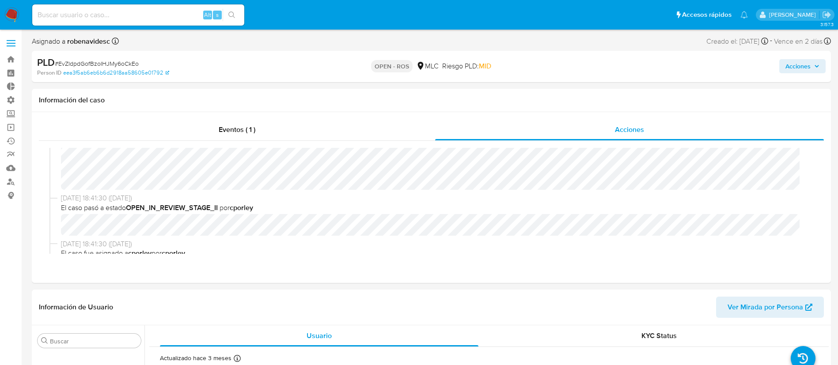
click at [802, 57] on div "Acciones" at bounding box center [695, 66] width 261 height 21
click at [803, 73] on div "Acciones" at bounding box center [695, 66] width 261 height 21
click at [807, 66] on span "Acciones" at bounding box center [797, 66] width 25 height 14
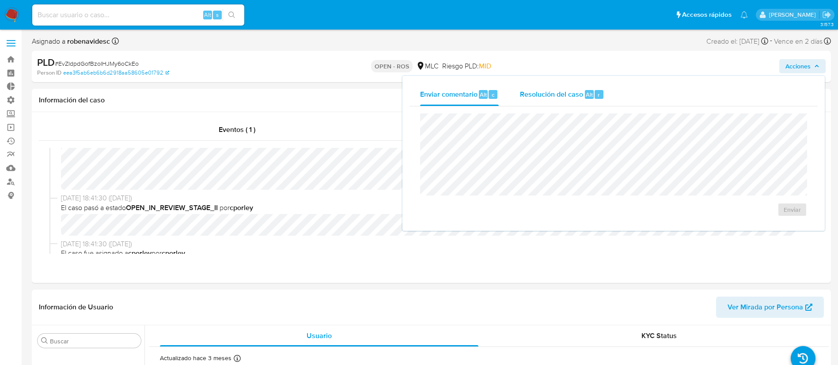
click at [559, 100] on div "Resolución del caso Alt r" at bounding box center [562, 94] width 84 height 23
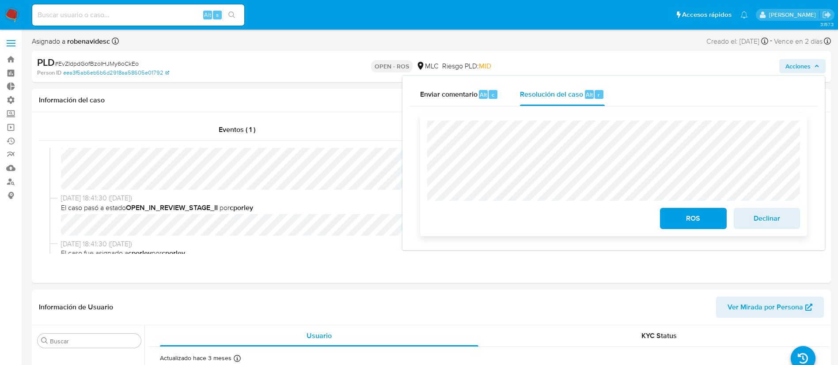
click at [691, 217] on span "ROS" at bounding box center [692, 218] width 43 height 19
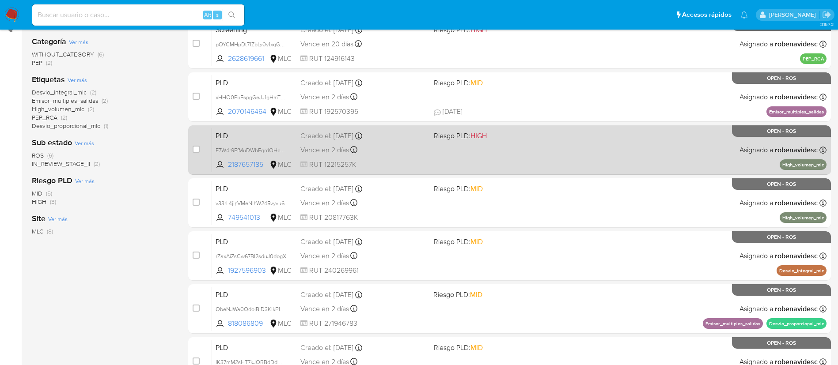
scroll to position [168, 0]
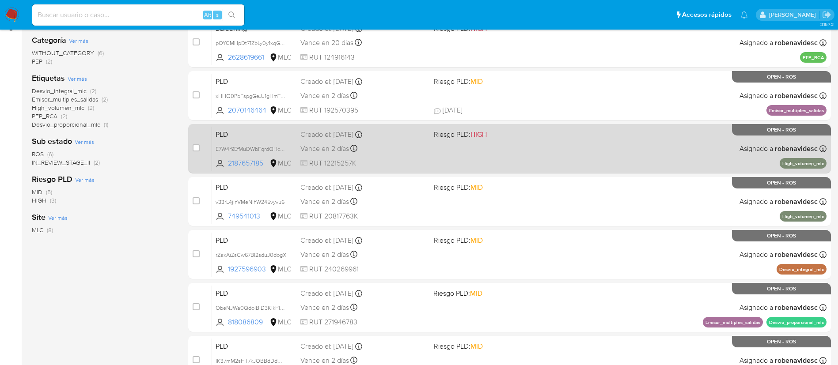
click at [512, 144] on div "PLD E7W4r9EfMuDWbFqrdQHcxdsO 2187657185 MLC Riesgo PLD: HIGH Creado el: [DATE] …" at bounding box center [519, 148] width 614 height 45
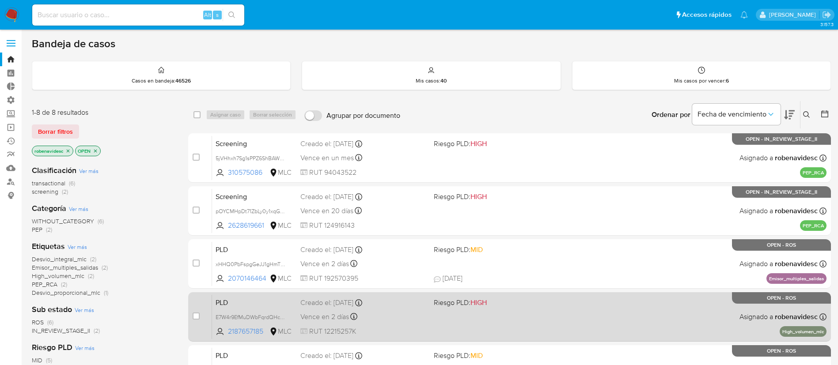
scroll to position [226, 0]
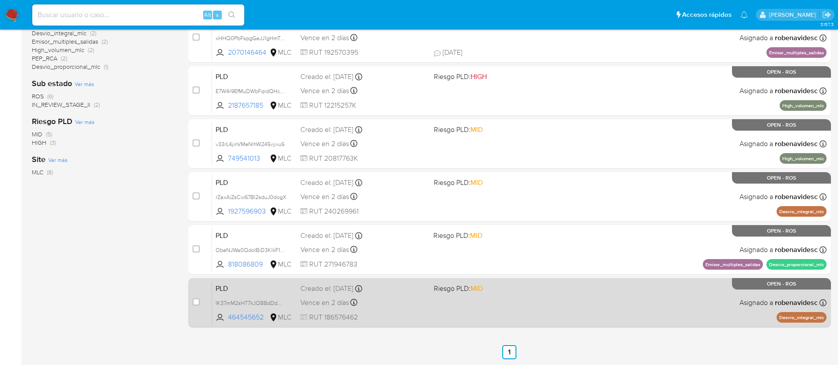
click at [469, 300] on div "PLD IK37mM2sHT7kJOBBdDdOIJYT 464545652 MLC Riesgo PLD: MID Creado el: [DATE] Cr…" at bounding box center [519, 302] width 614 height 45
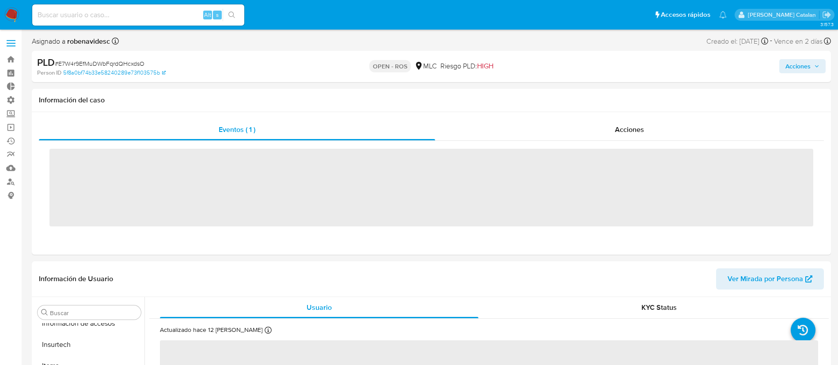
scroll to position [373, 0]
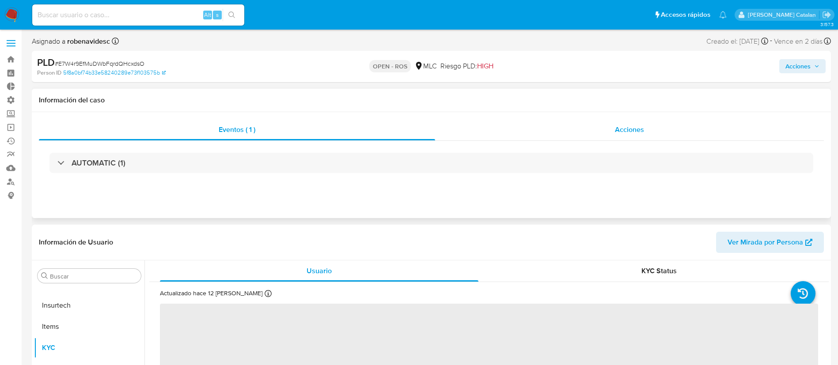
click at [604, 130] on div "Acciones" at bounding box center [629, 129] width 389 height 21
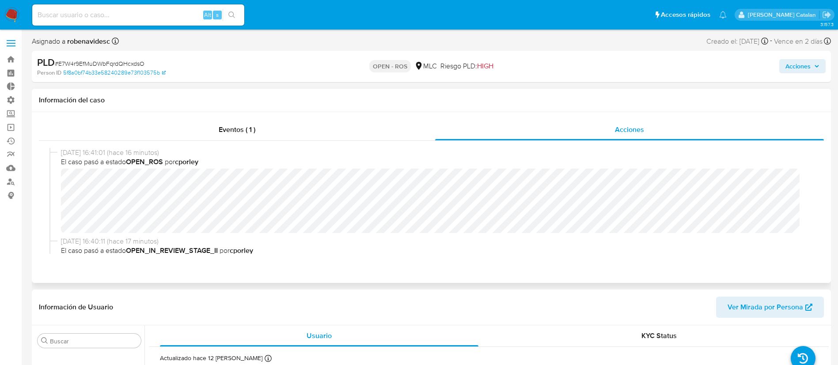
select select "10"
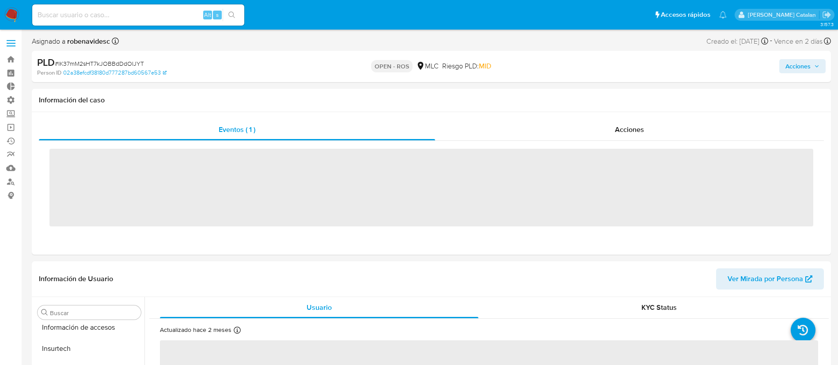
scroll to position [373, 0]
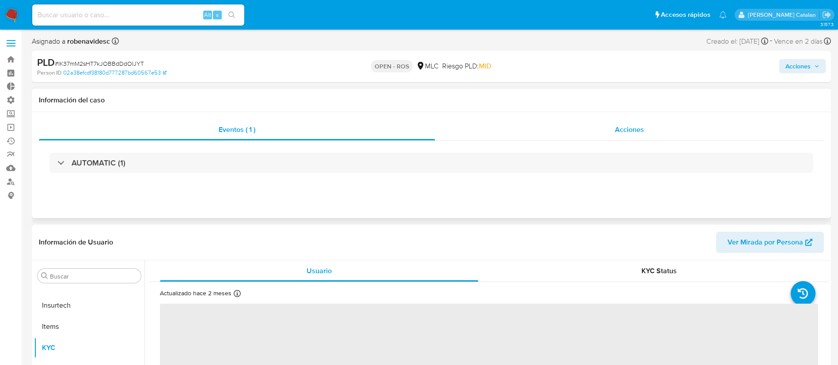
click at [621, 132] on span "Acciones" at bounding box center [629, 130] width 29 height 10
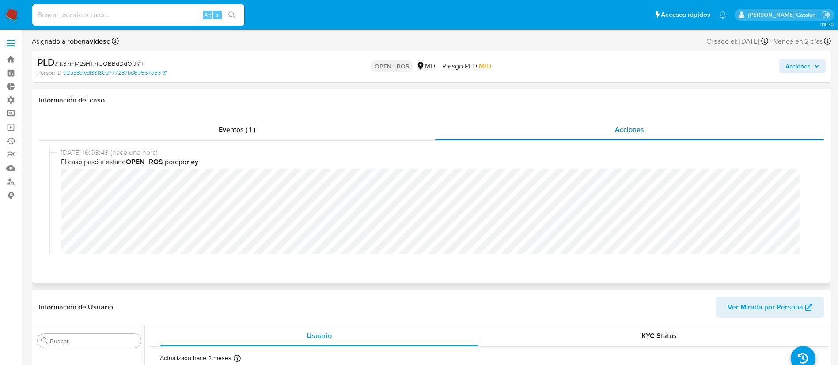
select select "10"
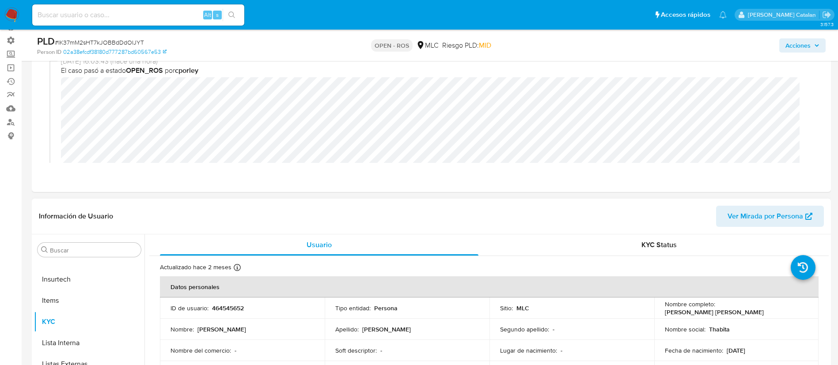
scroll to position [76, 0]
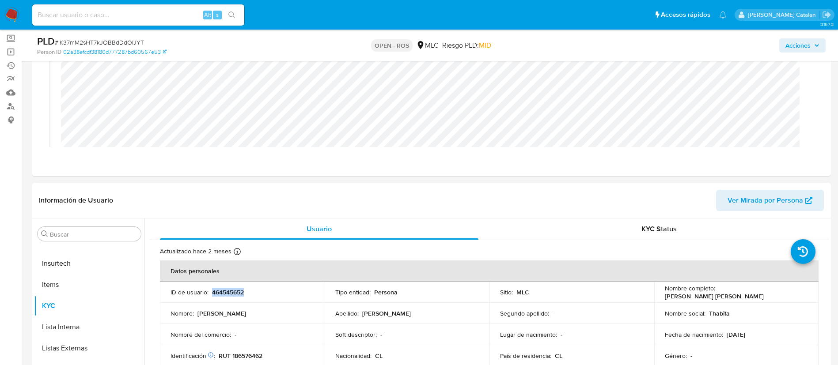
drag, startPoint x: 259, startPoint y: 296, endPoint x: 212, endPoint y: 295, distance: 46.4
click at [212, 295] on td "ID de usuario : 464545652" at bounding box center [242, 292] width 165 height 21
copy p "464545652"
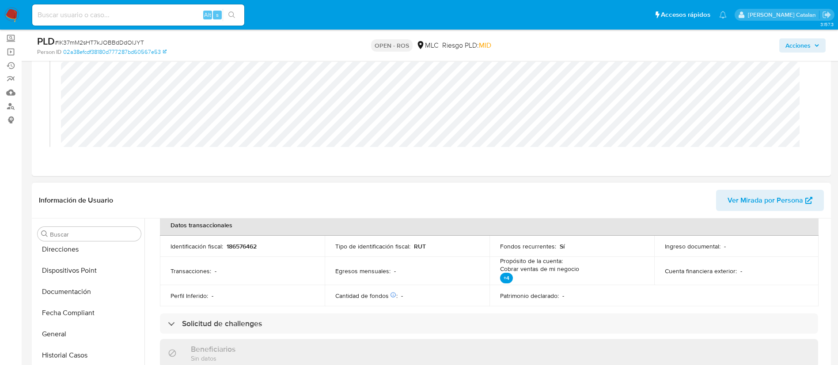
scroll to position [174, 0]
click at [86, 290] on button "Documentación" at bounding box center [89, 293] width 110 height 21
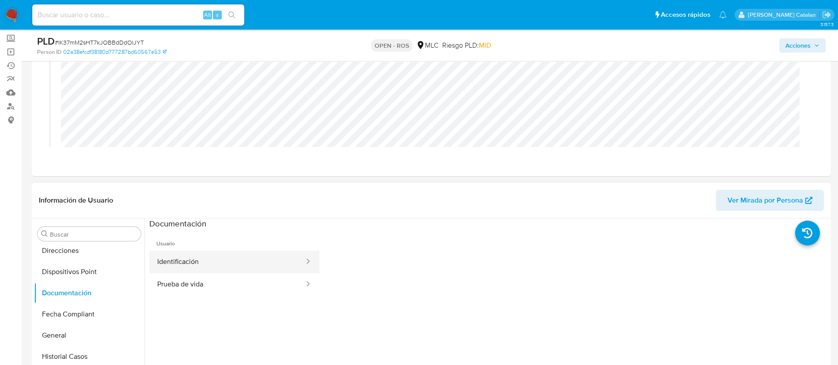
click at [227, 265] on button "Identificación" at bounding box center [227, 262] width 156 height 23
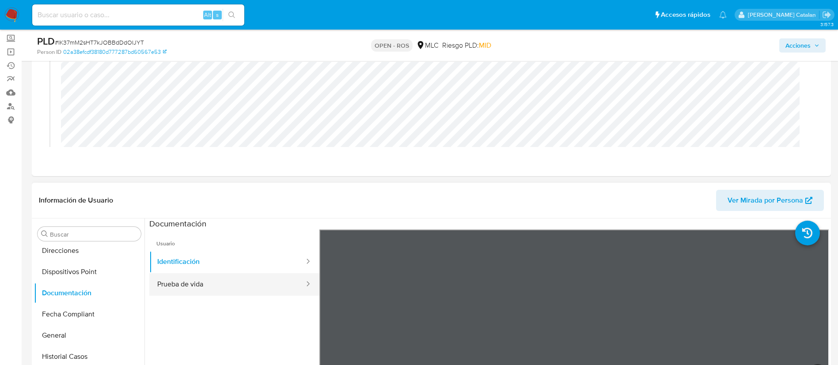
click at [210, 283] on button "Prueba de vida" at bounding box center [227, 284] width 156 height 23
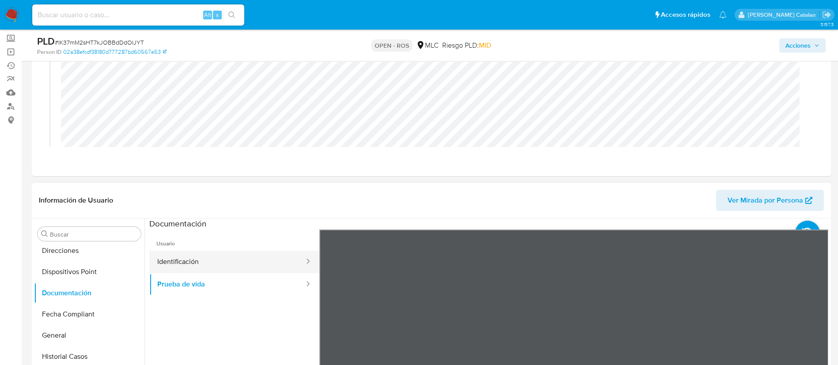
click at [201, 258] on button "Identificación" at bounding box center [227, 262] width 156 height 23
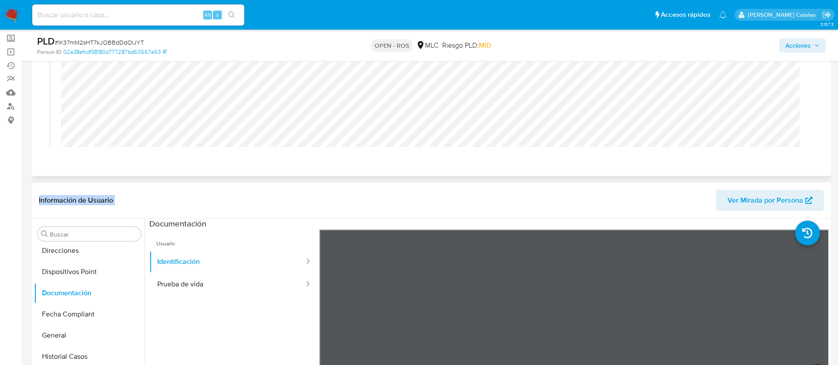
drag, startPoint x: 431, startPoint y: 217, endPoint x: 425, endPoint y: 169, distance: 48.5
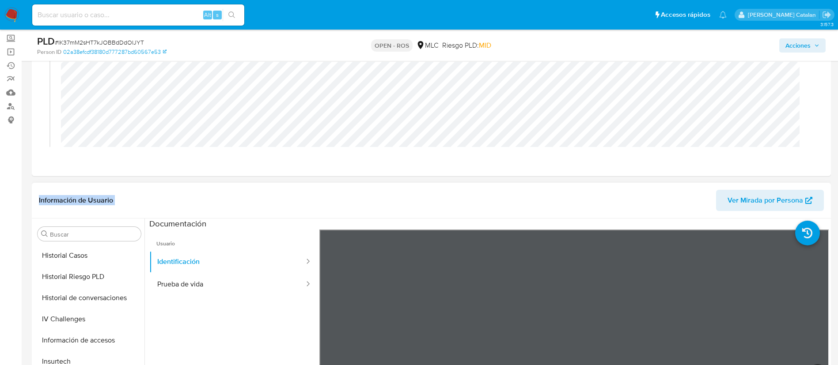
scroll to position [277, 0]
click at [71, 256] on button "Historial Casos" at bounding box center [85, 254] width 103 height 21
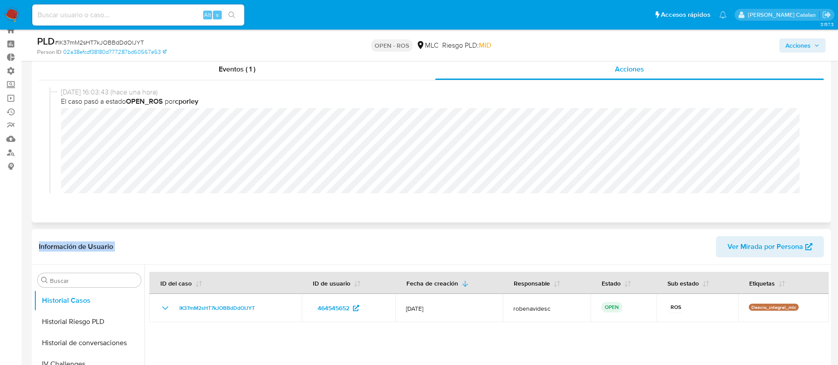
scroll to position [0, 0]
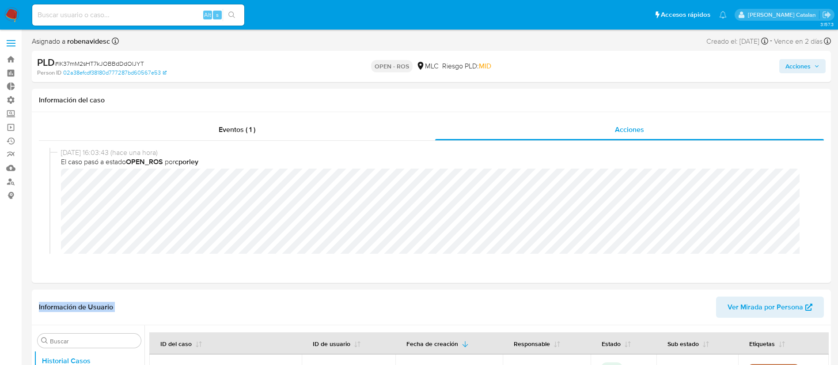
click at [788, 65] on span "Acciones" at bounding box center [797, 66] width 25 height 14
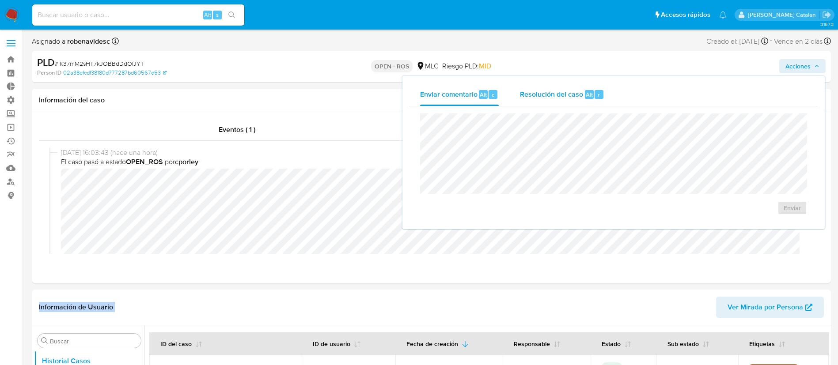
click at [592, 92] on div "Alt" at bounding box center [589, 94] width 9 height 9
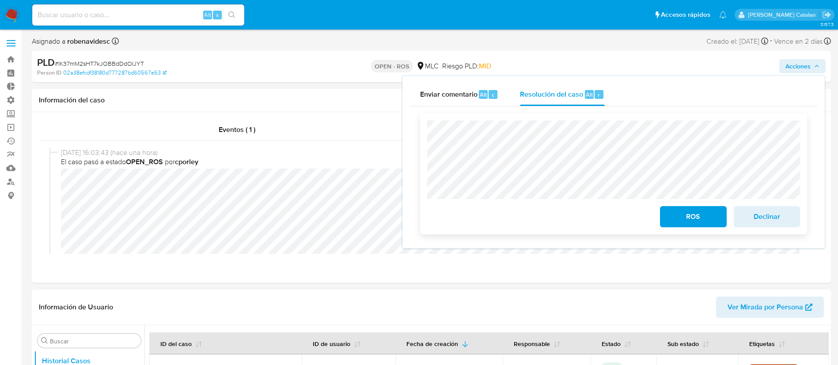
click at [421, 127] on div "ROS Declinar" at bounding box center [613, 174] width 387 height 121
click at [410, 120] on div "Cierre de caso ROS Declinar" at bounding box center [613, 173] width 408 height 135
click at [508, 302] on header "Información de Usuario Ver Mirada por Persona" at bounding box center [431, 307] width 785 height 21
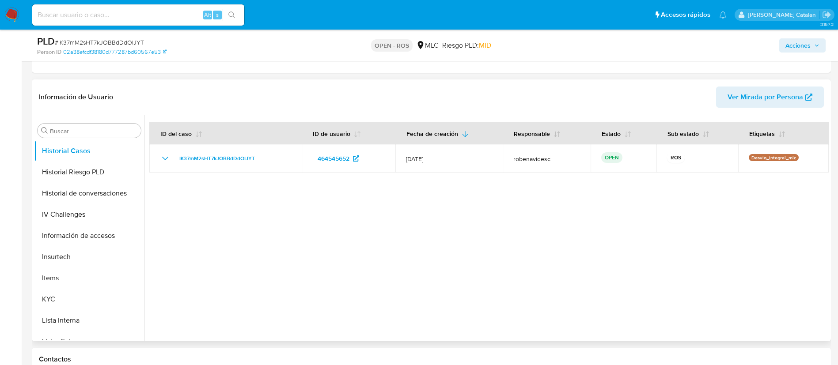
scroll to position [180, 0]
click at [49, 289] on button "KYC" at bounding box center [85, 298] width 103 height 21
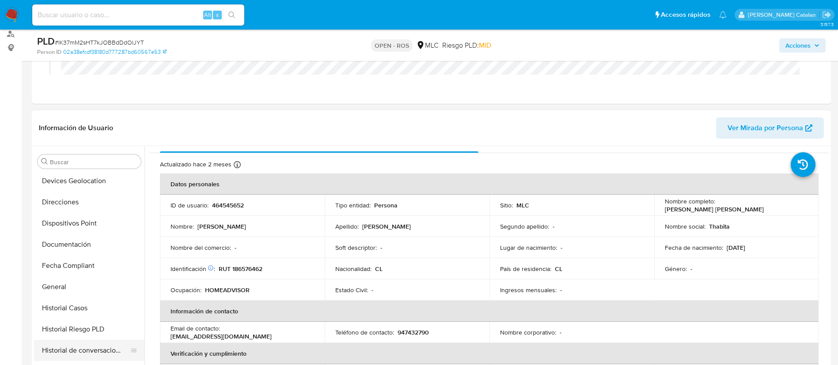
scroll to position [136, 0]
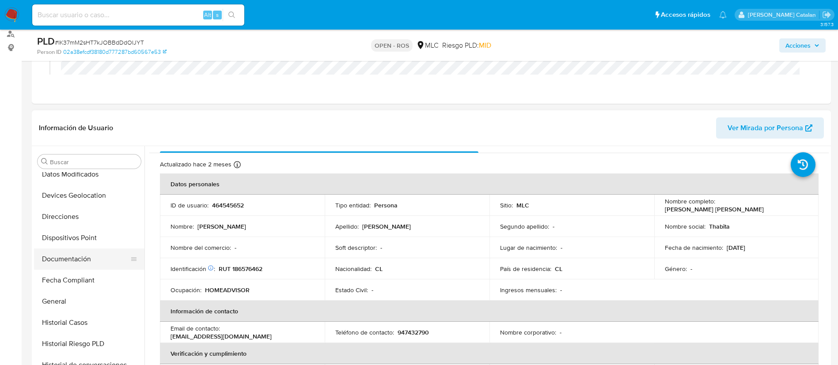
click at [69, 252] on button "Documentación" at bounding box center [85, 259] width 103 height 21
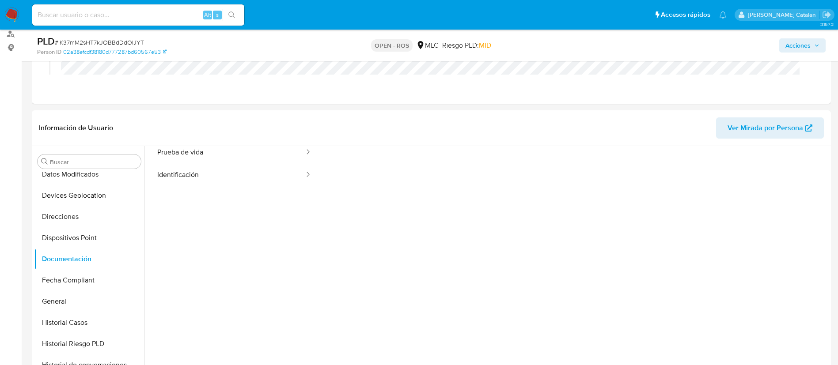
scroll to position [0, 0]
click at [191, 210] on button "Identificación" at bounding box center [227, 212] width 156 height 23
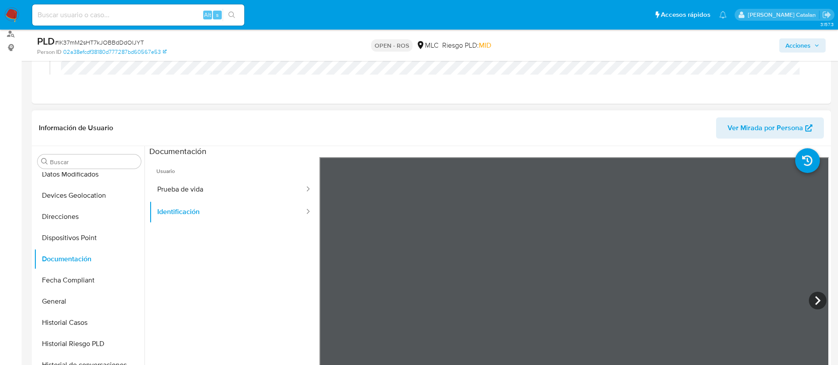
click at [204, 258] on ul "Usuario Prueba de vida Identificación" at bounding box center [234, 284] width 170 height 254
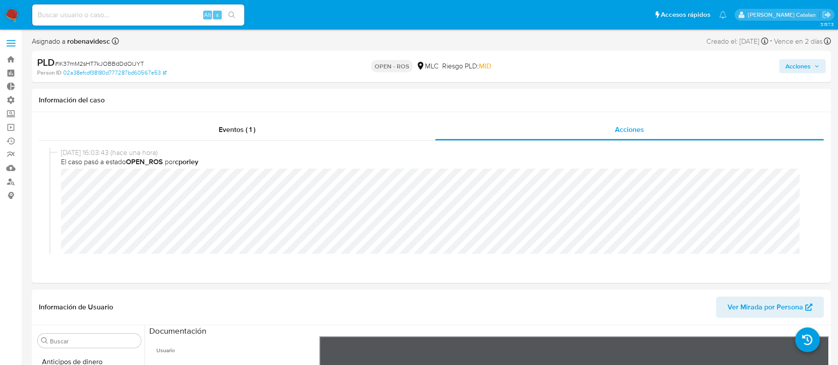
drag, startPoint x: 804, startPoint y: 55, endPoint x: 801, endPoint y: 58, distance: 4.7
click at [801, 58] on div "PLD # IK37mM2sHT7kJOBBdDdOIJYT Person ID 02a38efcdf38180d777287bd60567e53 OPEN …" at bounding box center [431, 66] width 799 height 31
click at [801, 58] on div "Acciones" at bounding box center [695, 66] width 261 height 21
click at [797, 62] on span "Acciones" at bounding box center [797, 66] width 25 height 14
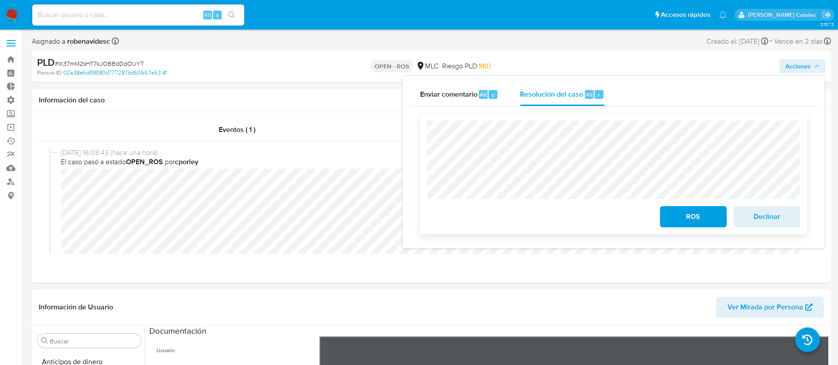
click at [422, 171] on div "ROS Declinar" at bounding box center [613, 174] width 387 height 121
click at [426, 173] on div "ROS Declinar" at bounding box center [613, 174] width 387 height 121
click at [689, 212] on span "ROS" at bounding box center [692, 216] width 43 height 19
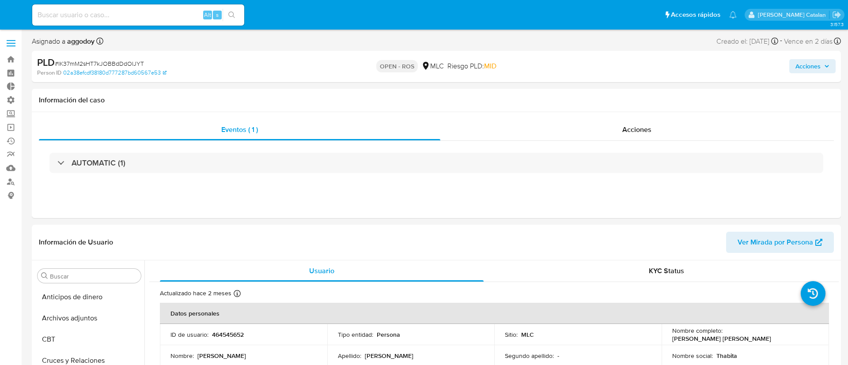
select select "10"
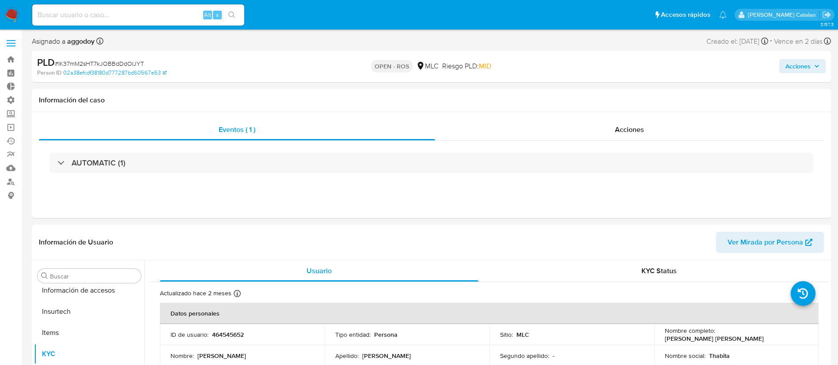
scroll to position [373, 0]
click at [657, 125] on div "Acciones" at bounding box center [629, 129] width 389 height 21
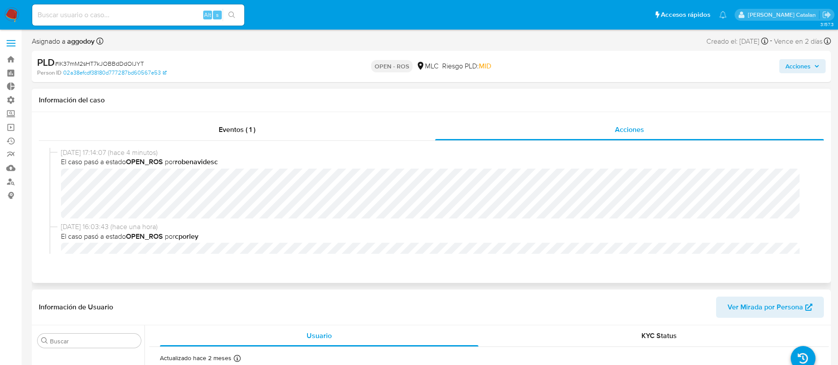
drag, startPoint x: 587, startPoint y: 295, endPoint x: 327, endPoint y: 103, distance: 323.2
click at [327, 103] on h1 "Información del caso" at bounding box center [431, 100] width 785 height 9
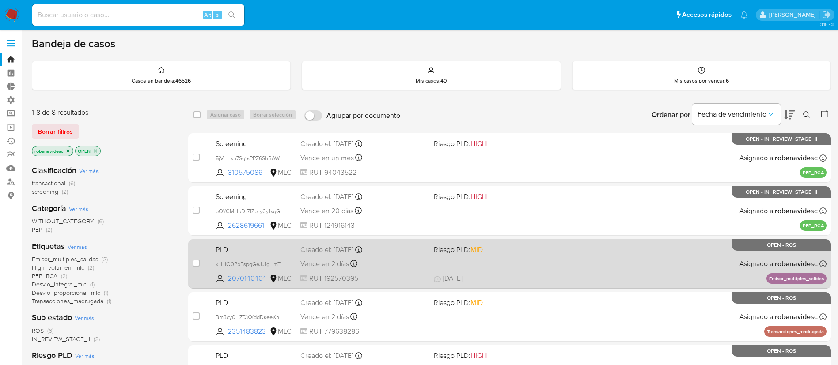
click at [550, 265] on div "PLD xHHQ0PbFspgGeJJ1gHmT9D8B 2070146464 MLC Riesgo PLD: MID Creado el: 12/06/20…" at bounding box center [519, 264] width 614 height 45
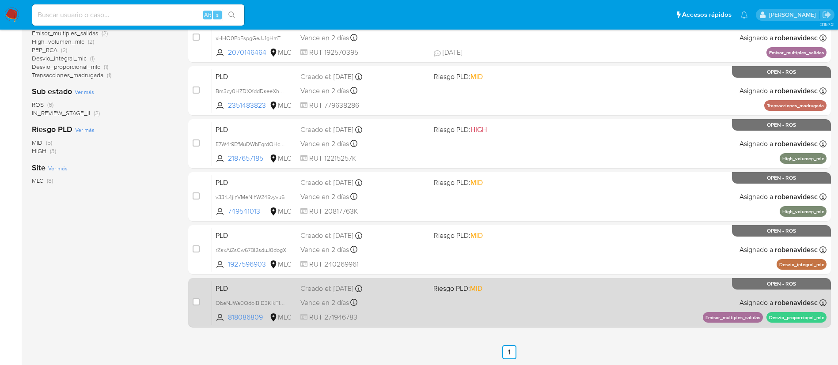
click at [519, 290] on span "Riesgo PLD: MID" at bounding box center [496, 287] width 126 height 11
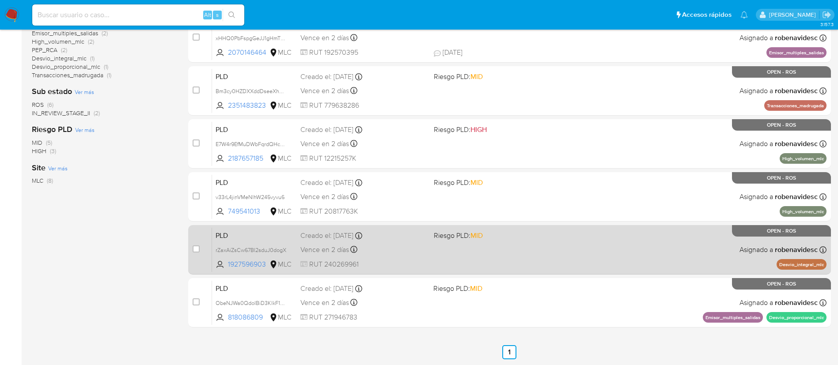
click at [451, 261] on div "PLD rZaxAiZsCw67BI2sduJ0dogX 1927596903 MLC Riesgo PLD: MID Creado el: 12/06/20…" at bounding box center [519, 249] width 614 height 45
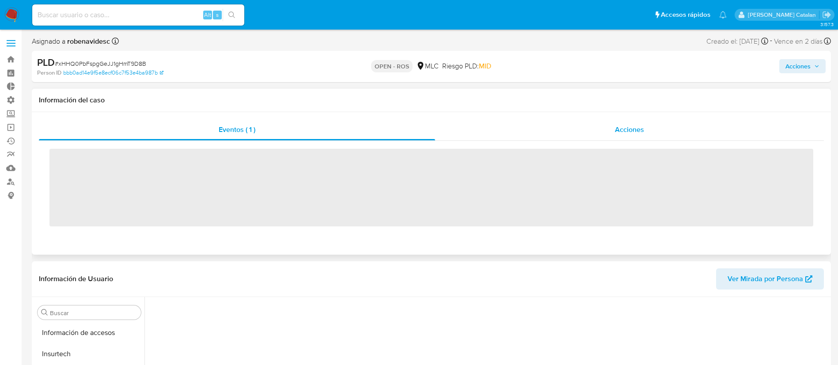
scroll to position [373, 0]
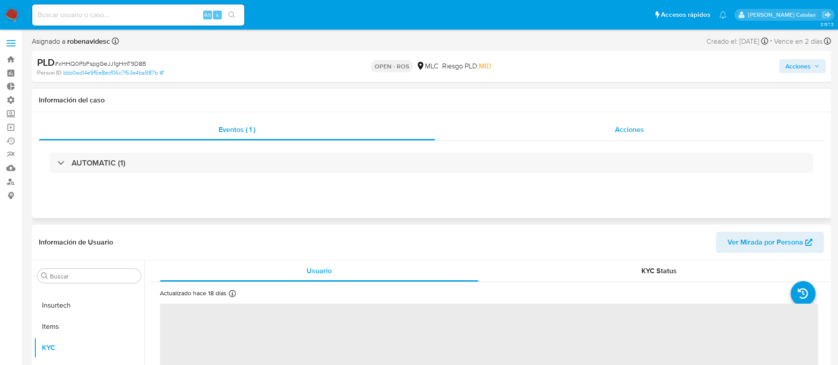
click at [581, 129] on div "Acciones" at bounding box center [629, 129] width 389 height 21
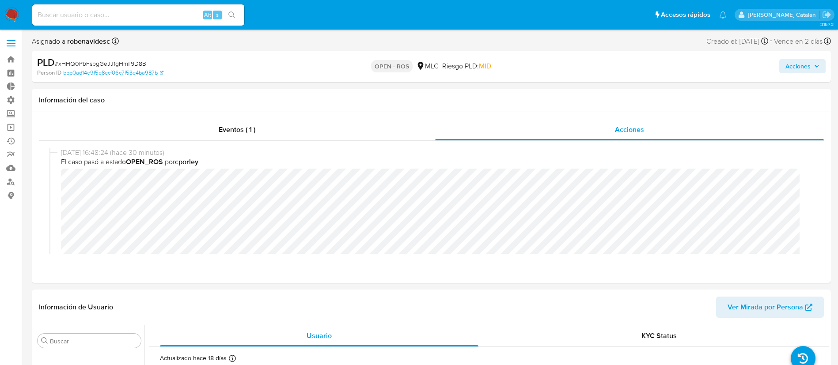
select select "10"
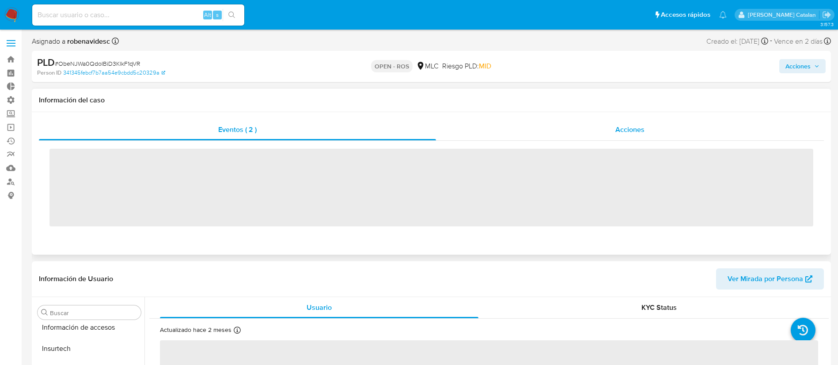
scroll to position [373, 0]
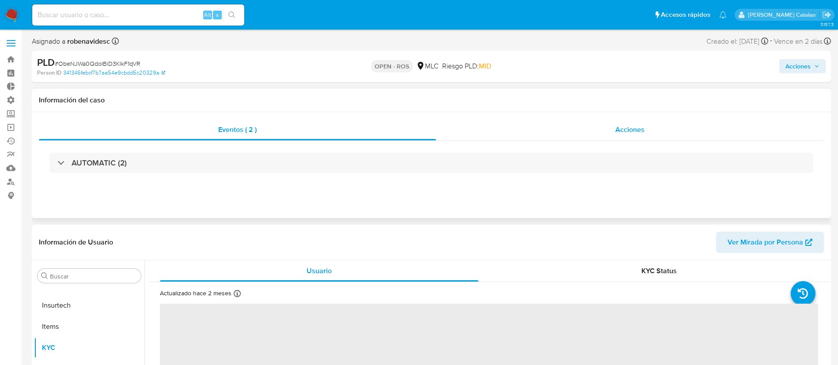
click at [611, 132] on div "Acciones" at bounding box center [630, 129] width 388 height 21
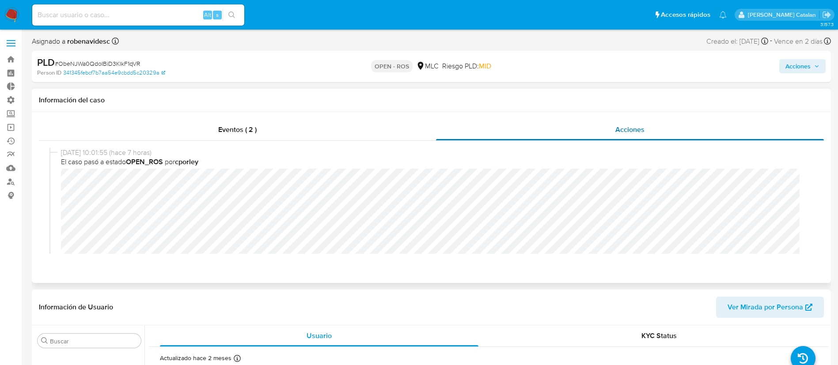
select select "10"
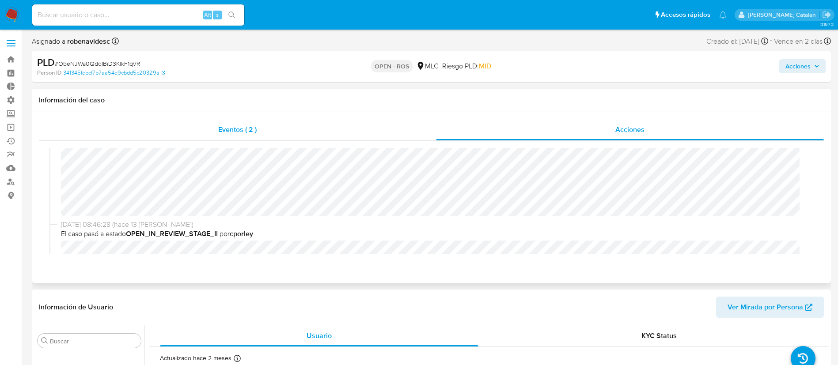
scroll to position [0, 0]
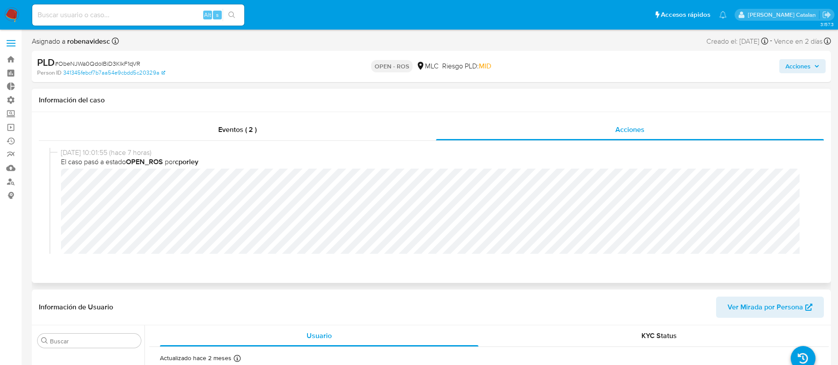
click at [53, 186] on div "[DATE] 10:01:55 (hace 7 horas) El caso pasó a estado OPEN_ROS por cporley" at bounding box center [431, 214] width 764 height 132
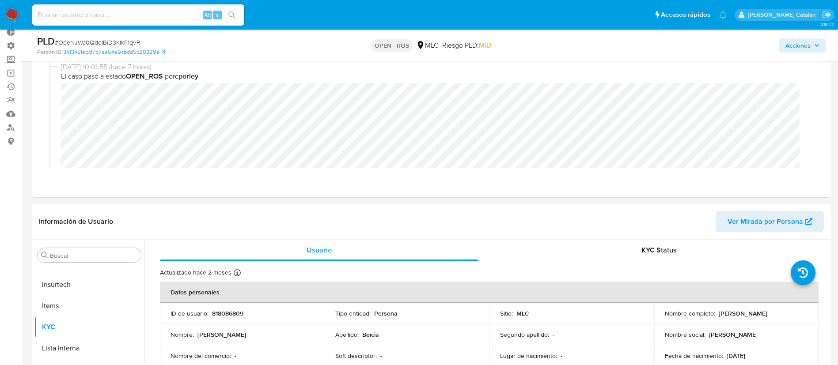
scroll to position [55, 0]
drag, startPoint x: 281, startPoint y: 314, endPoint x: 209, endPoint y: 310, distance: 72.6
click at [209, 310] on div "ID de usuario : 818086809" at bounding box center [242, 313] width 144 height 8
copy div "818086809"
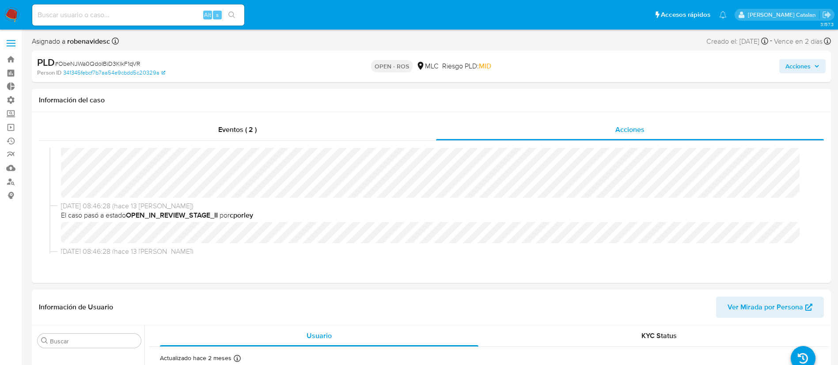
scroll to position [0, 0]
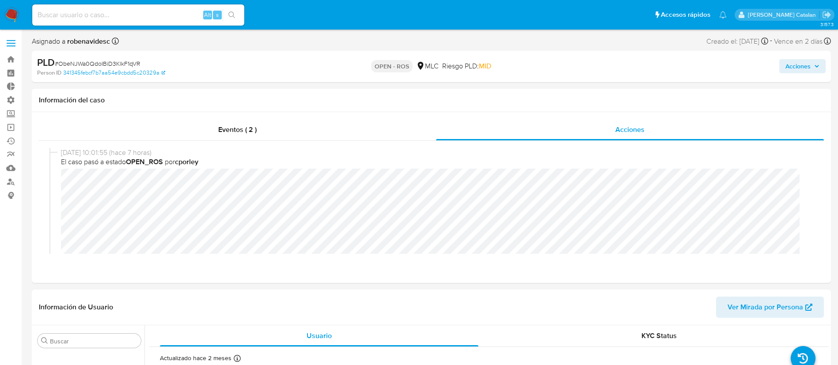
click at [793, 64] on span "Acciones" at bounding box center [797, 66] width 25 height 14
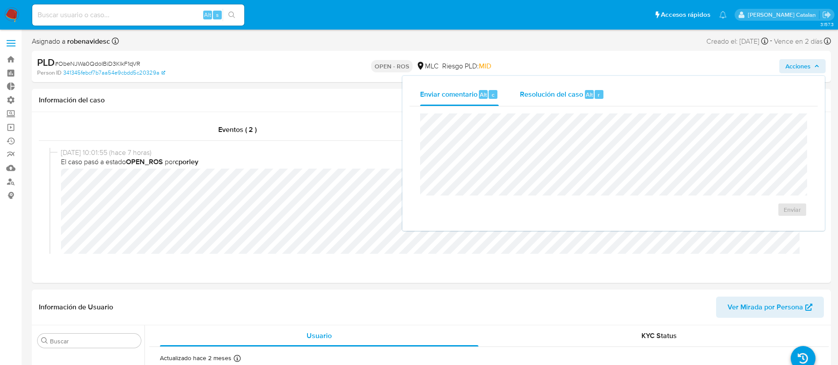
click at [587, 84] on div "Resolución del caso Alt r" at bounding box center [562, 94] width 84 height 23
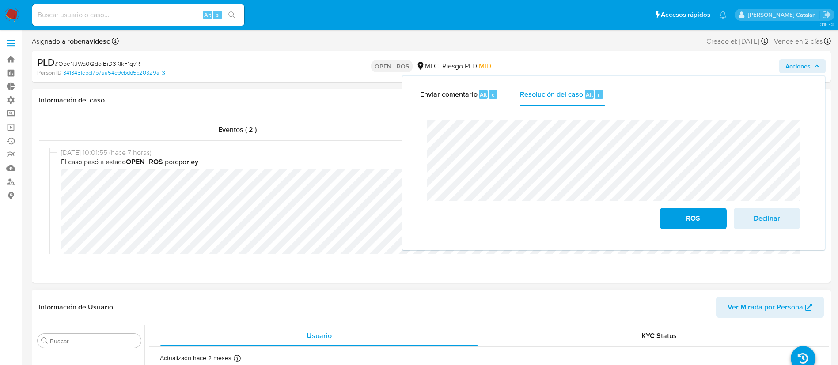
click at [371, 307] on header "Información de Usuario Ver Mirada por Persona" at bounding box center [431, 307] width 785 height 21
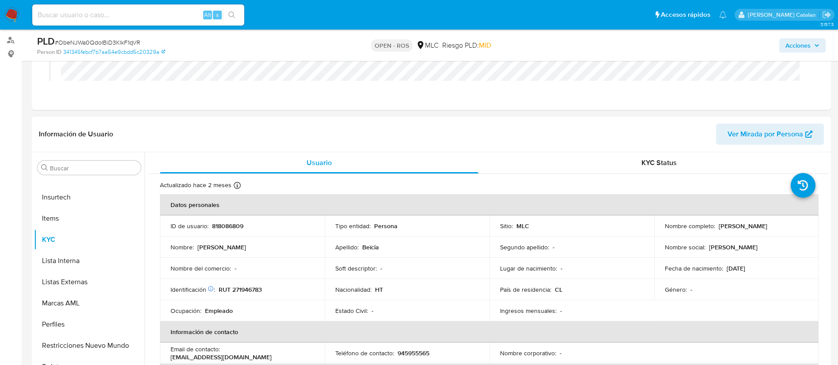
scroll to position [144, 0]
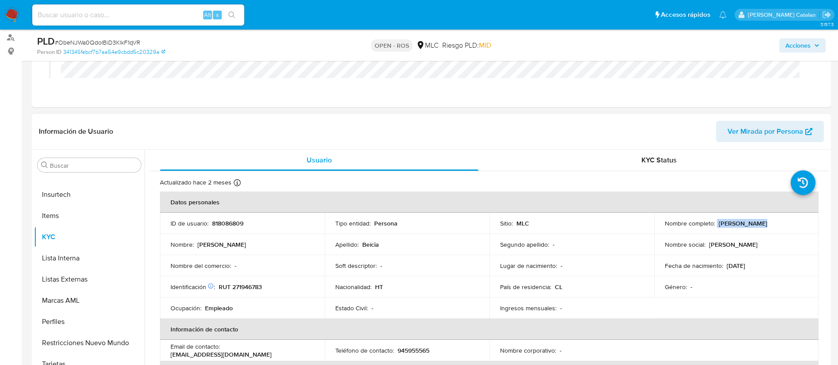
drag, startPoint x: 752, startPoint y: 218, endPoint x: 714, endPoint y: 223, distance: 38.3
click at [714, 223] on td "Nombre completo : [PERSON_NAME]" at bounding box center [736, 223] width 165 height 21
copy div "[PERSON_NAME]"
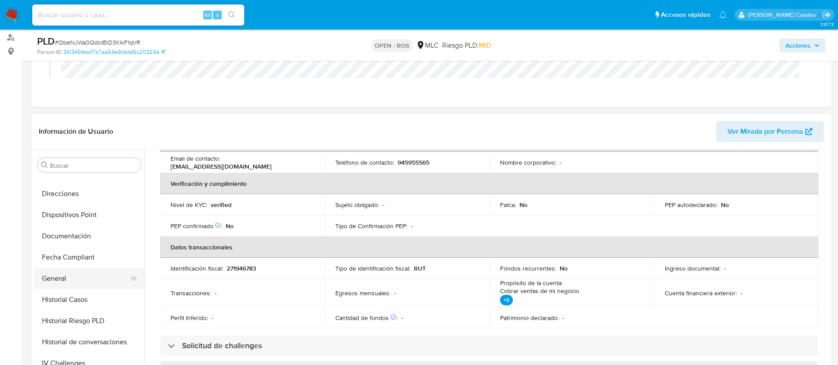
scroll to position [156, 0]
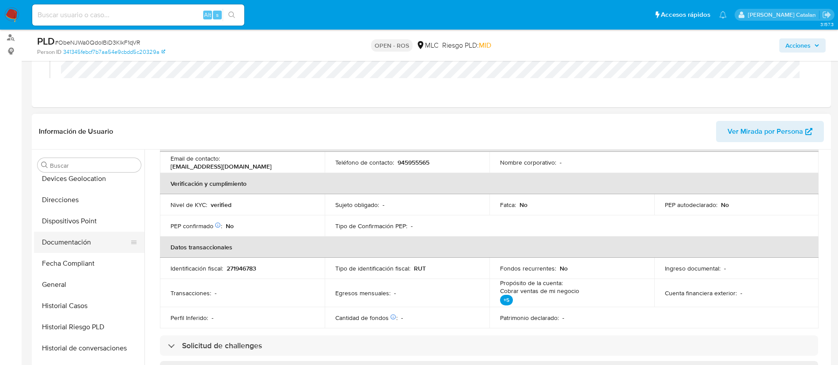
click at [61, 242] on button "Documentación" at bounding box center [85, 242] width 103 height 21
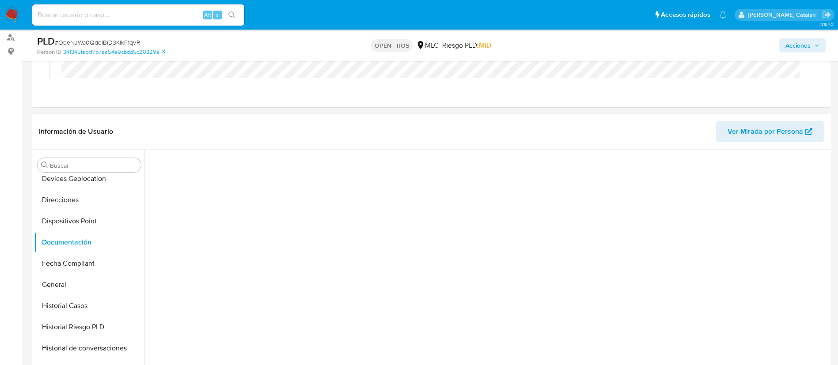
scroll to position [0, 0]
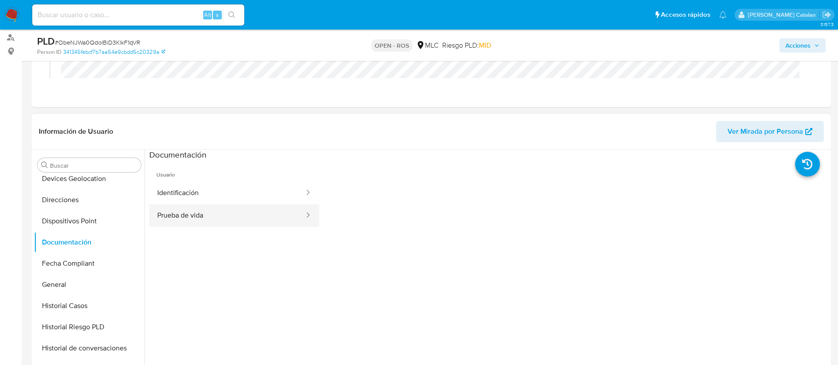
click at [231, 205] on button "Prueba de vida" at bounding box center [227, 216] width 156 height 23
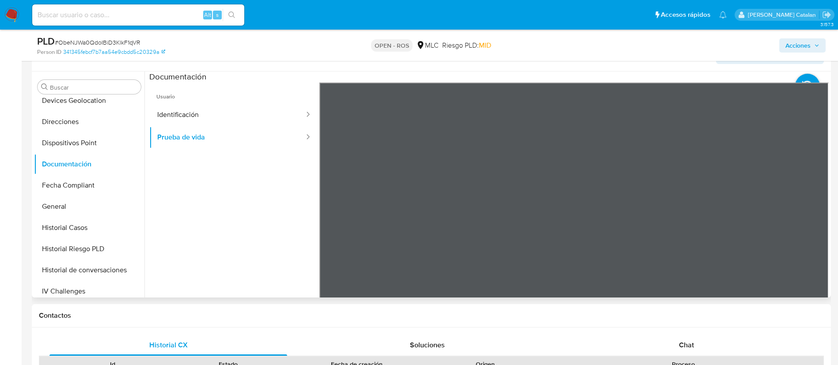
scroll to position [226, 0]
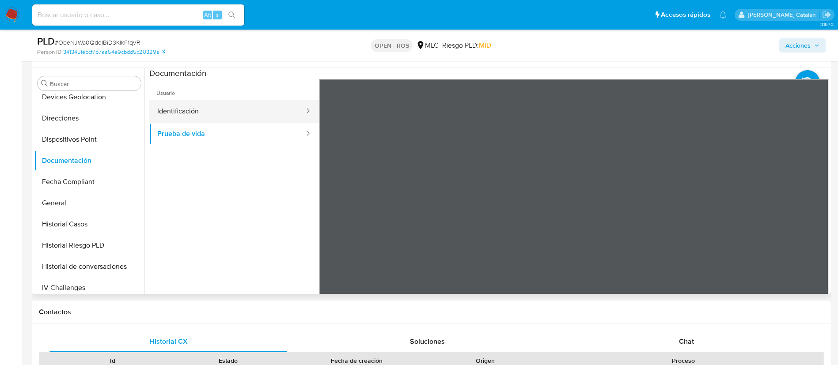
click at [211, 121] on button "Identificación" at bounding box center [227, 111] width 156 height 23
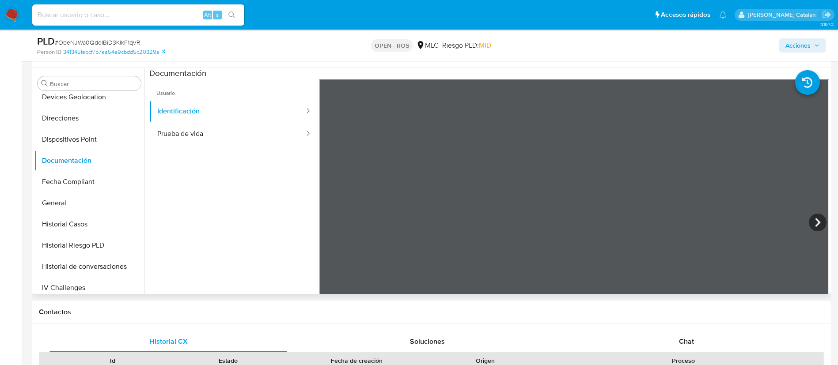
click at [239, 248] on ul "Usuario Identificación Prueba de vida" at bounding box center [234, 206] width 170 height 254
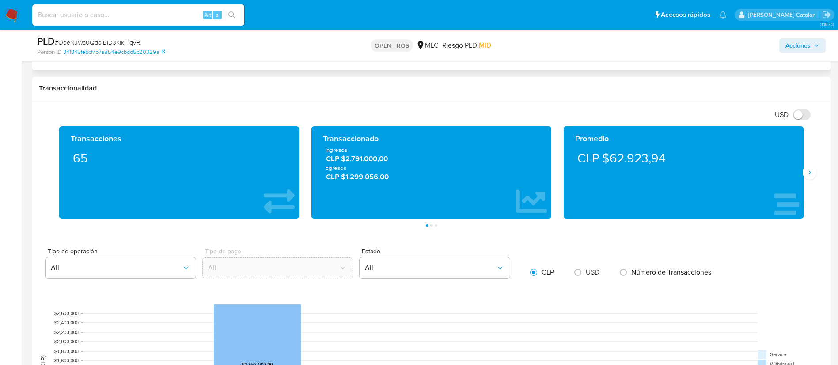
scroll to position [629, 0]
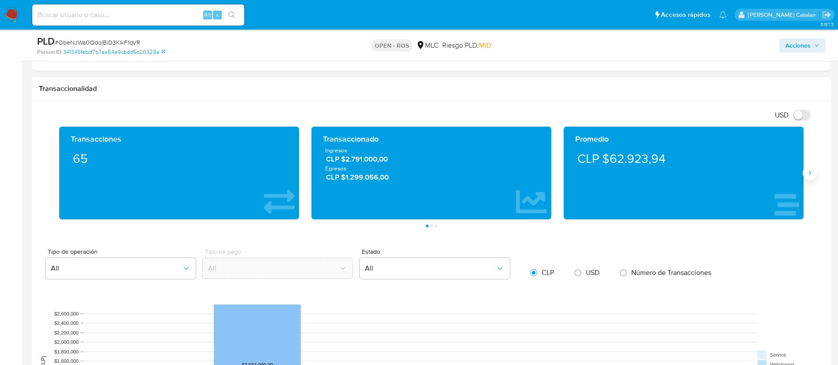
drag, startPoint x: 322, startPoint y: 318, endPoint x: 810, endPoint y: 170, distance: 509.3
click at [810, 170] on icon "Siguiente" at bounding box center [809, 173] width 7 height 7
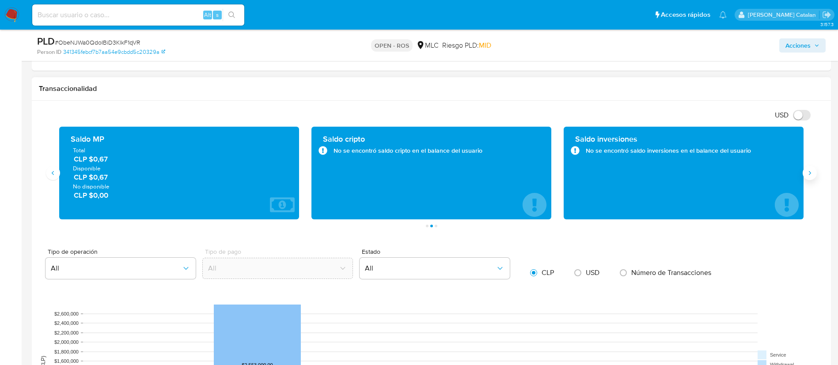
click at [810, 170] on icon "Siguiente" at bounding box center [809, 173] width 7 height 7
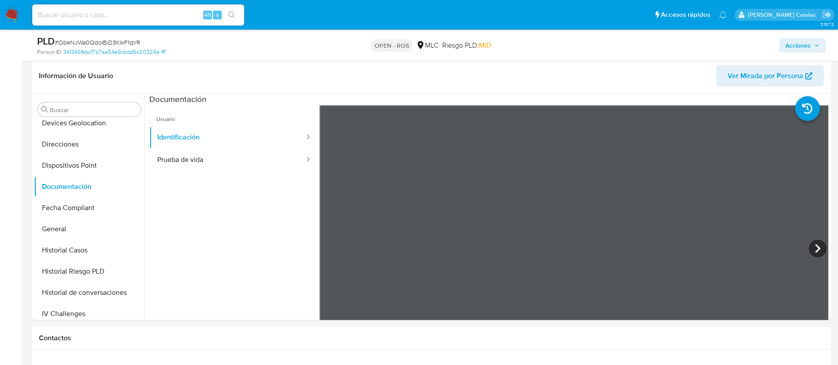
scroll to position [168, 0]
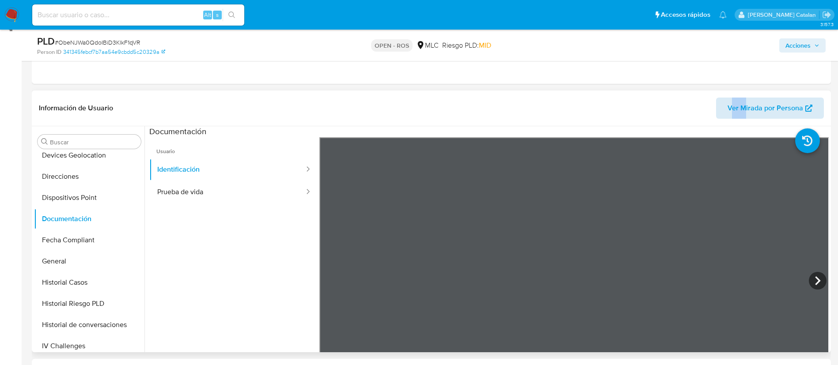
drag, startPoint x: 735, startPoint y: 119, endPoint x: 751, endPoint y: 105, distance: 21.7
click at [751, 105] on div "Información de Usuario Ver Mirada por Persona" at bounding box center [431, 109] width 799 height 36
click at [751, 105] on span "Ver Mirada por Persona" at bounding box center [765, 108] width 76 height 21
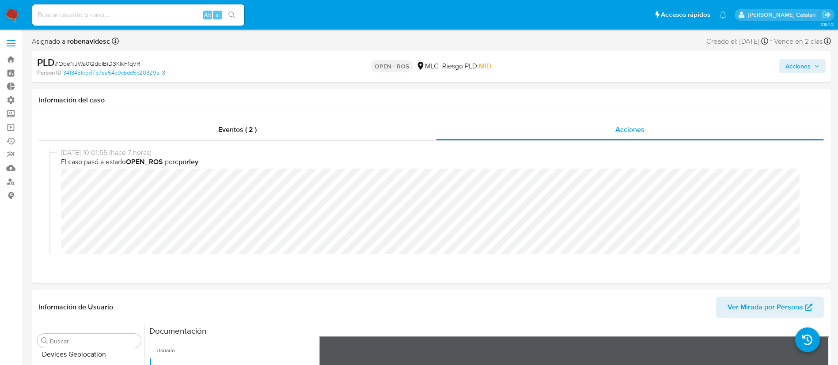
click at [793, 63] on span "Acciones" at bounding box center [797, 66] width 25 height 14
click at [790, 62] on span "Acciones" at bounding box center [797, 66] width 25 height 14
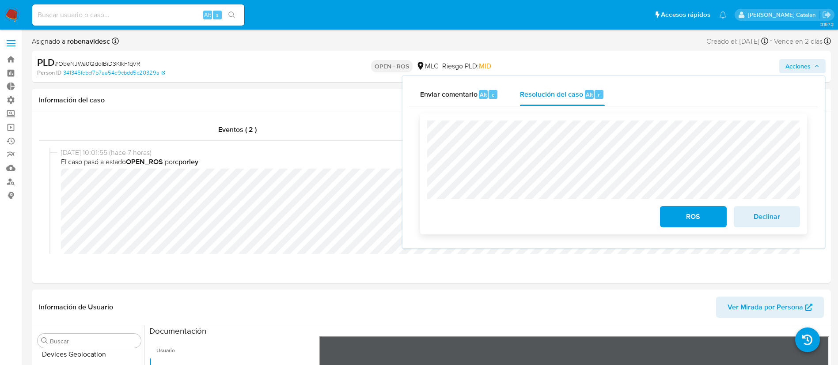
click at [688, 210] on span "ROS" at bounding box center [692, 216] width 43 height 19
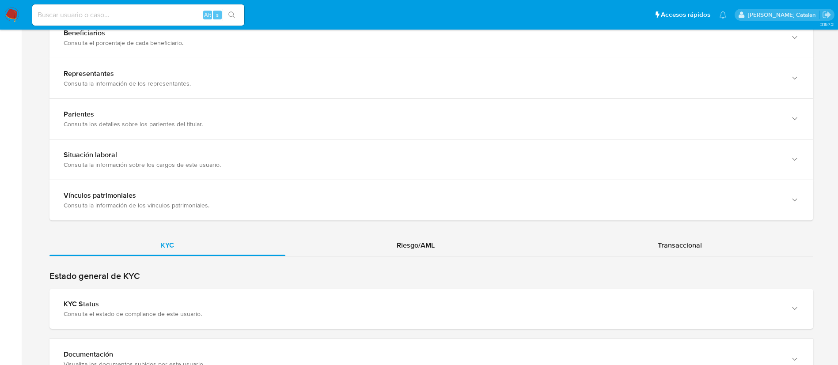
scroll to position [776, 0]
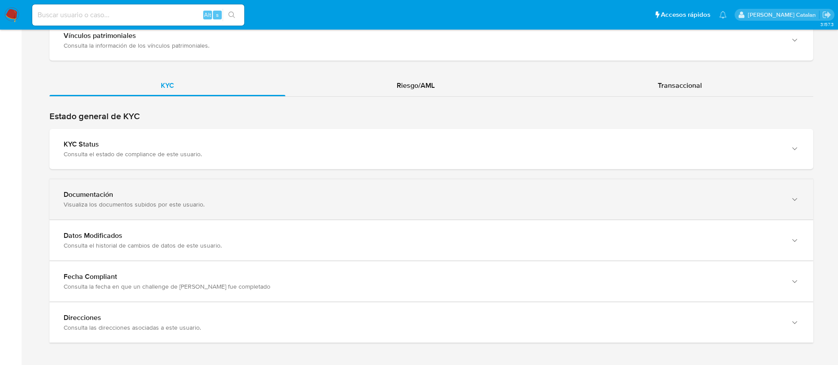
click at [513, 204] on div "Visualiza los documentos subidos por este usuario." at bounding box center [423, 205] width 718 height 8
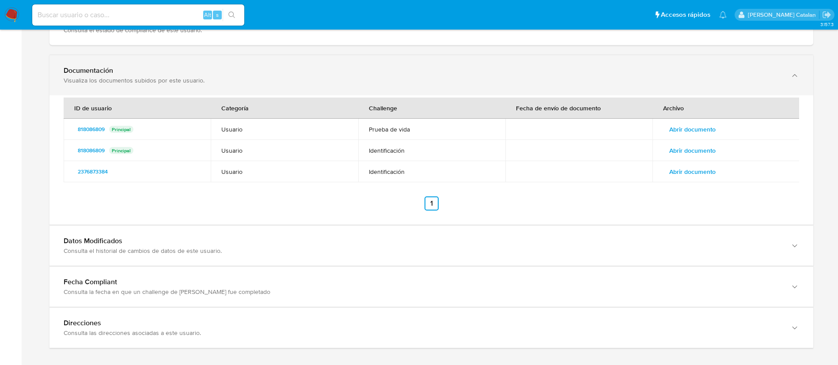
scroll to position [900, 0]
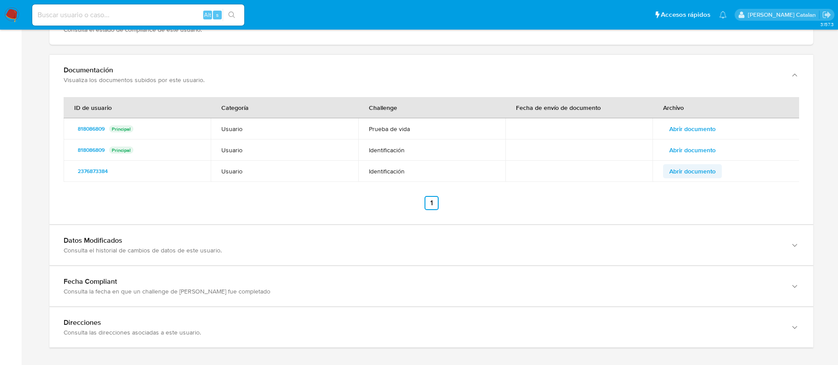
click at [701, 174] on span "Abrir documento" at bounding box center [692, 171] width 46 height 12
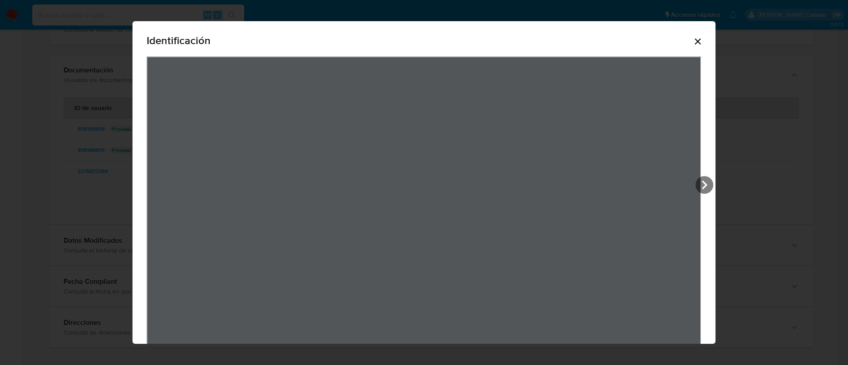
click at [703, 41] on icon "Cerrar" at bounding box center [698, 41] width 11 height 11
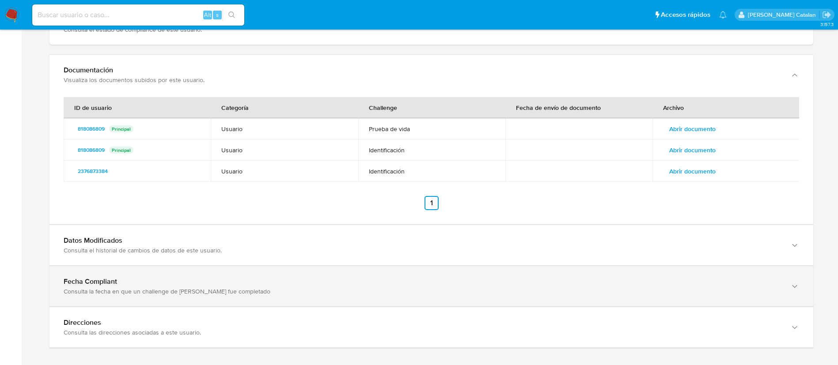
scroll to position [910, 0]
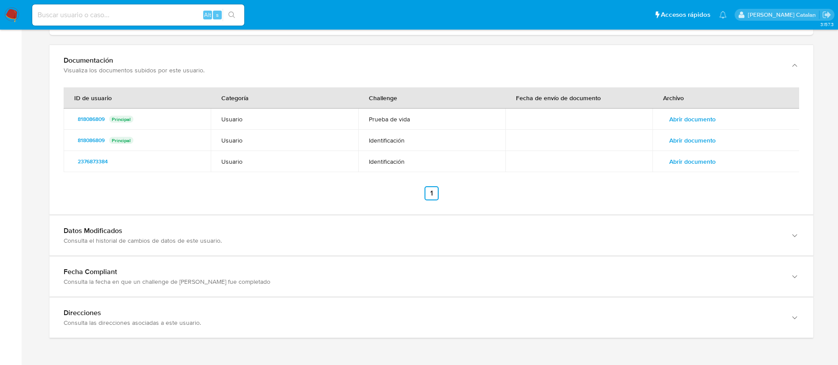
click at [703, 166] on span "Abrir documento" at bounding box center [692, 161] width 46 height 12
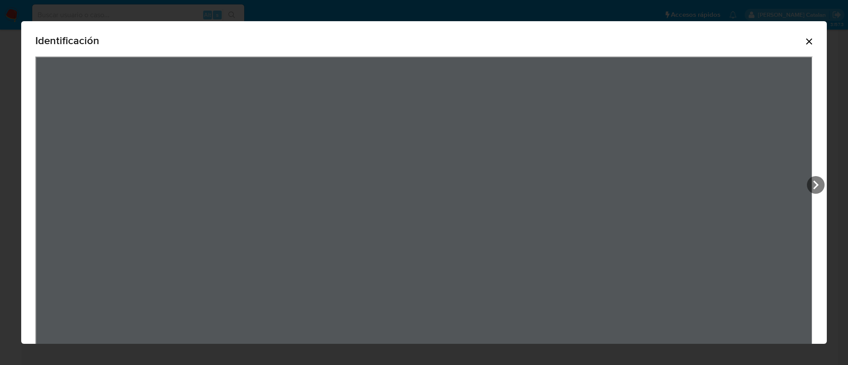
click at [804, 40] on icon "Cerrar" at bounding box center [809, 41] width 11 height 11
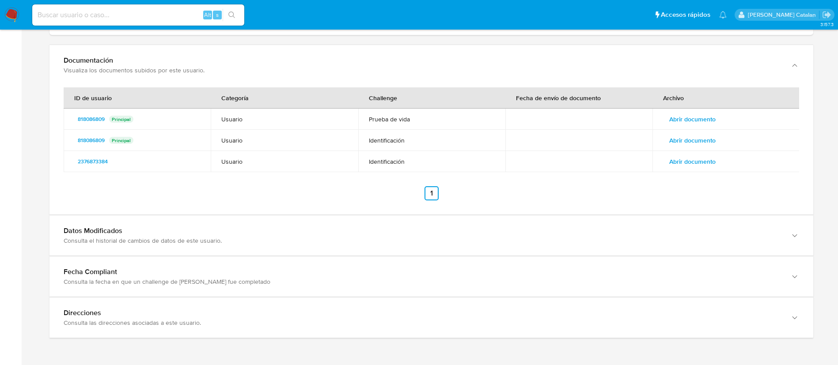
click at [684, 139] on span "Abrir documento" at bounding box center [692, 140] width 46 height 12
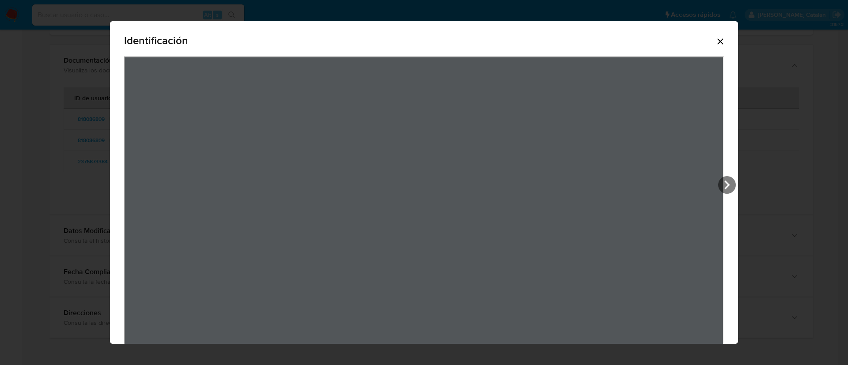
click at [724, 42] on icon "Cerrar" at bounding box center [720, 41] width 6 height 6
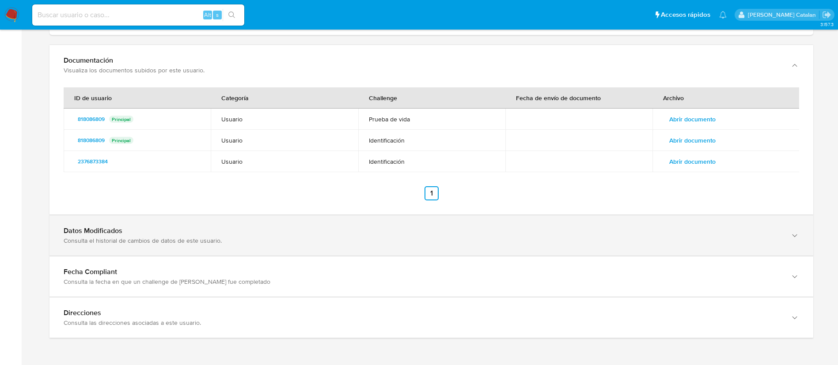
click at [605, 250] on div "Datos Modificados Consulta el historial de cambios de datos de este usuario." at bounding box center [431, 236] width 764 height 40
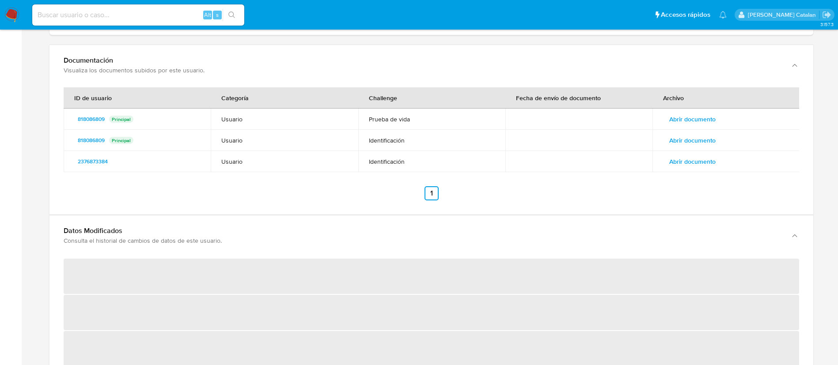
scroll to position [1071, 0]
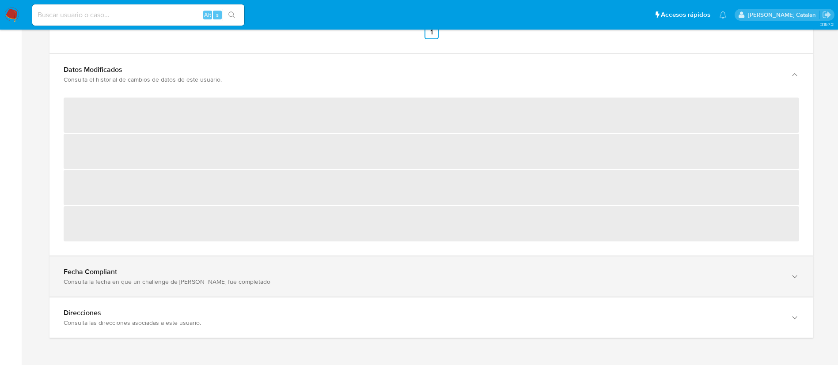
click at [594, 278] on div "Consulta la fecha en que un challenge de [PERSON_NAME] fue completado" at bounding box center [423, 282] width 718 height 8
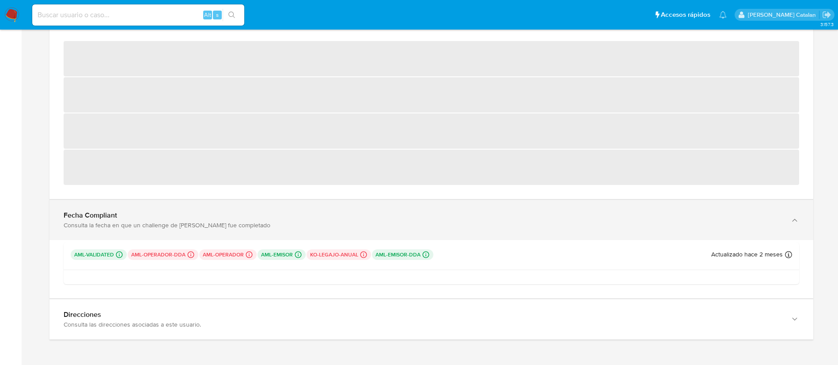
scroll to position [1129, 0]
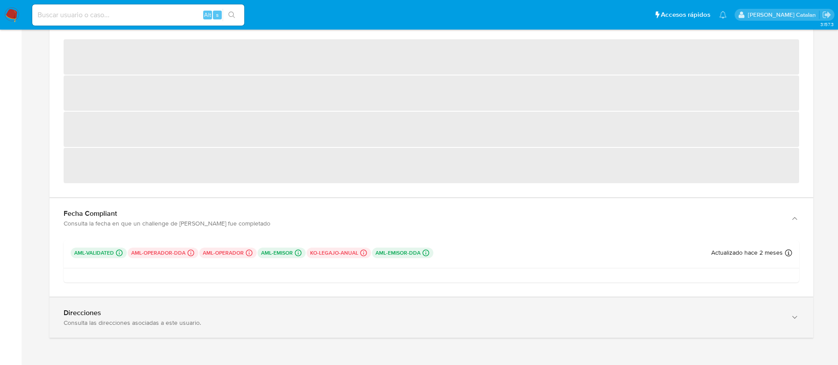
click at [577, 334] on div "Direcciones Consulta las direcciones asociadas a este usuario." at bounding box center [431, 318] width 764 height 40
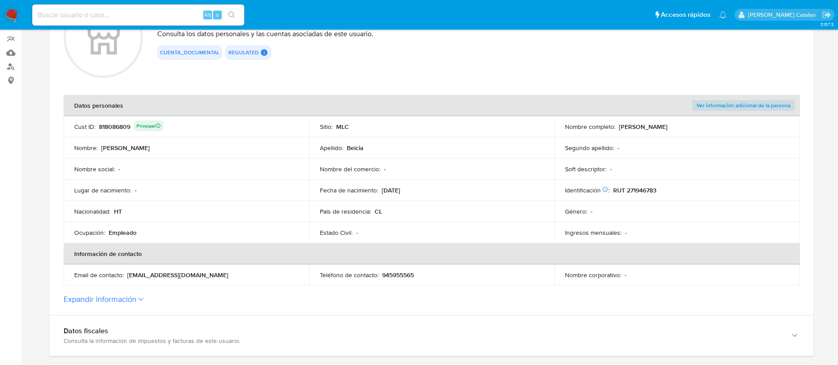
scroll to position [0, 0]
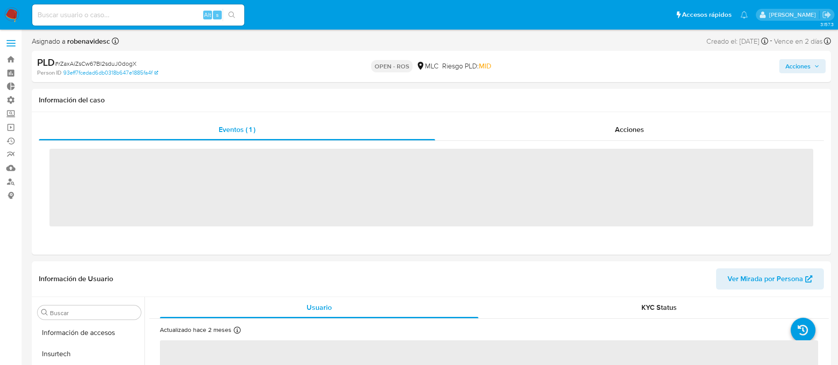
scroll to position [373, 0]
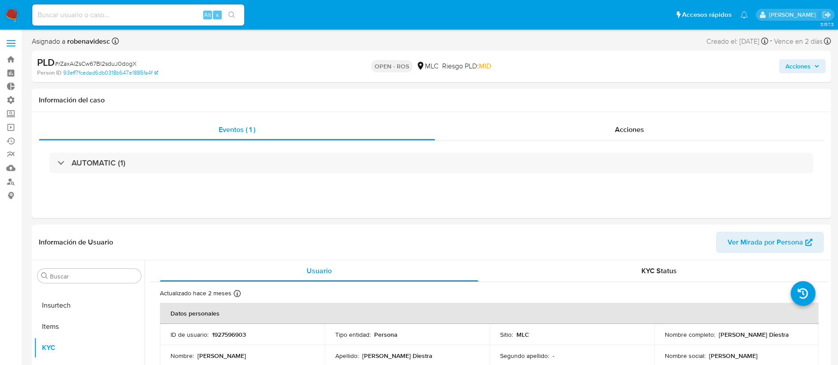
select select "10"
click at [648, 129] on div "Acciones" at bounding box center [629, 129] width 389 height 21
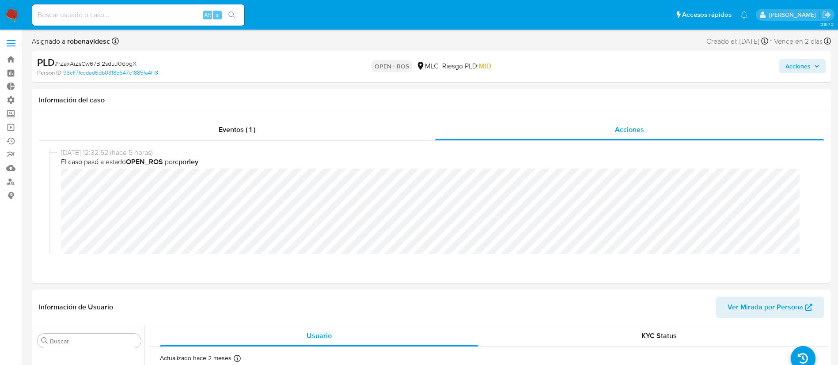
scroll to position [0, 0]
click at [440, 299] on header "Información de Usuario Ver Mirada por Persona" at bounding box center [431, 307] width 785 height 21
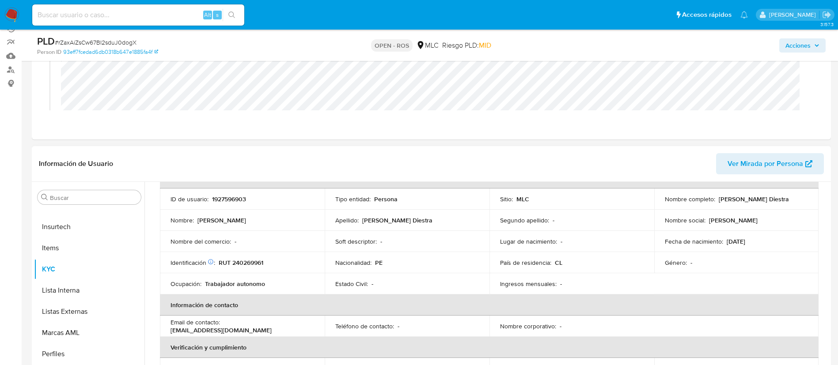
scroll to position [0, 0]
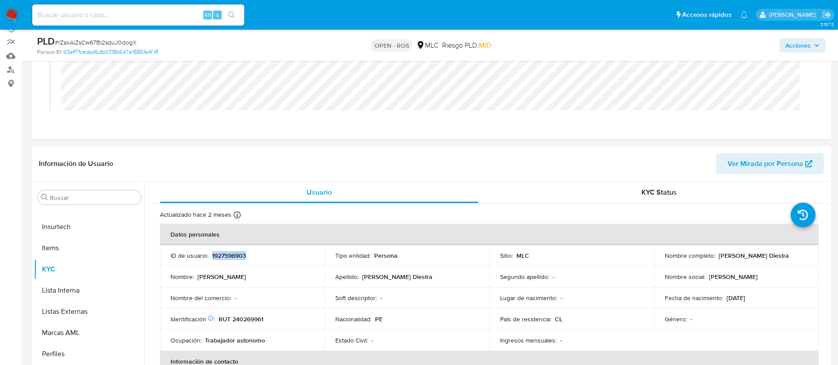
drag, startPoint x: 256, startPoint y: 259, endPoint x: 216, endPoint y: 250, distance: 40.7
click at [216, 250] on td "ID de usuario : 1927596903" at bounding box center [242, 255] width 165 height 21
copy p "1927596903"
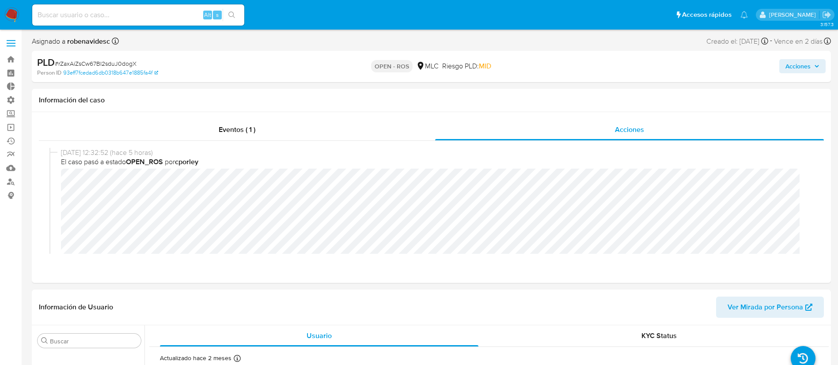
click at [787, 66] on span "Acciones" at bounding box center [797, 66] width 25 height 14
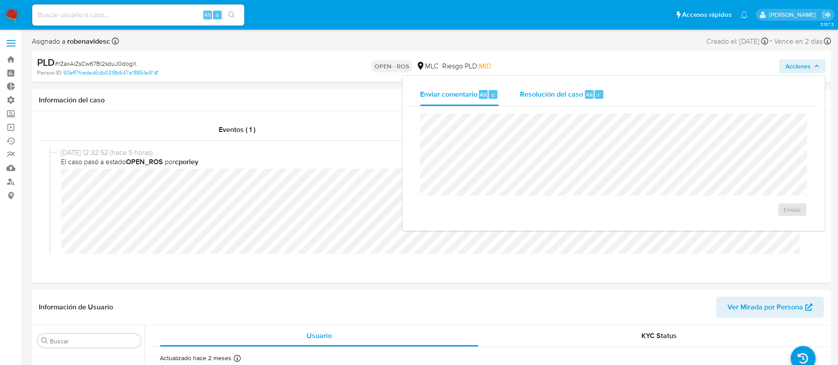
click at [562, 102] on div "Resolución del caso Alt r" at bounding box center [562, 94] width 84 height 23
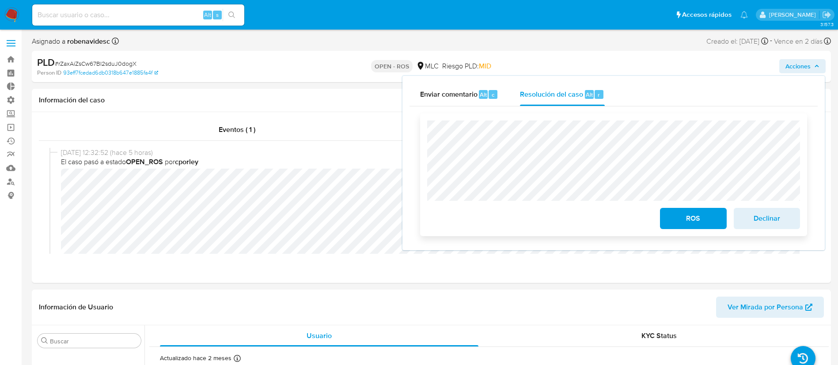
click at [687, 211] on span "ROS" at bounding box center [692, 218] width 43 height 19
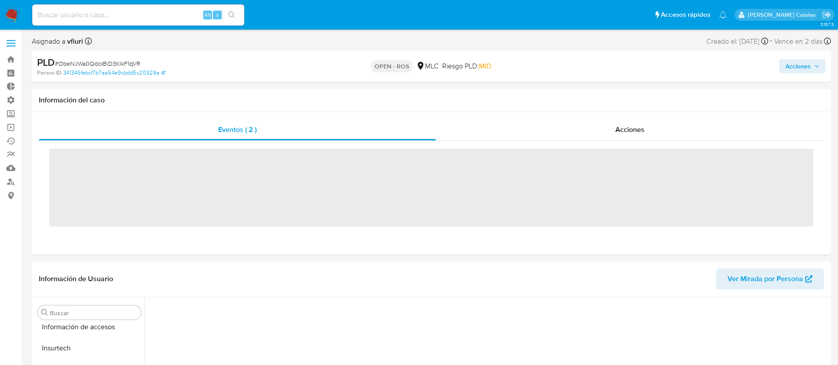
scroll to position [373, 0]
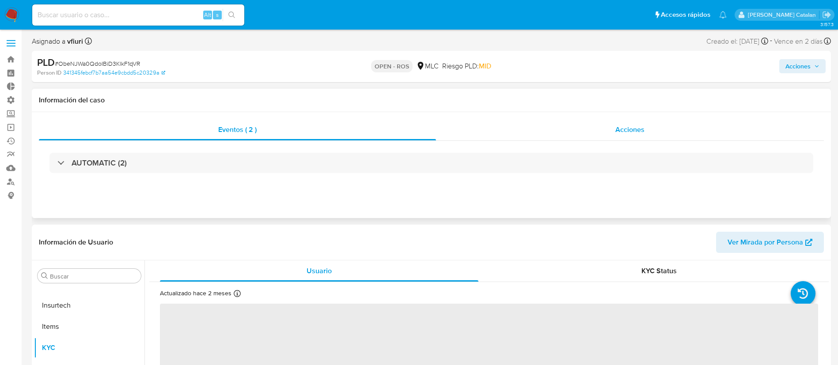
click at [608, 134] on div "Acciones" at bounding box center [630, 129] width 388 height 21
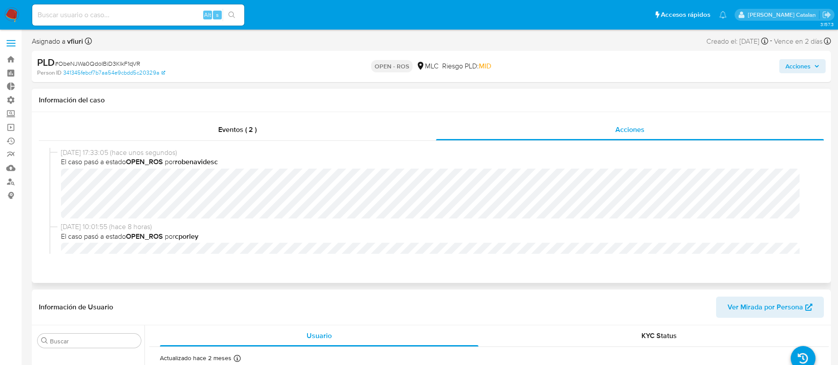
select select "10"
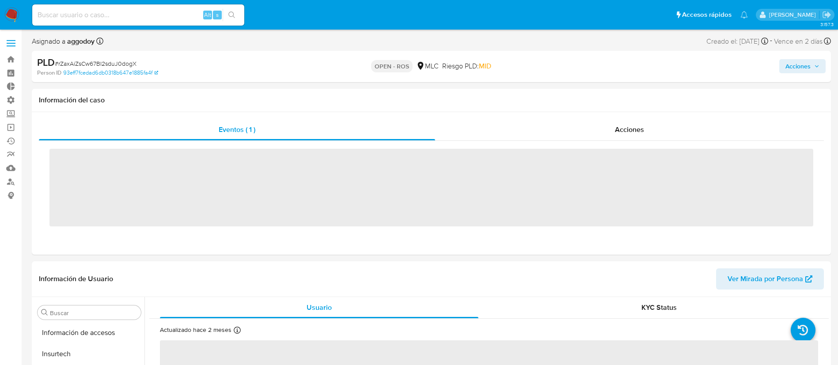
scroll to position [373, 0]
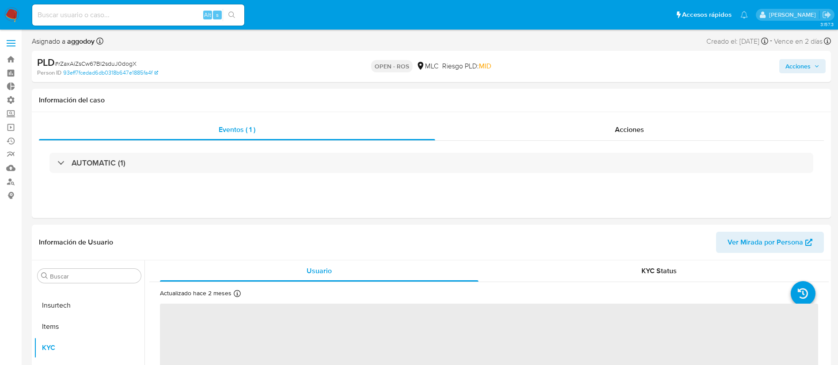
select select "10"
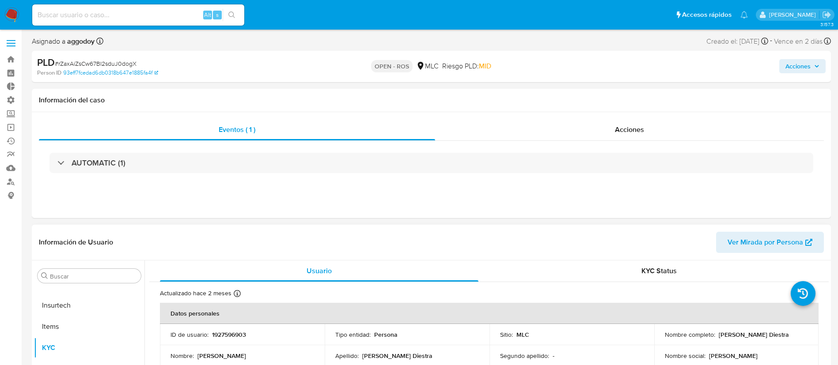
drag, startPoint x: 755, startPoint y: 336, endPoint x: 659, endPoint y: 339, distance: 96.3
click at [659, 339] on td "Nombre completo : Julissa Antonella Zavaleta Diestra" at bounding box center [736, 334] width 165 height 21
copy p "Julissa Antonella Zavaleta Diestra"
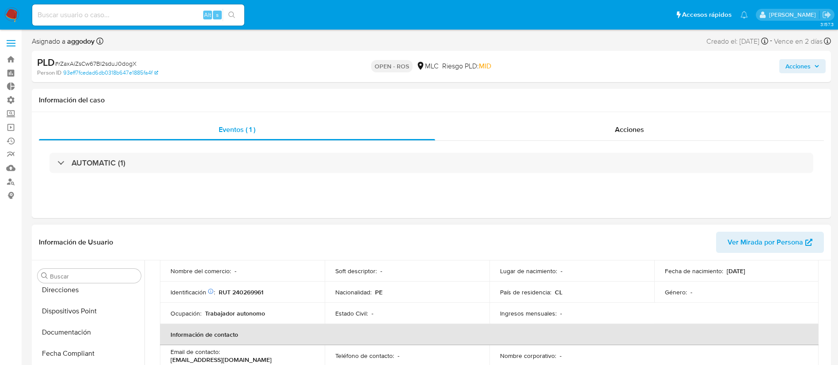
scroll to position [175, 0]
click at [85, 321] on button "Dispositivos Point" at bounding box center [85, 312] width 103 height 21
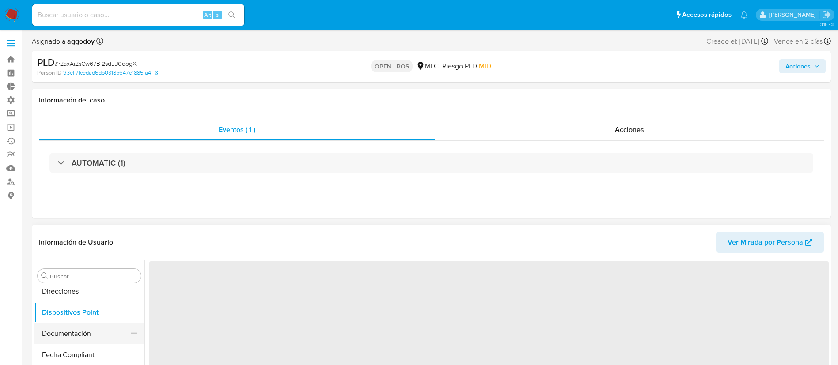
click at [76, 330] on button "Documentación" at bounding box center [85, 333] width 103 height 21
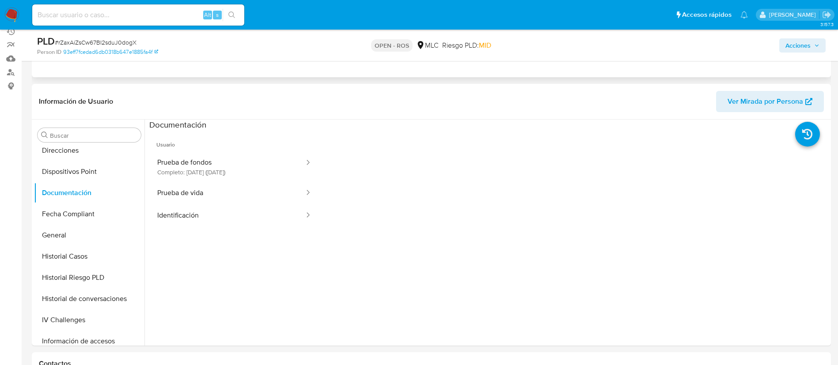
scroll to position [111, 0]
click at [217, 170] on button "Prueba de fondos Completo: 23/05/2025 (hace 4 meses)" at bounding box center [227, 166] width 156 height 30
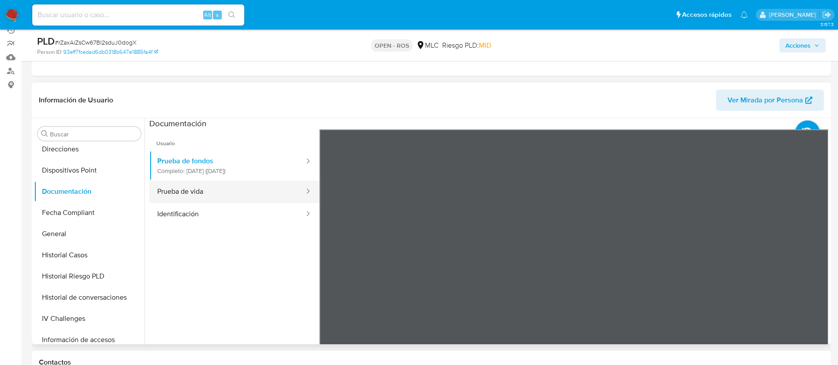
click at [197, 195] on button "Prueba de vida" at bounding box center [227, 192] width 156 height 23
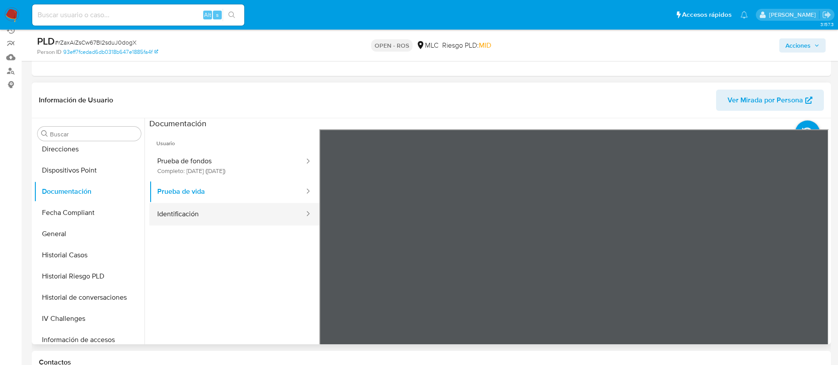
click at [184, 225] on button "Identificación" at bounding box center [227, 214] width 156 height 23
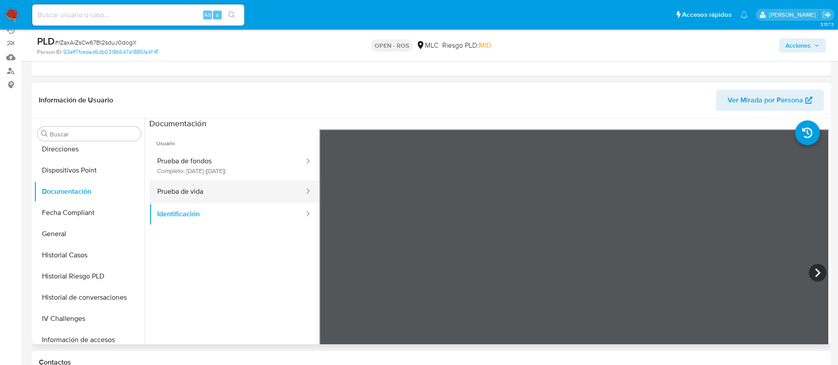
click at [197, 193] on button "Prueba de vida" at bounding box center [227, 192] width 156 height 23
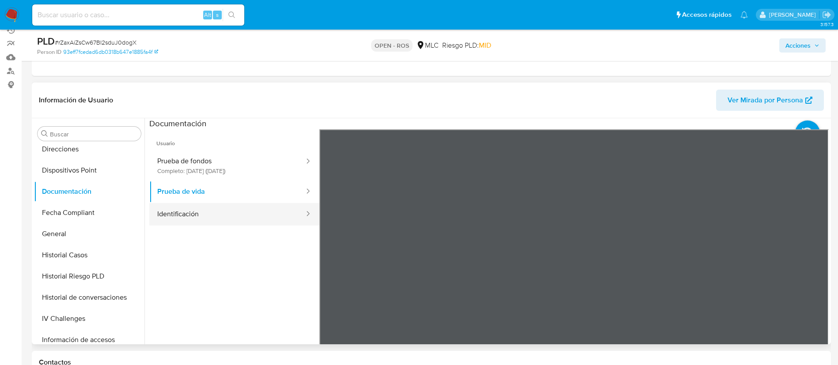
click at [200, 215] on button "Identificación" at bounding box center [227, 214] width 156 height 23
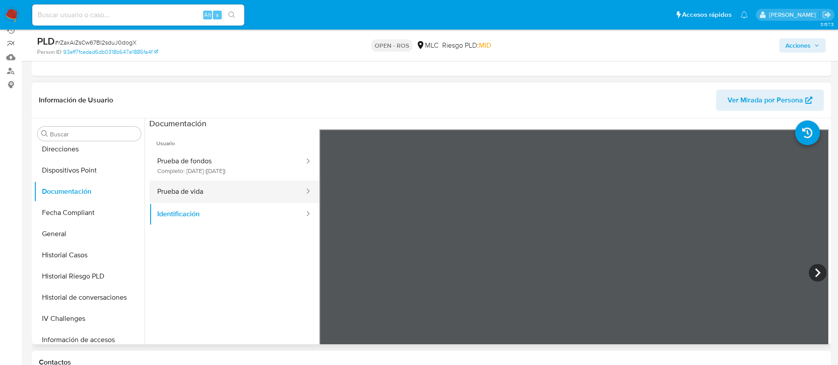
click at [227, 194] on button "Prueba de vida" at bounding box center [227, 192] width 156 height 23
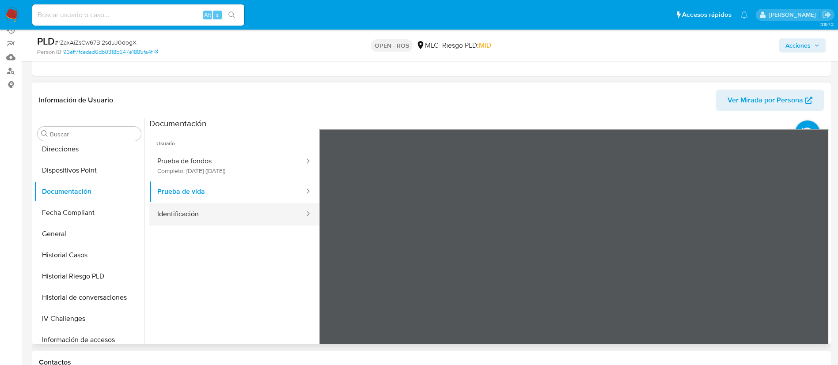
click at [205, 220] on button "Identificación" at bounding box center [227, 214] width 156 height 23
click at [252, 268] on ul "Usuario Prueba de fondos Completo: 23/05/2025 (hace 4 meses) Prueba de vida Ide…" at bounding box center [234, 256] width 170 height 254
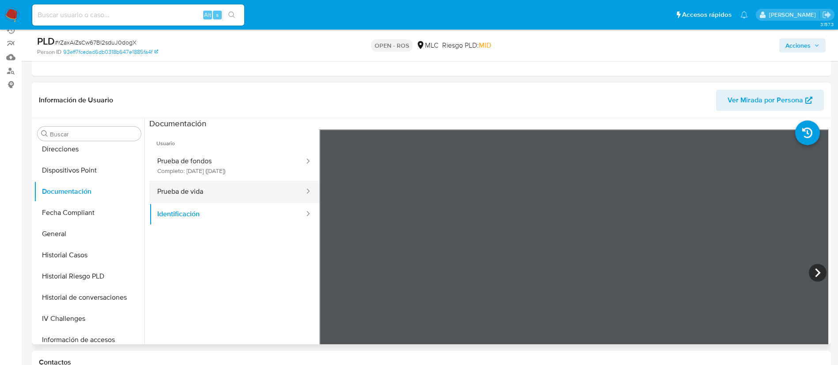
click at [205, 194] on button "Prueba de vida" at bounding box center [227, 192] width 156 height 23
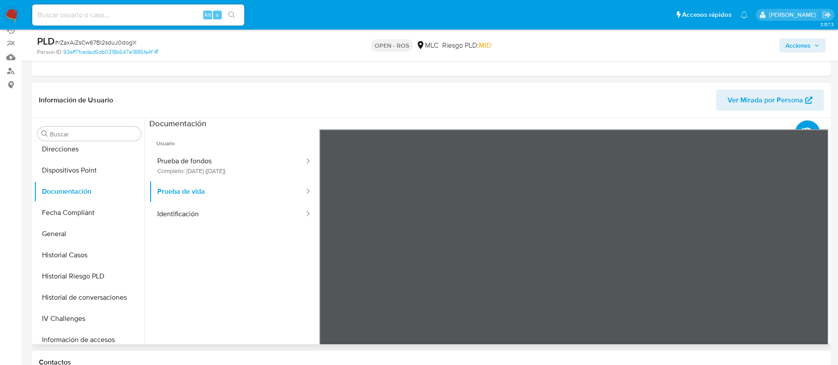
click at [226, 285] on ul "Usuario Prueba de fondos Completo: 23/05/2025 (hace 4 meses) Prueba de vida Ide…" at bounding box center [234, 256] width 170 height 254
click at [294, 239] on ul "Usuario Prueba de fondos Completo: 23/05/2025 (hace 4 meses) Prueba de vida Ide…" at bounding box center [234, 256] width 170 height 254
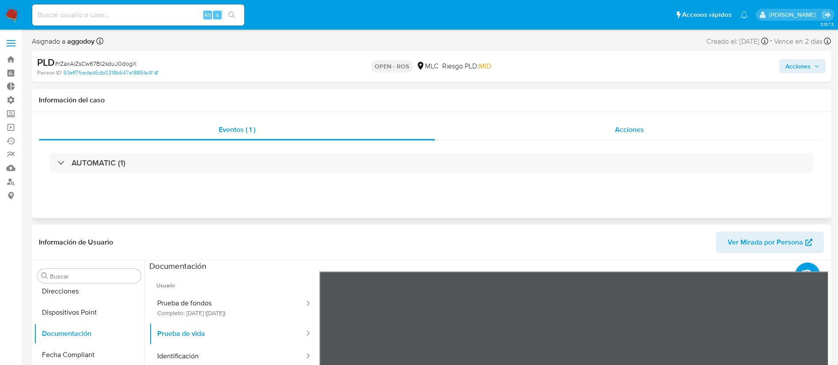
click at [632, 133] on span "Acciones" at bounding box center [629, 130] width 29 height 10
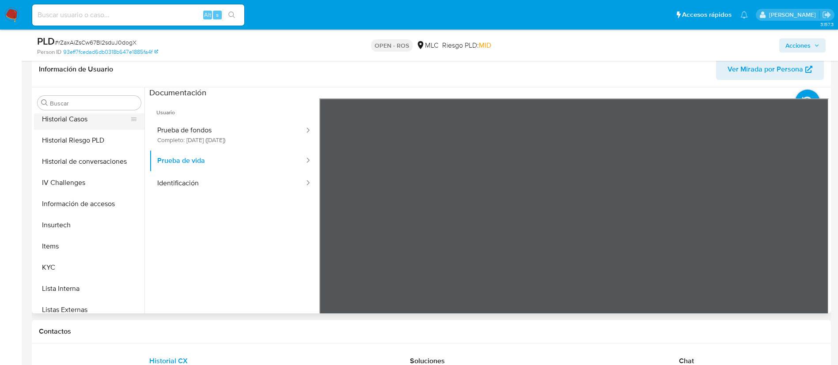
scroll to position [282, 0]
click at [60, 263] on button "KYC" at bounding box center [85, 266] width 103 height 21
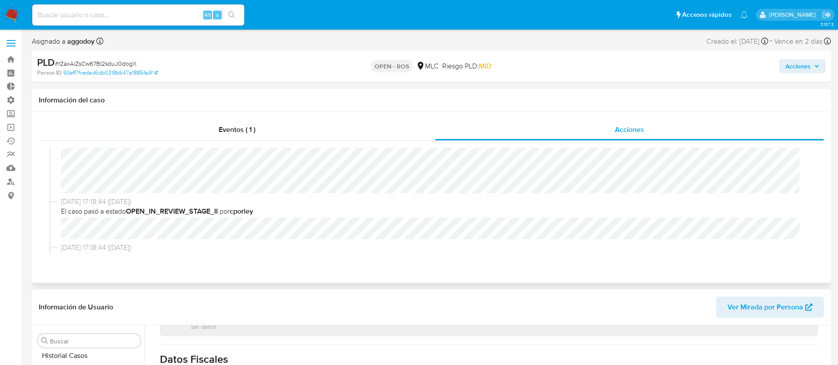
scroll to position [0, 0]
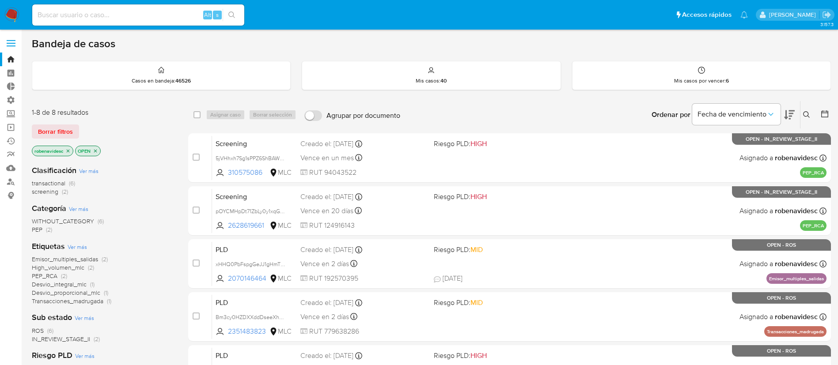
scroll to position [226, 0]
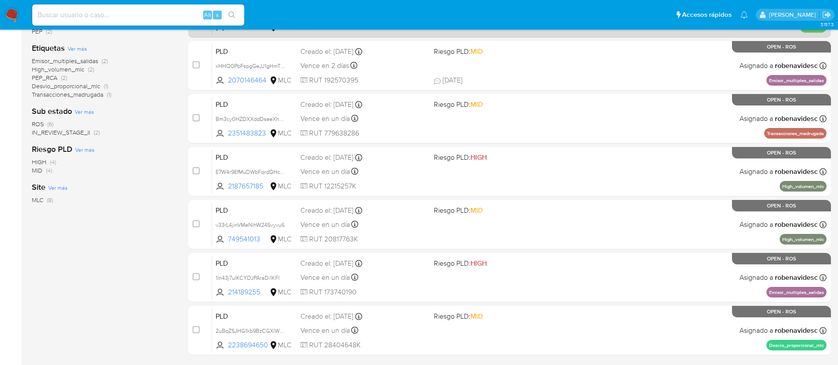
scroll to position [226, 0]
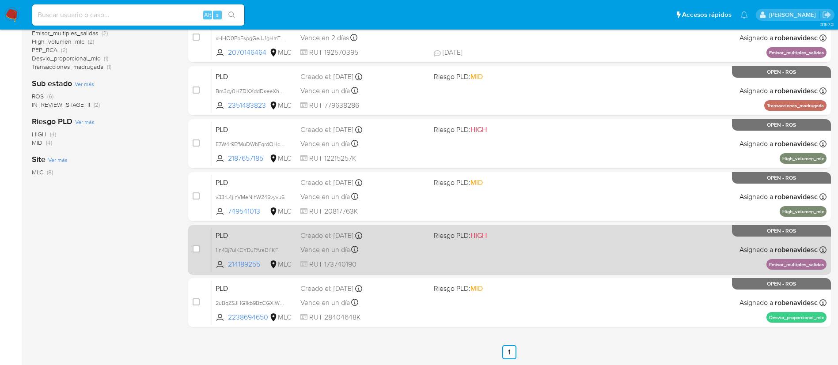
click at [551, 244] on div "PLD 1ln43j7uIKCYDJPAraDi1KFI 214189255 MLC Riesgo PLD: HIGH Creado el: [DATE] C…" at bounding box center [519, 249] width 614 height 45
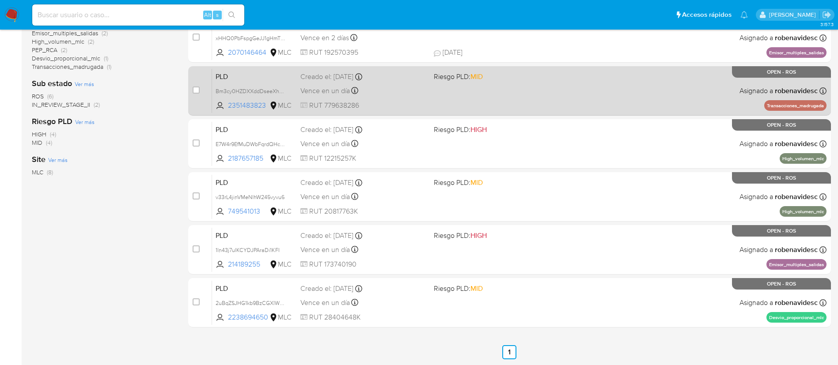
click at [505, 96] on div "PLD Bm3cy0HZDXXddDseeXhESXS5 2351483823 MLC Riesgo PLD: MID Creado el: 12/06/20…" at bounding box center [519, 90] width 614 height 45
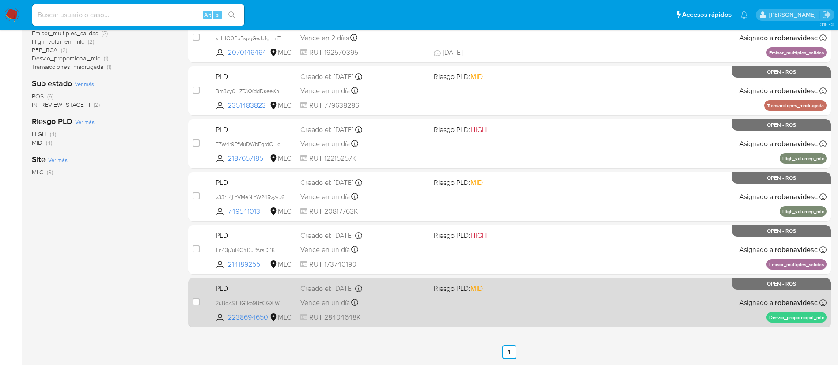
click at [502, 303] on div "PLD 2uBqZSJHG1kb9BzCGXlWpqdD 2238694650 MLC Riesgo PLD: MID Creado el: 12/06/20…" at bounding box center [519, 302] width 614 height 45
click at [531, 311] on div "PLD 2uBqZSJHG1kb9BzCGXlWpqdD 2238694650 MLC Riesgo PLD: MID Creado el: 12/06/20…" at bounding box center [519, 302] width 614 height 45
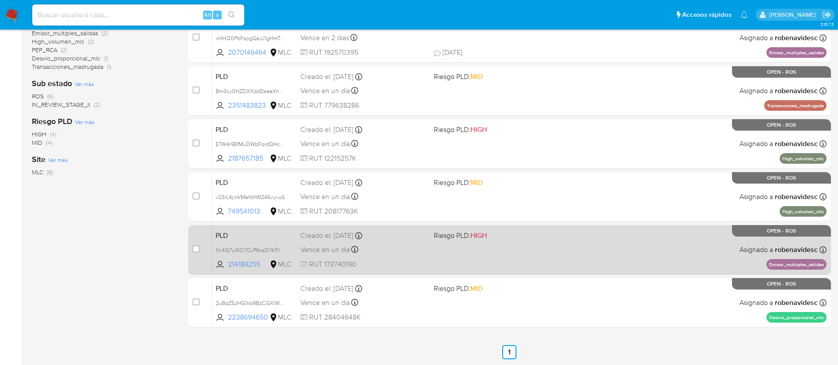
click at [419, 227] on div "PLD 1ln43j7uIKCYDJPAraDi1KFI 214189255 MLC Riesgo PLD: HIGH Creado el: 12/06/20…" at bounding box center [519, 249] width 614 height 45
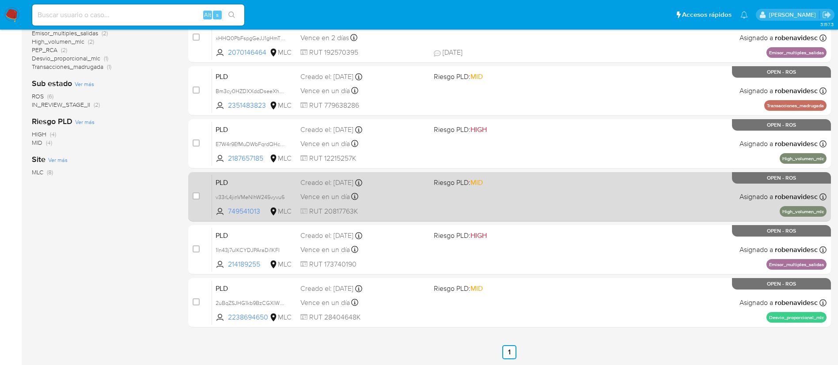
click at [461, 199] on div "PLD v33rL4jinVMeNlhW245vyvu6 749541013 MLC Riesgo PLD: MID Creado el: 12/06/202…" at bounding box center [519, 196] width 614 height 45
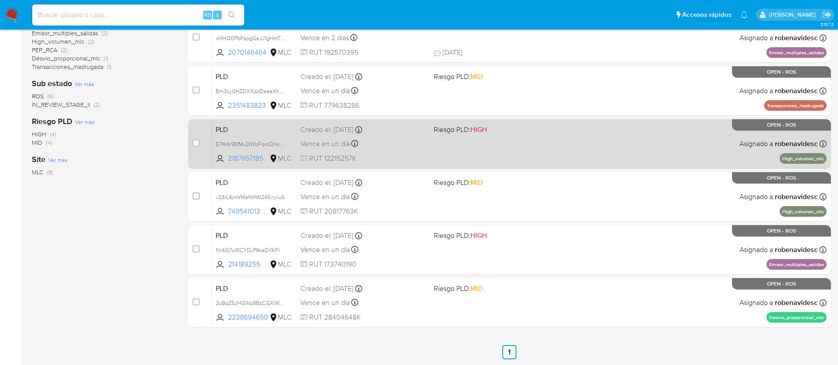
click at [485, 139] on div "PLD E7W4r9EfMuDWbFqrdQHcxdsO 2187657185 MLC Riesgo PLD: HIGH Creado el: 12/06/2…" at bounding box center [519, 143] width 614 height 45
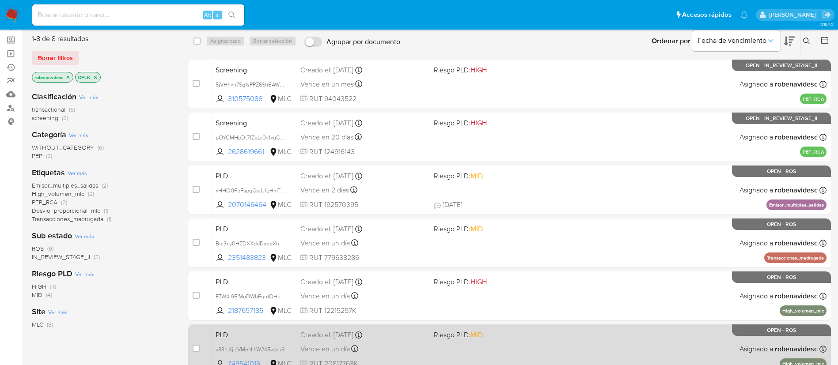
scroll to position [62, 0]
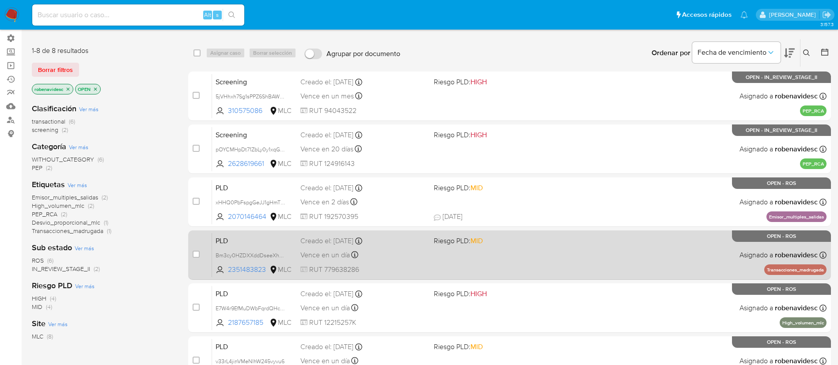
click at [466, 264] on div "PLD Bm3cy0HZDXXddDseeXhESXS5 2351483823 MLC Riesgo PLD: MID Creado el: 12/06/20…" at bounding box center [519, 255] width 614 height 45
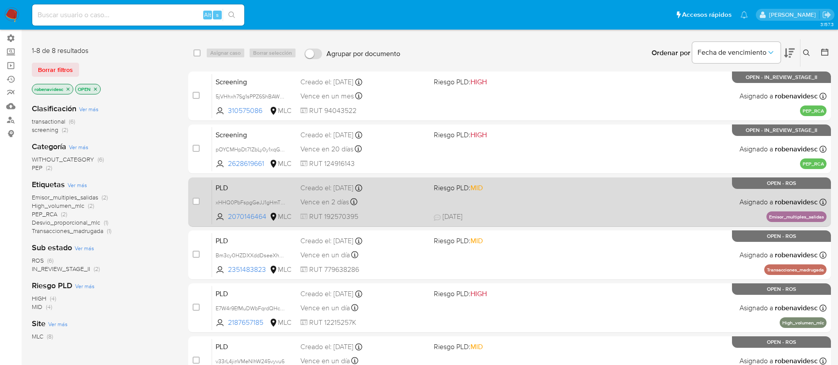
click at [474, 193] on span "MID" at bounding box center [476, 188] width 12 height 10
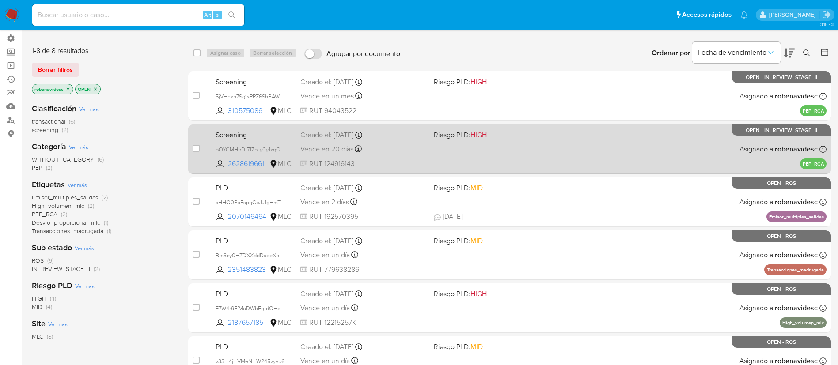
click at [388, 138] on div "Creado el: 29/08/2025 Creado el: 29/08/2025 18:59:00" at bounding box center [363, 135] width 126 height 10
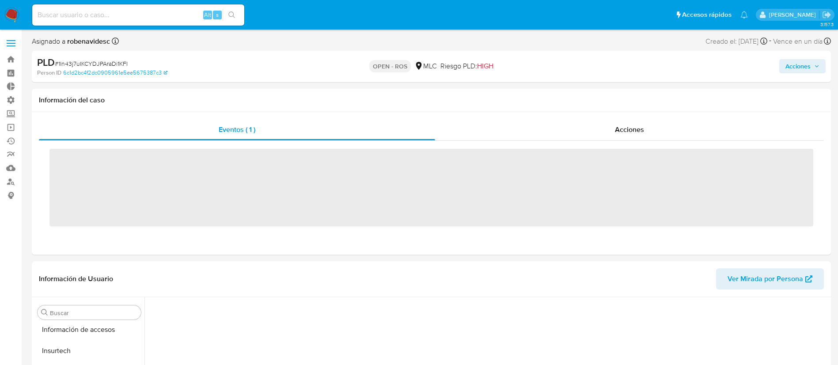
scroll to position [373, 0]
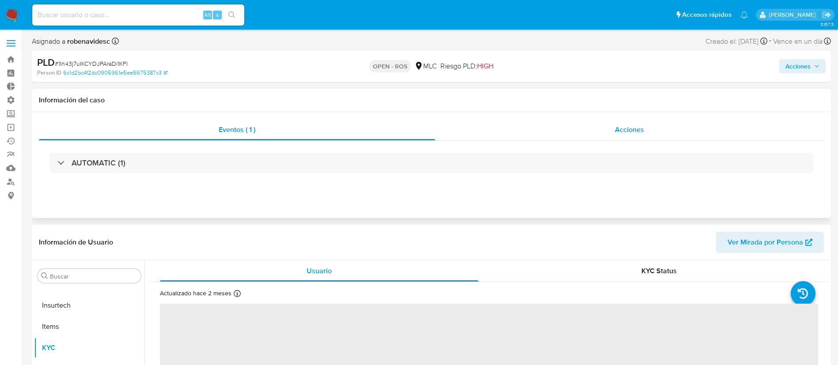
click at [612, 130] on div "Acciones" at bounding box center [629, 129] width 389 height 21
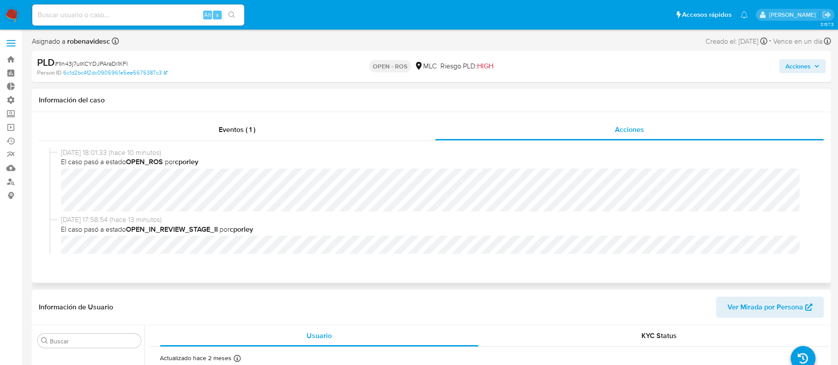
select select "10"
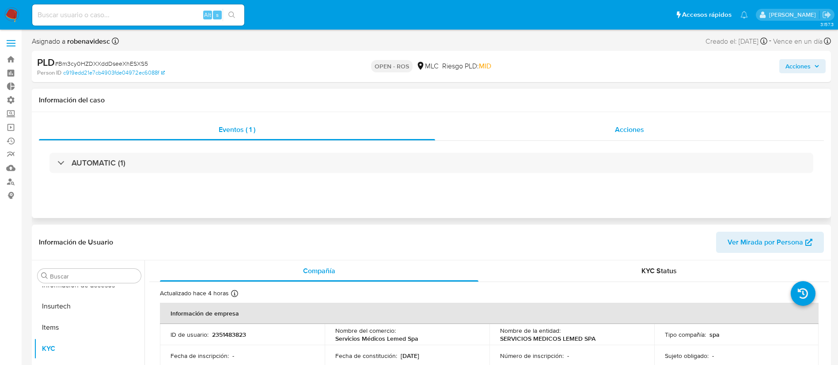
scroll to position [373, 0]
select select "10"
click at [573, 123] on div "Acciones" at bounding box center [629, 129] width 389 height 21
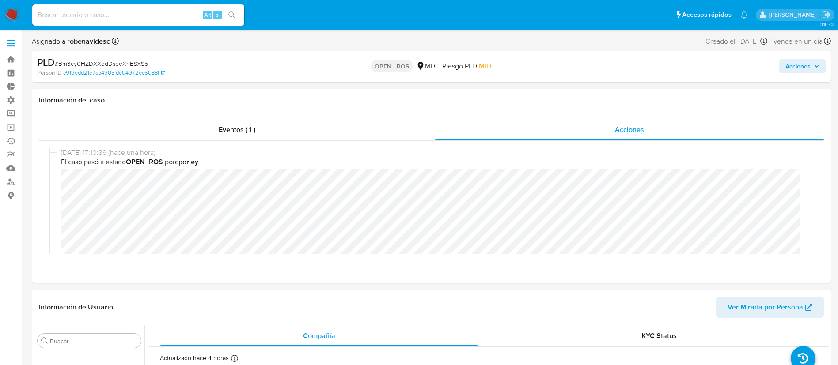
scroll to position [0, 0]
click at [477, 307] on header "Información de Usuario Ver Mirada por Persona" at bounding box center [431, 307] width 785 height 21
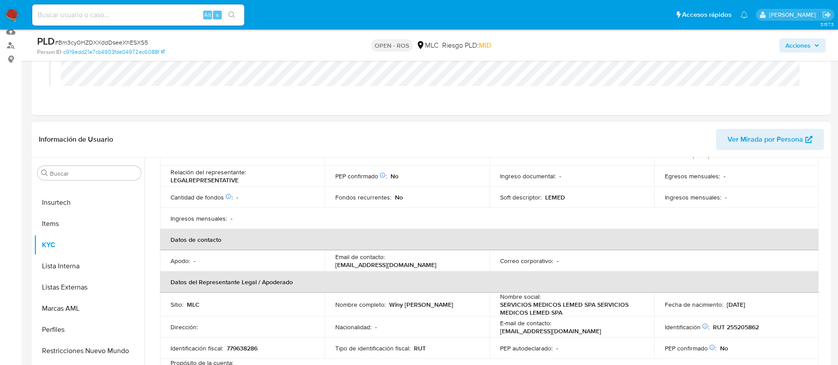
scroll to position [0, 0]
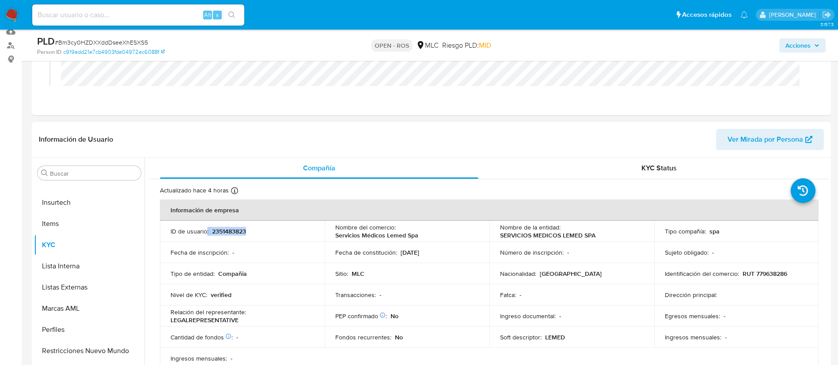
drag, startPoint x: 269, startPoint y: 238, endPoint x: 205, endPoint y: 229, distance: 64.6
click at [205, 229] on td "ID de usuario : 2351483823" at bounding box center [242, 231] width 165 height 21
copy div ": 2351483823"
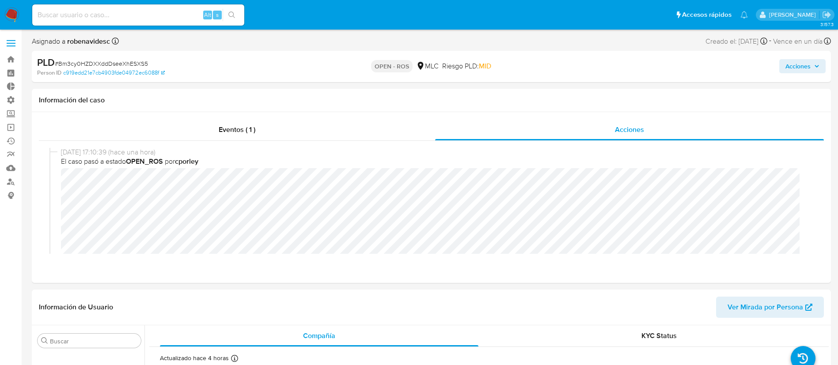
click at [789, 61] on span "Acciones" at bounding box center [797, 66] width 25 height 14
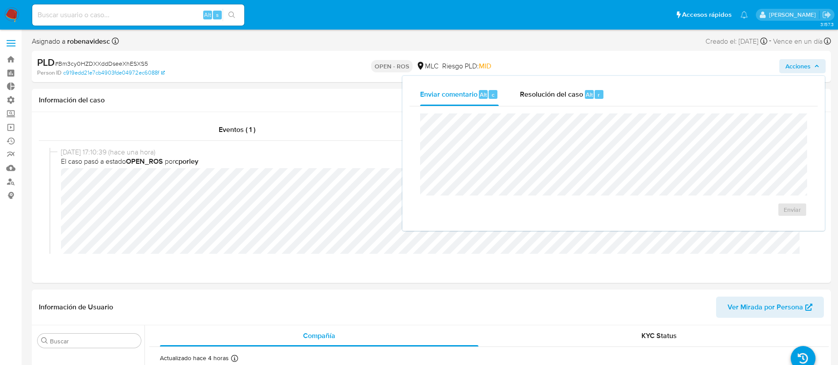
click at [544, 107] on div "Enviar" at bounding box center [613, 164] width 408 height 117
click at [560, 99] on span "Resolución del caso" at bounding box center [551, 94] width 63 height 10
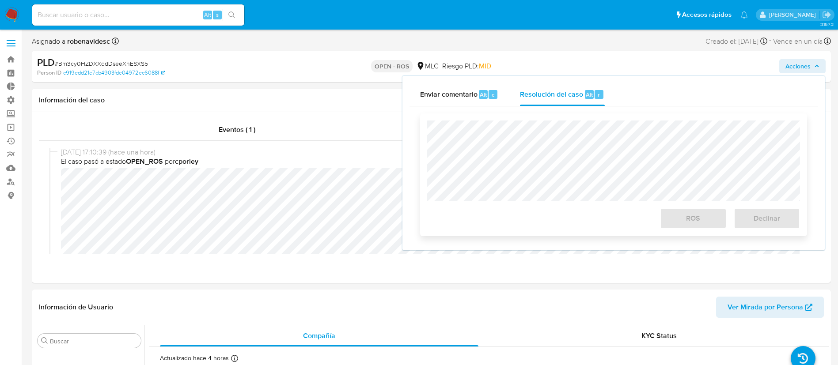
click at [546, 121] on div at bounding box center [613, 161] width 373 height 80
click at [679, 214] on span "ROS" at bounding box center [692, 218] width 43 height 19
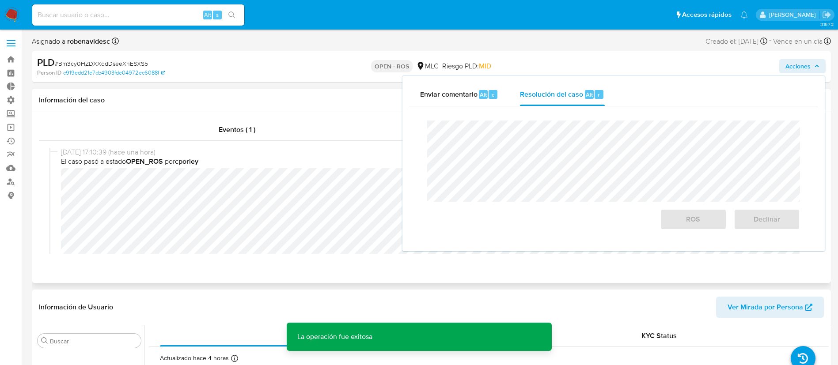
click at [623, 281] on div "Eventos ( 1 ) Acciones [DATE] 17:10:39 (hace una hora) El caso pasó a estado OP…" at bounding box center [431, 197] width 799 height 171
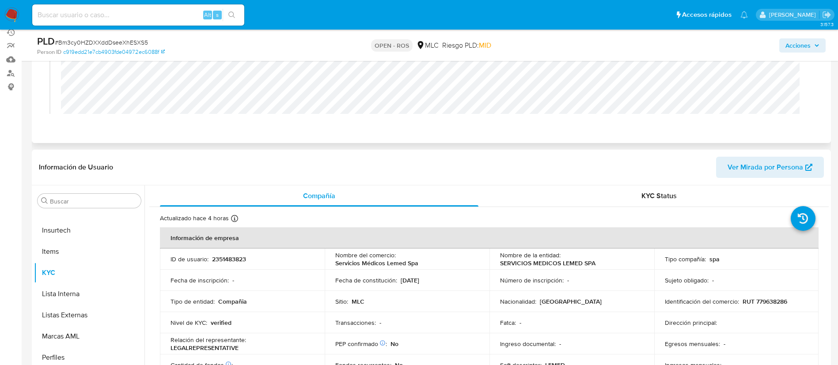
scroll to position [101, 0]
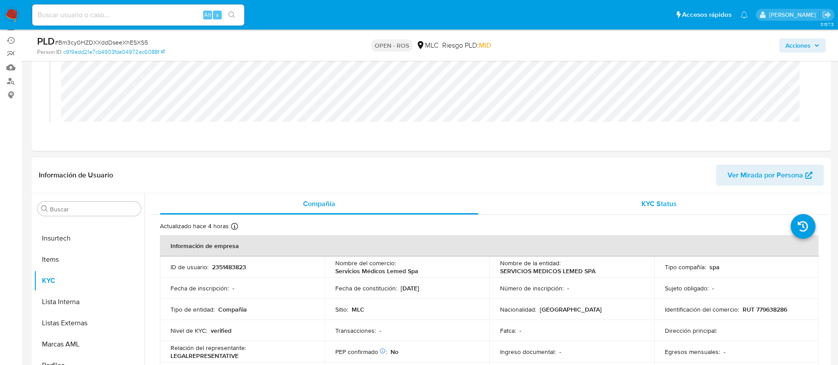
click at [649, 205] on span "KYC Status" at bounding box center [658, 204] width 35 height 10
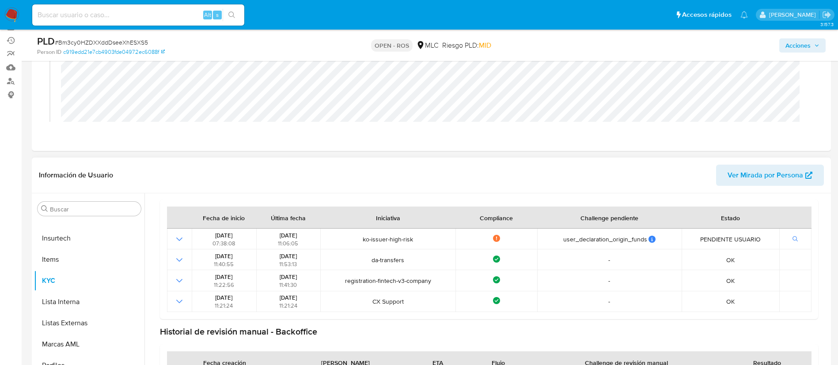
scroll to position [101, 0]
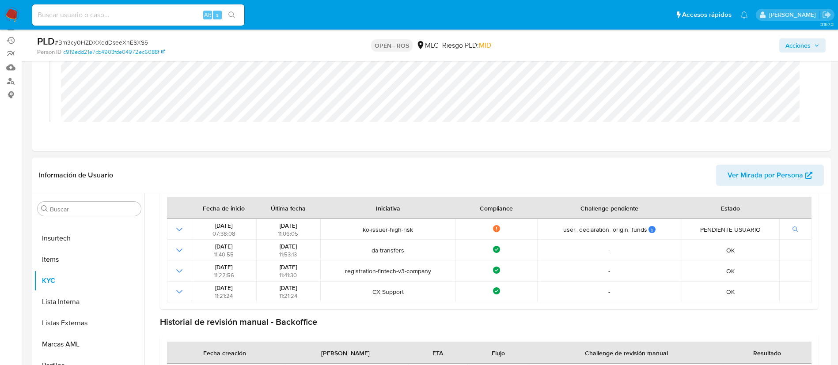
click at [452, 171] on header "Información de Usuario Ver Mirada por Persona" at bounding box center [431, 175] width 785 height 21
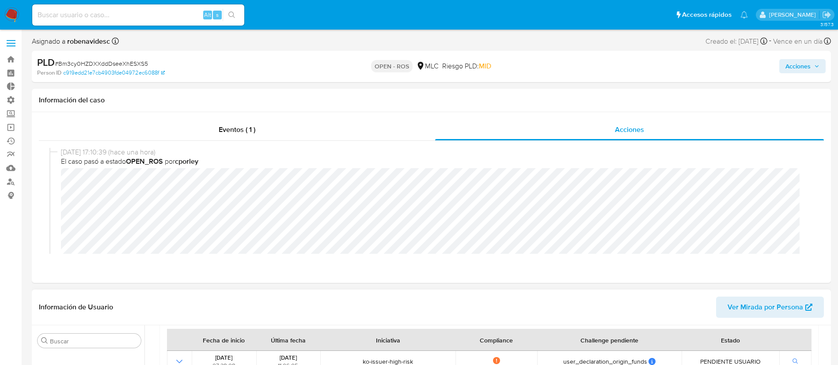
scroll to position [0, 0]
click at [811, 71] on span "Acciones" at bounding box center [802, 66] width 34 height 12
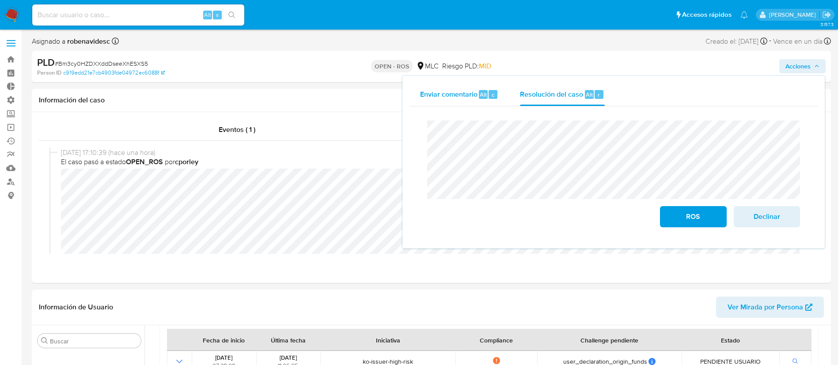
click at [412, 102] on div "Enviar comentario Alt c Resolución del caso Alt r Cierre de caso ROS Declinar" at bounding box center [613, 162] width 408 height 159
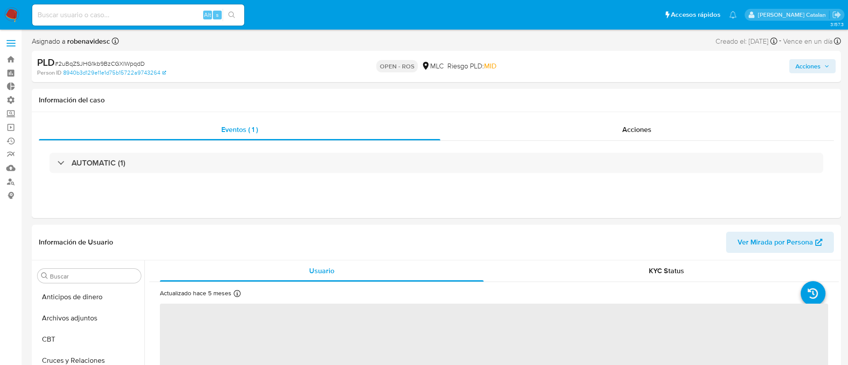
select select "10"
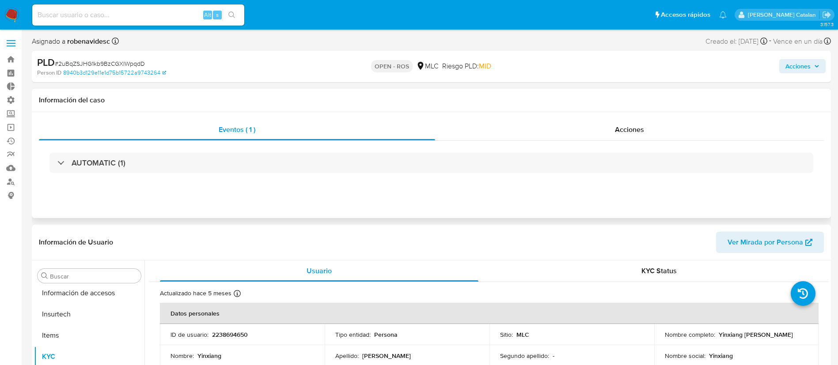
scroll to position [373, 0]
click at [615, 131] on span "Acciones" at bounding box center [629, 130] width 29 height 10
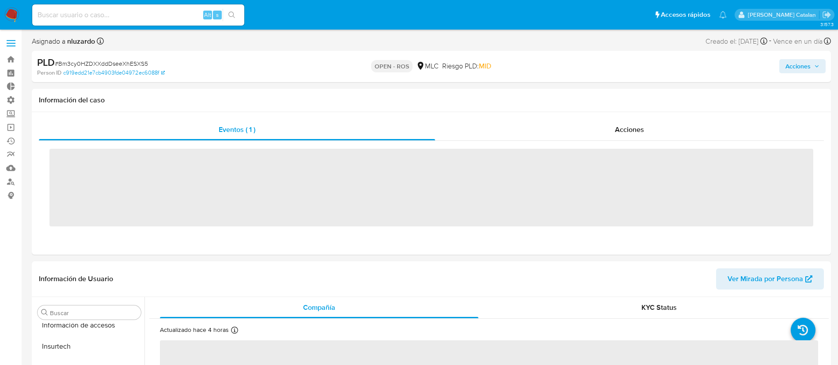
scroll to position [373, 0]
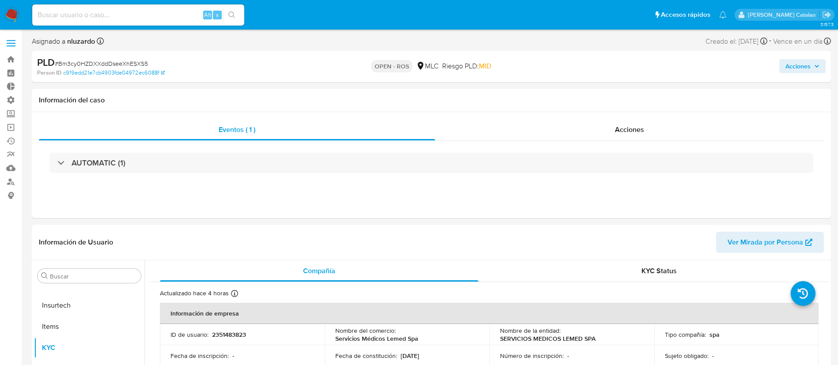
select select "10"
click at [540, 134] on div "Acciones" at bounding box center [629, 129] width 389 height 21
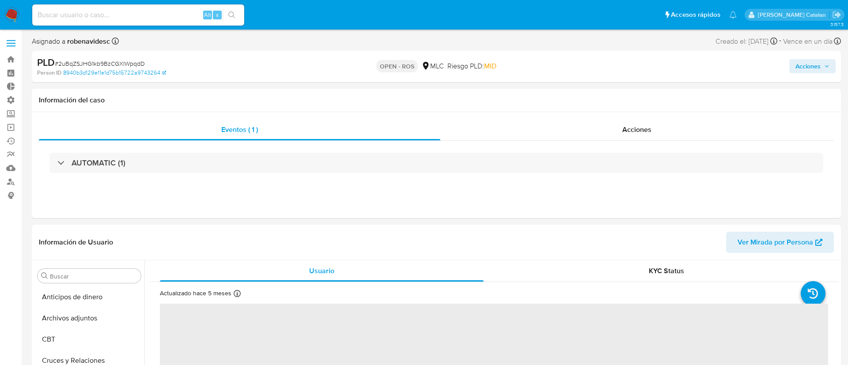
select select "10"
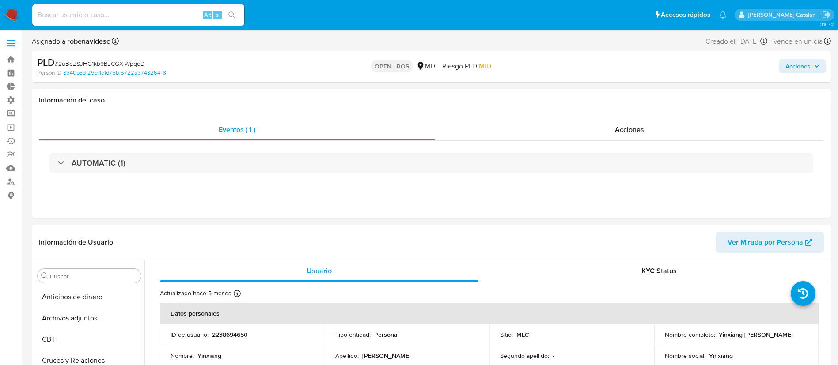
scroll to position [373, 0]
click at [592, 130] on div "Acciones" at bounding box center [629, 129] width 389 height 21
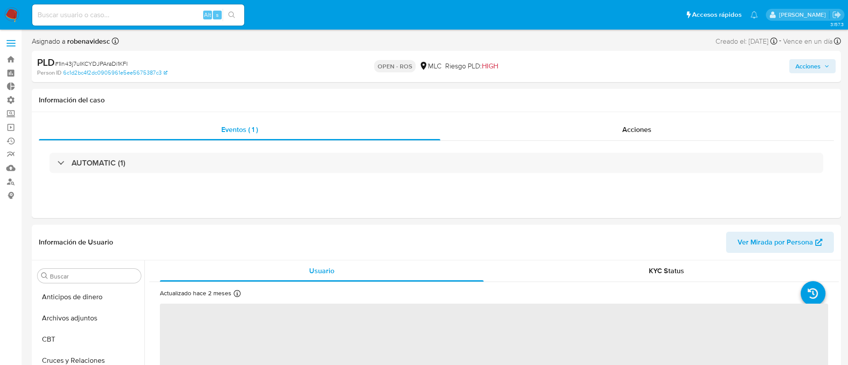
select select "10"
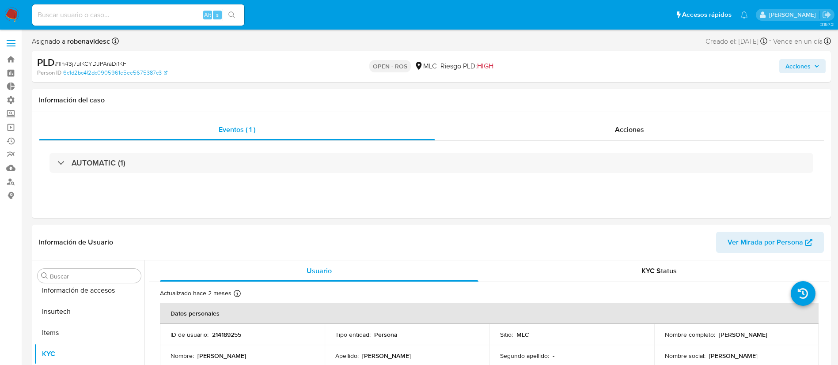
scroll to position [373, 0]
click at [612, 136] on div "Acciones" at bounding box center [629, 129] width 389 height 21
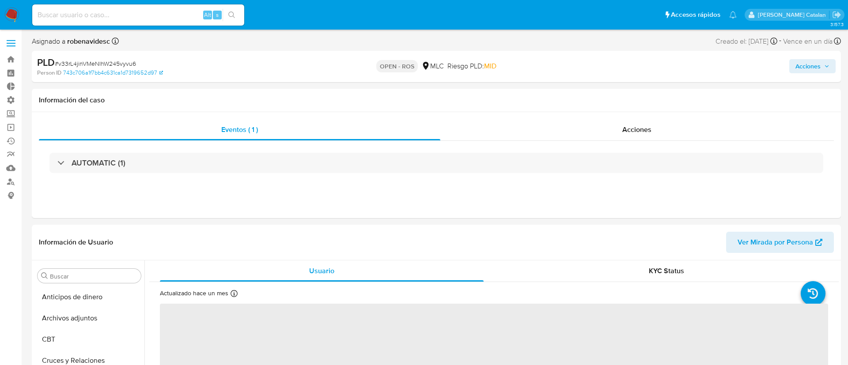
select select "10"
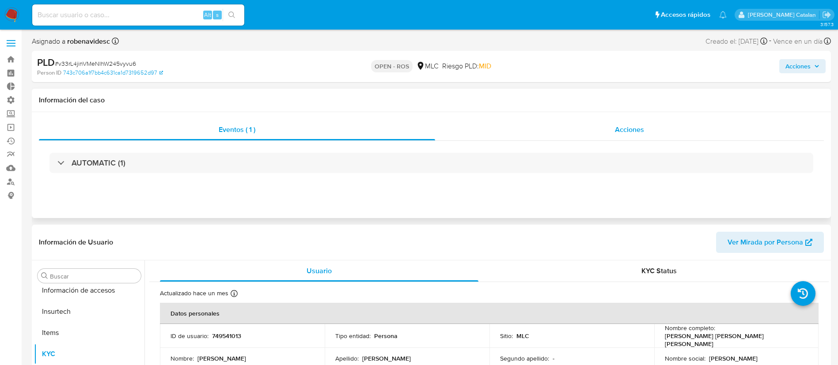
scroll to position [373, 0]
click at [614, 131] on div "Acciones" at bounding box center [629, 129] width 389 height 21
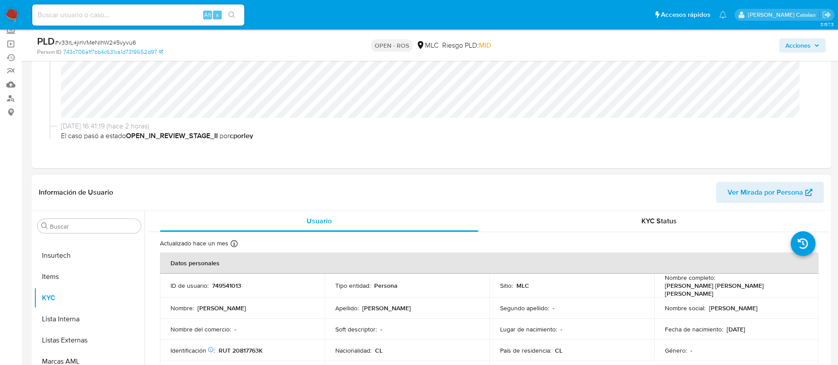
scroll to position [0, 0]
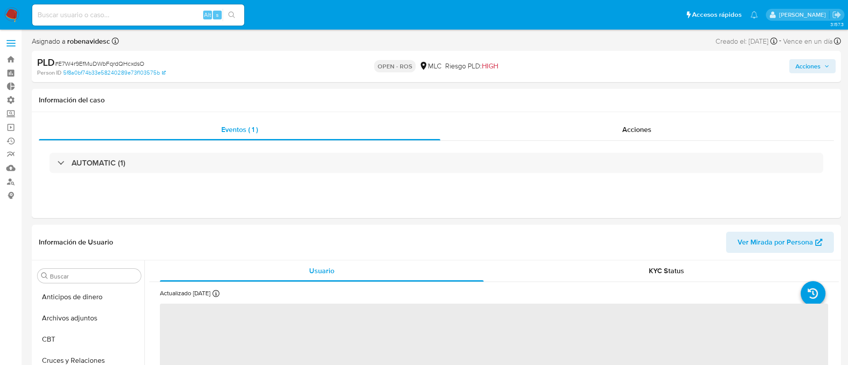
select select "10"
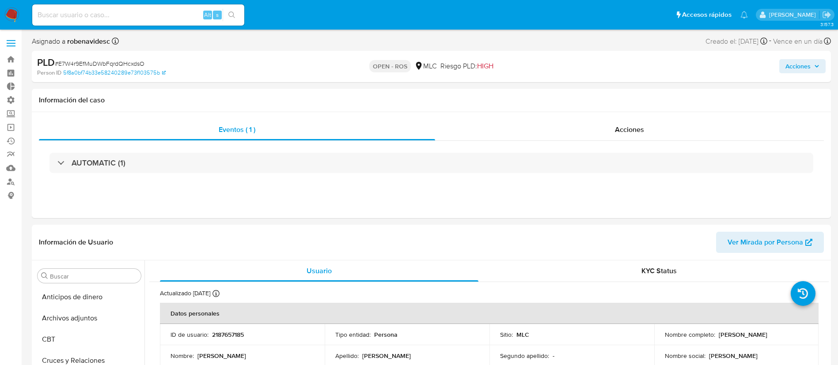
scroll to position [373, 0]
click at [581, 123] on div "Acciones" at bounding box center [629, 129] width 389 height 21
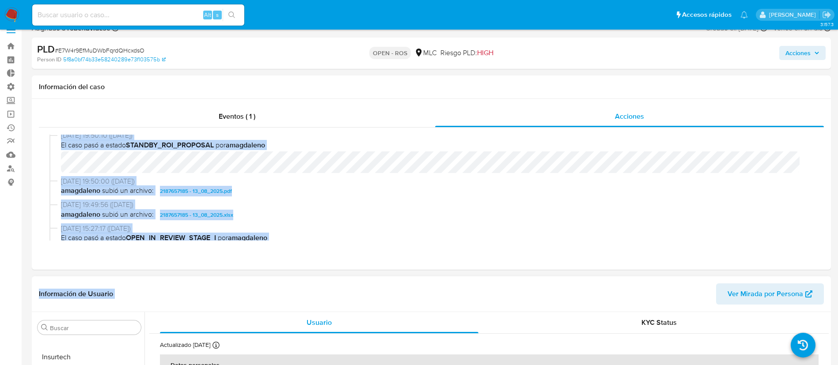
scroll to position [15, 0]
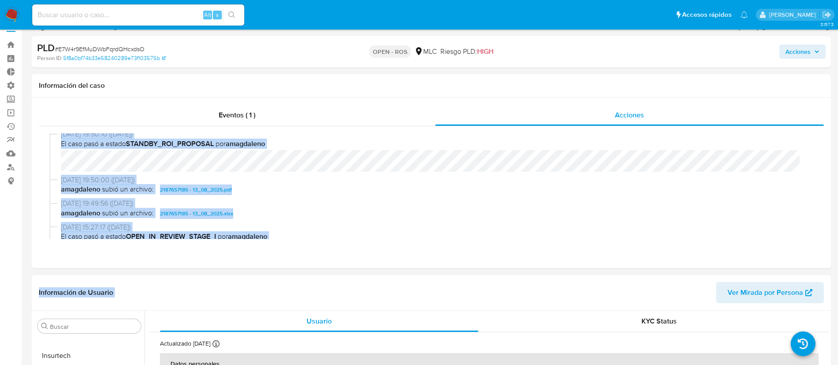
click at [363, 295] on header "Información de Usuario Ver Mirada por Persona" at bounding box center [431, 292] width 785 height 21
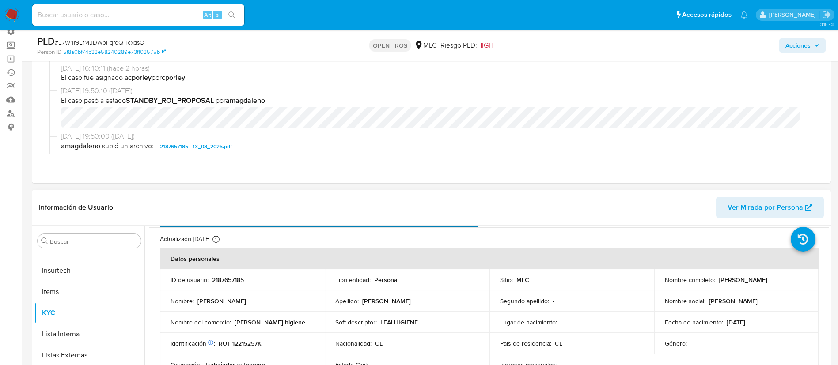
scroll to position [20, 0]
drag, startPoint x: 257, startPoint y: 280, endPoint x: 211, endPoint y: 282, distance: 46.0
click at [211, 282] on div "ID de usuario : 2187657185" at bounding box center [242, 280] width 144 height 8
copy p "2187657185"
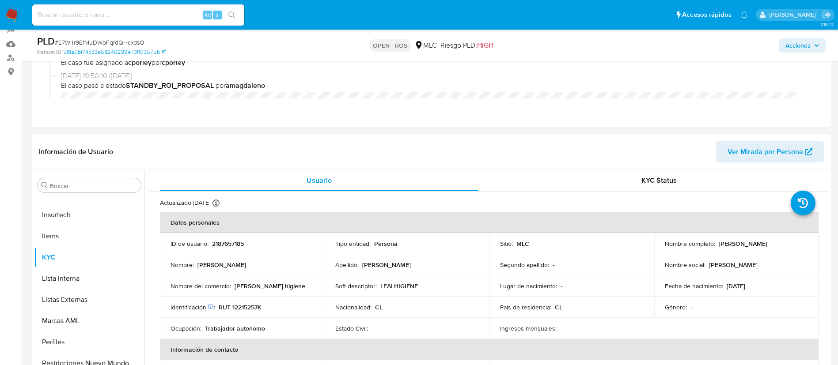
scroll to position [0, 0]
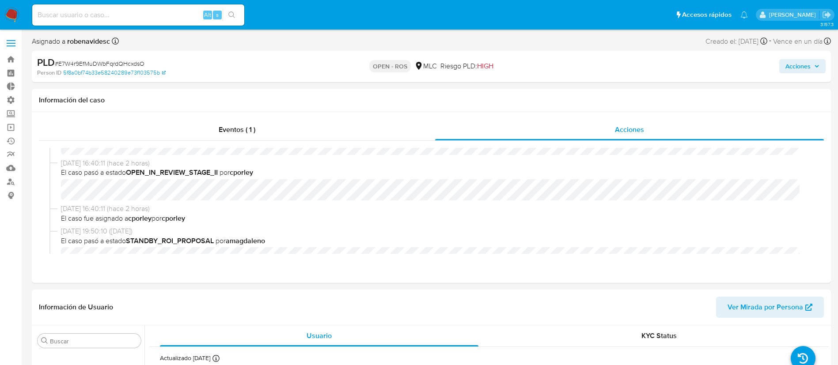
click at [788, 64] on span "Acciones" at bounding box center [797, 66] width 25 height 14
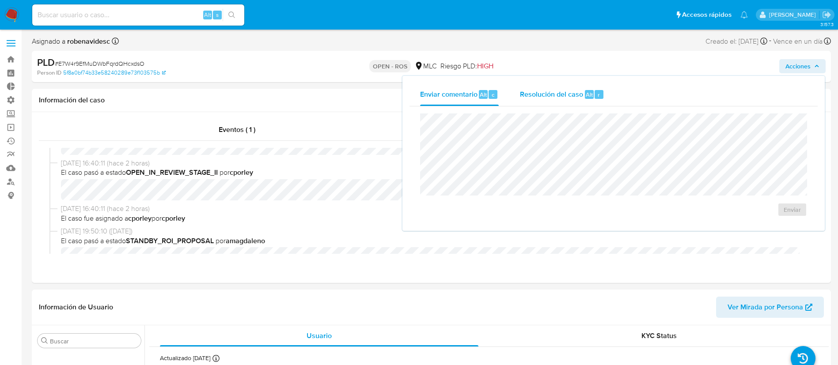
click at [588, 99] on div "Resolución del caso Alt r" at bounding box center [562, 94] width 84 height 23
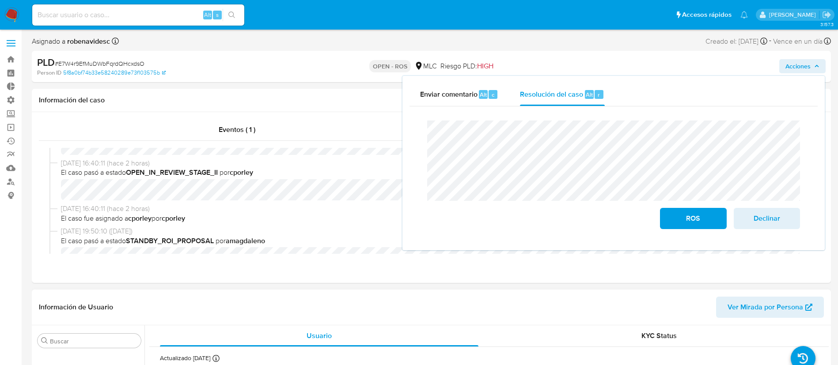
click at [364, 321] on div "Información de Usuario Ver Mirada por Persona" at bounding box center [431, 308] width 799 height 36
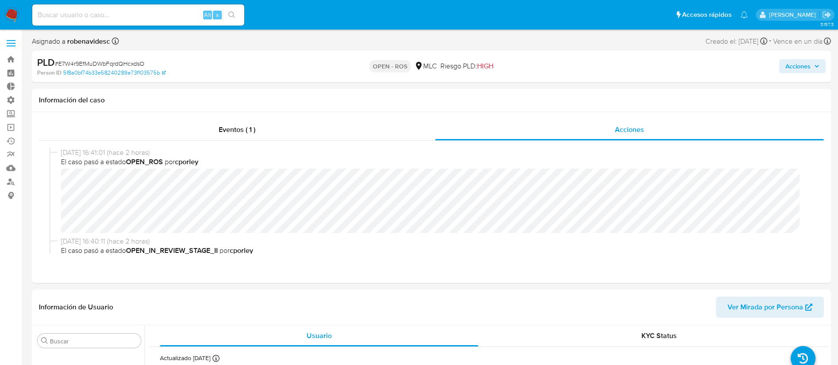
click at [796, 72] on span "Acciones" at bounding box center [797, 66] width 25 height 14
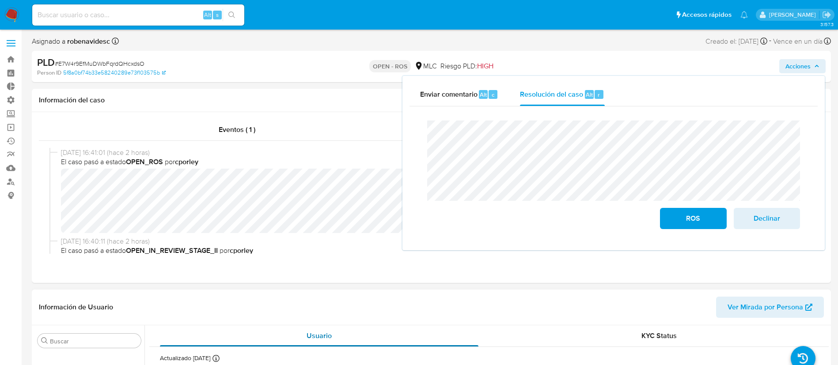
click at [478, 345] on button "Usuario" at bounding box center [319, 336] width 340 height 21
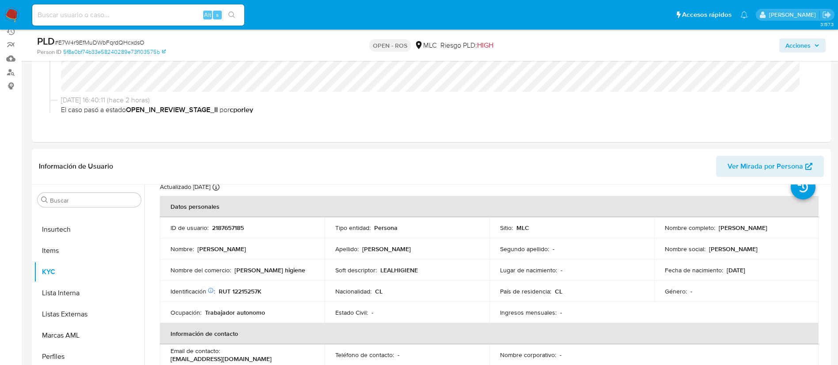
scroll to position [38, 0]
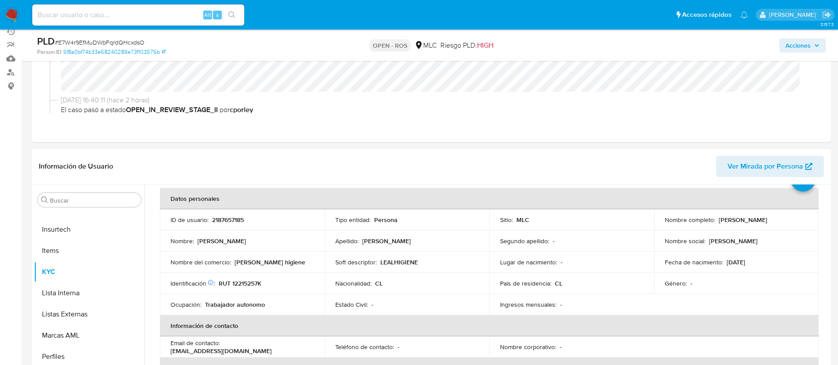
drag, startPoint x: 792, startPoint y: 224, endPoint x: 717, endPoint y: 218, distance: 75.3
click at [717, 218] on div "Nombre completo : Claudia Paola Hurtado Nilo" at bounding box center [737, 220] width 144 height 8
copy p "Claudia Paola Hurtado Nilo"
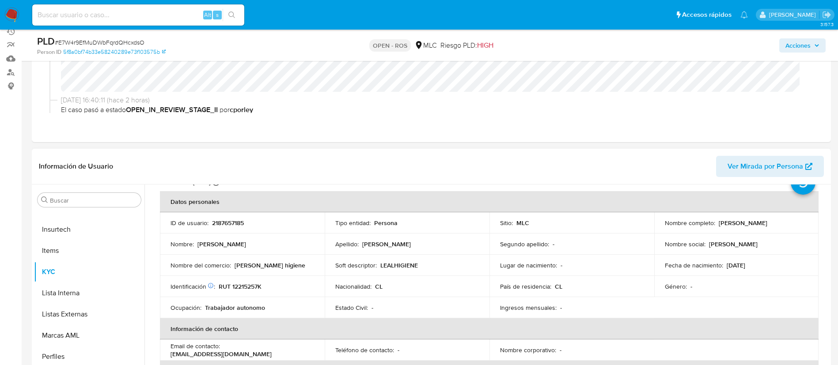
scroll to position [34, 0]
drag, startPoint x: 417, startPoint y: 268, endPoint x: 379, endPoint y: 265, distance: 38.6
click at [379, 265] on div "Soft descriptor : LEALHIGIENE" at bounding box center [407, 266] width 144 height 8
copy p "LEALHIGIENE"
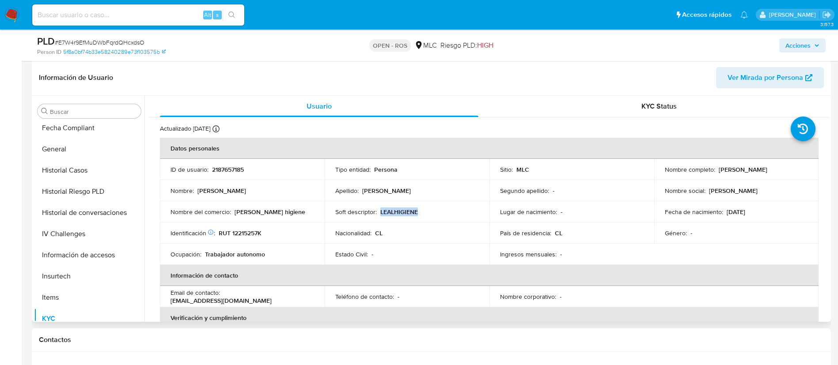
scroll to position [233, 0]
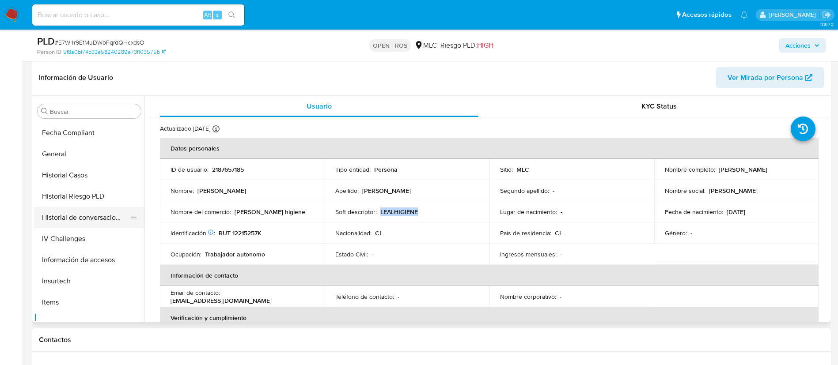
click at [70, 214] on button "Historial de conversaciones" at bounding box center [85, 217] width 103 height 21
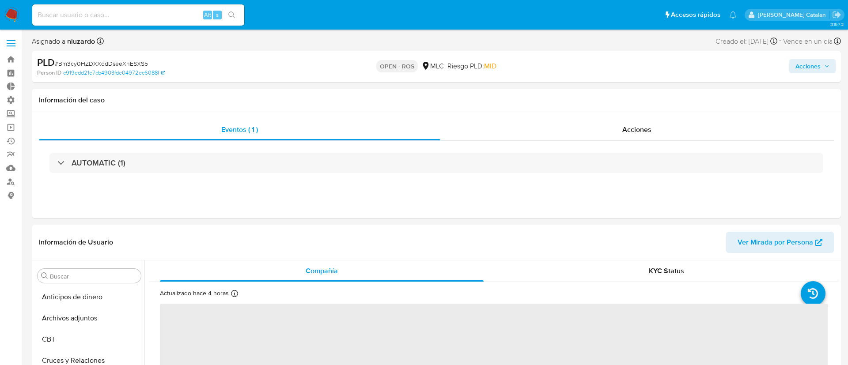
select select "10"
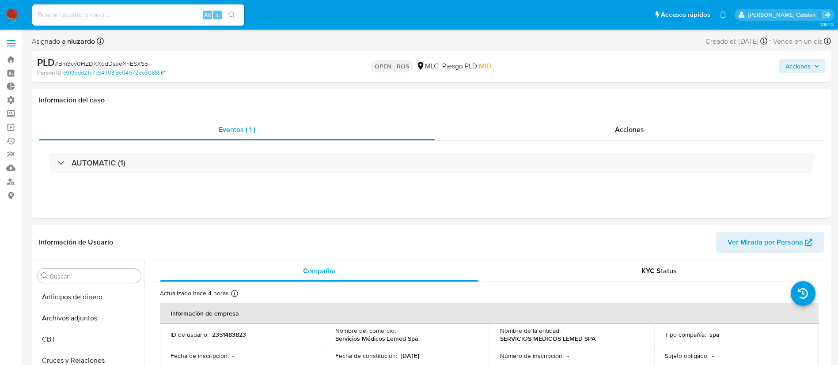
scroll to position [373, 0]
click at [580, 121] on div "Acciones" at bounding box center [629, 129] width 389 height 21
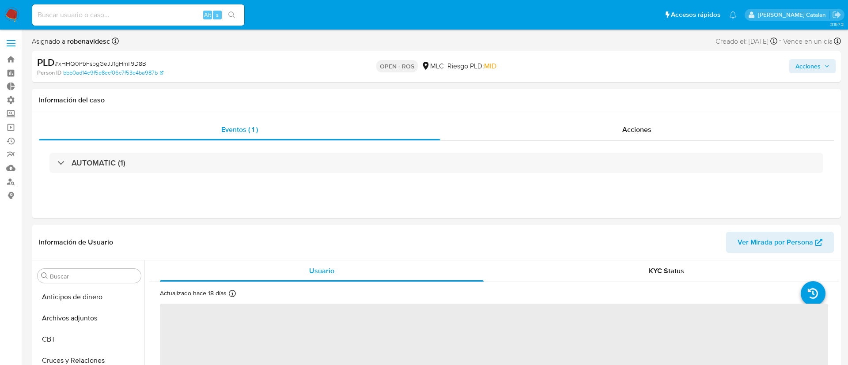
select select "10"
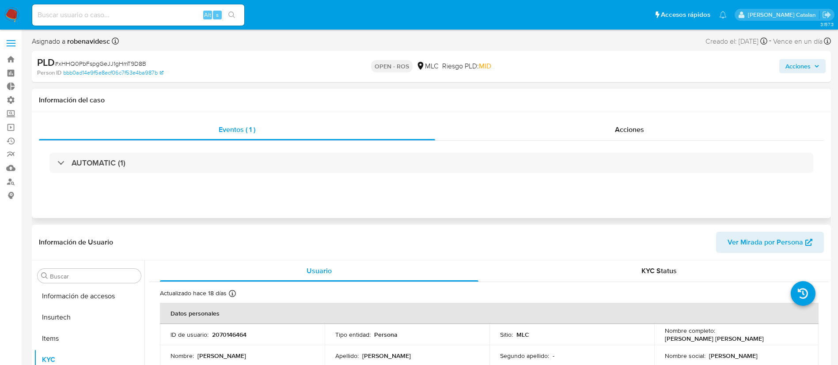
scroll to position [373, 0]
click at [591, 133] on div "Acciones" at bounding box center [629, 129] width 389 height 21
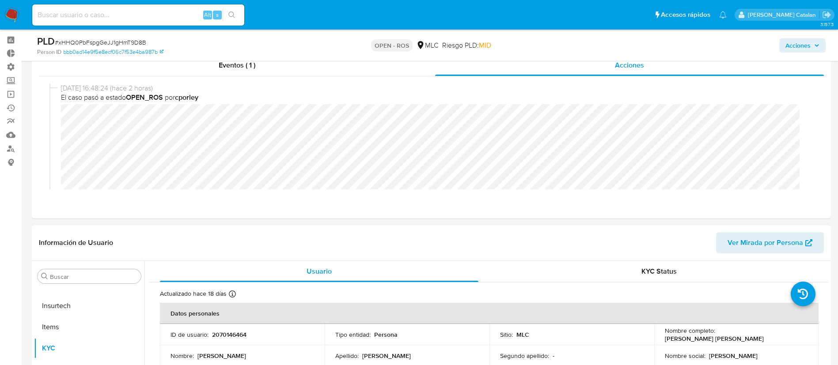
scroll to position [34, 0]
click at [404, 100] on span "El caso pasó a estado OPEN_ROS por cporley" at bounding box center [435, 97] width 749 height 10
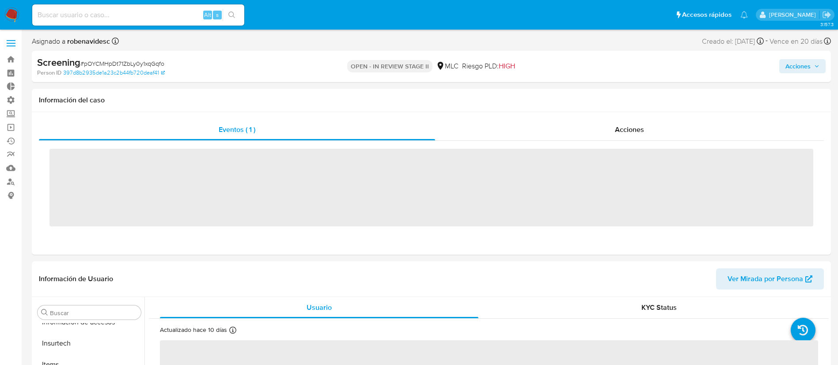
scroll to position [373, 0]
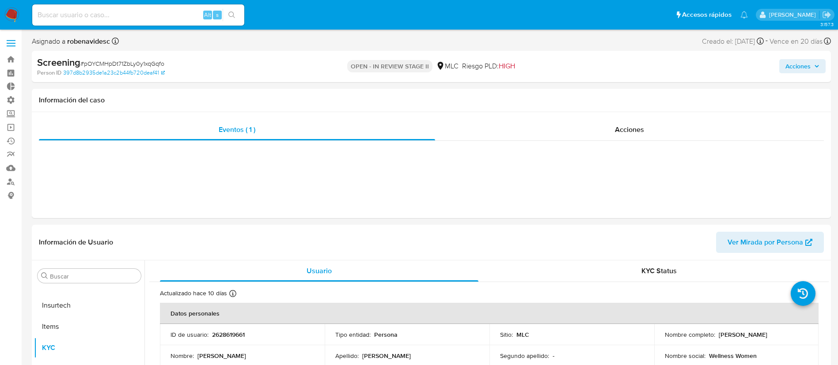
select select "10"
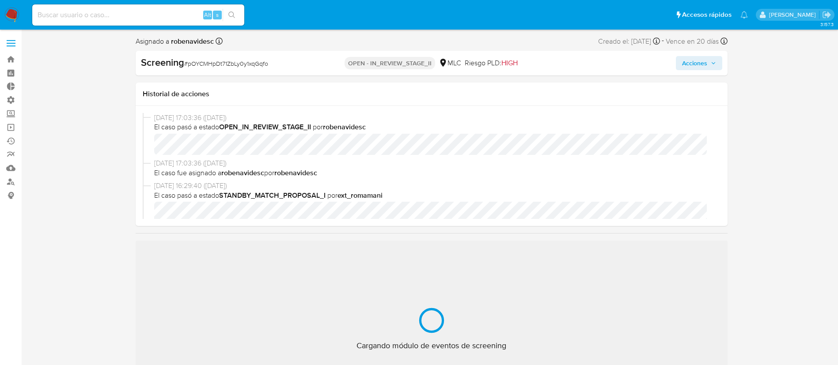
select select "10"
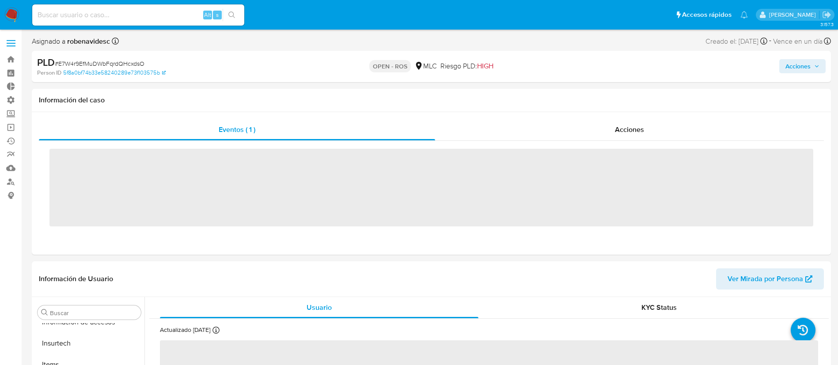
scroll to position [373, 0]
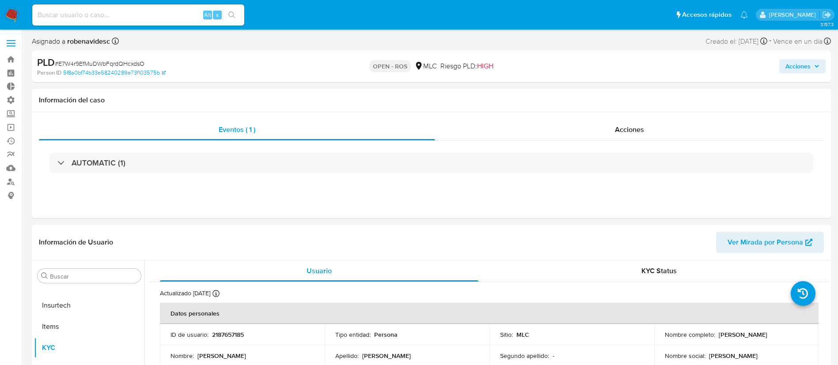
select select "10"
click at [75, 351] on button "Historial de conversaciones" at bounding box center [85, 355] width 103 height 21
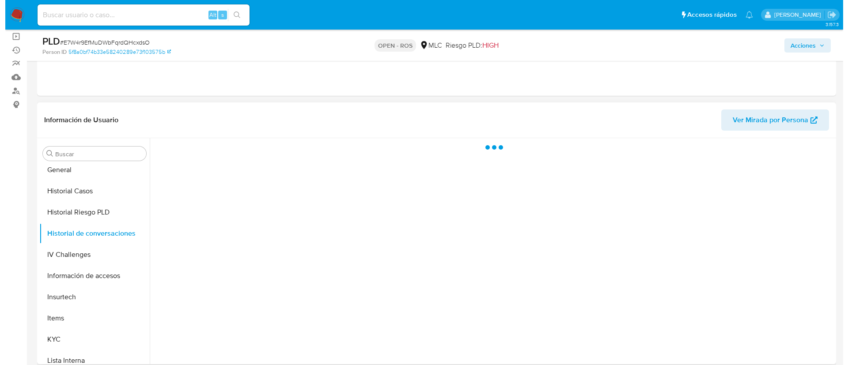
scroll to position [102, 0]
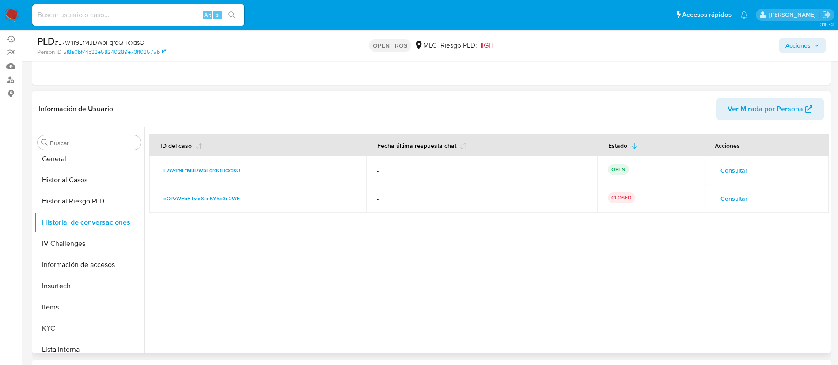
click at [731, 200] on span "Consultar" at bounding box center [733, 199] width 27 height 12
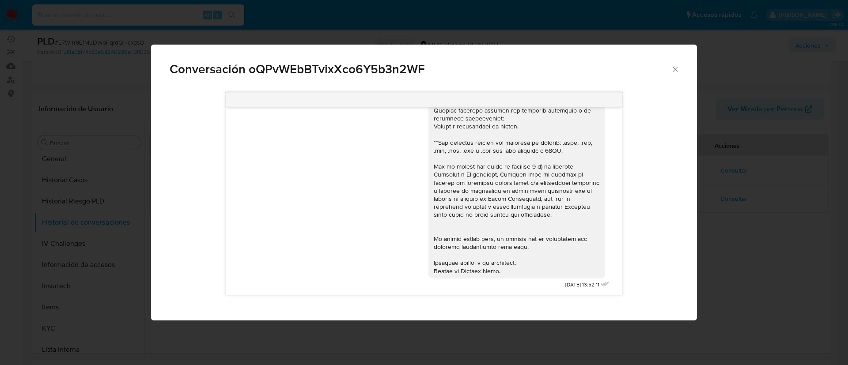
scroll to position [0, 0]
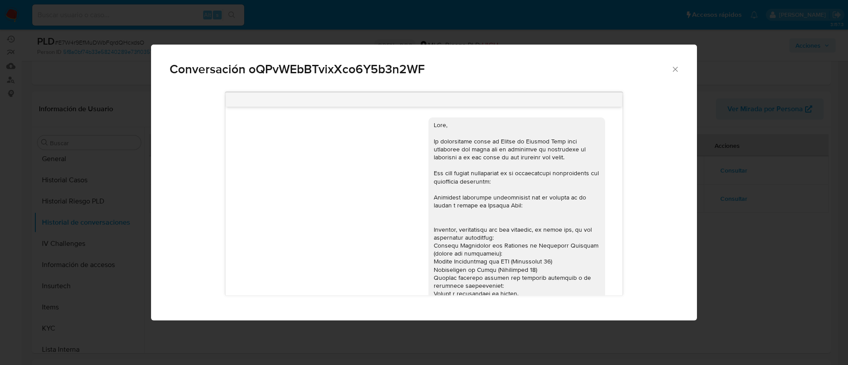
click at [676, 71] on icon "Cerrar" at bounding box center [675, 69] width 9 height 9
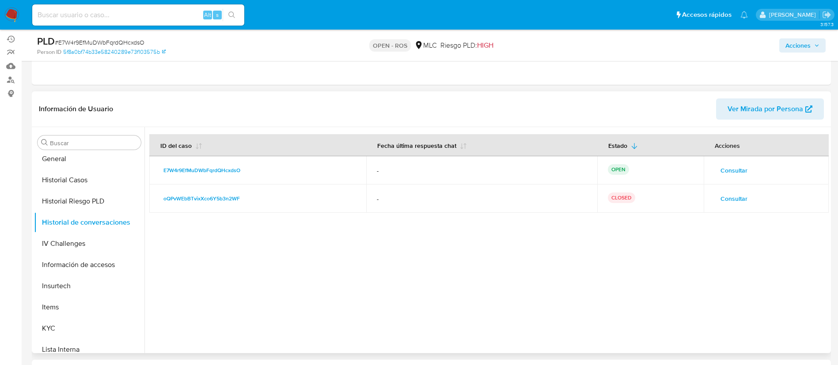
click at [728, 169] on span "Consultar" at bounding box center [733, 170] width 27 height 12
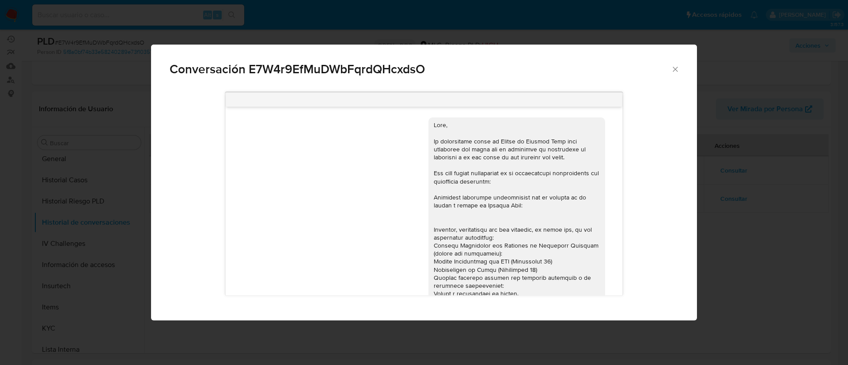
click at [673, 68] on icon "Cerrar" at bounding box center [675, 69] width 9 height 9
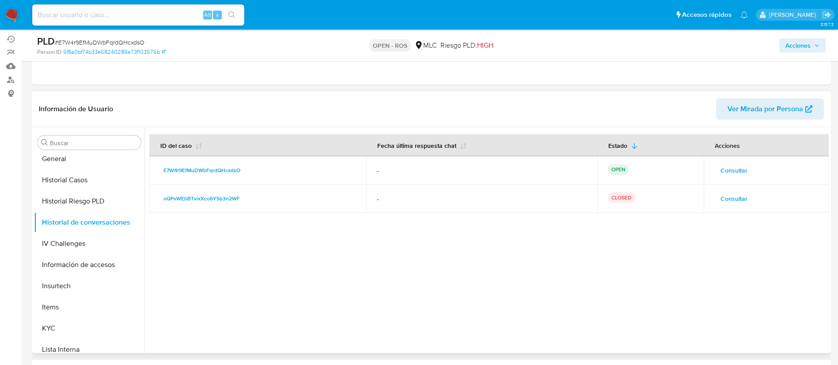
click at [600, 262] on div at bounding box center [486, 240] width 684 height 226
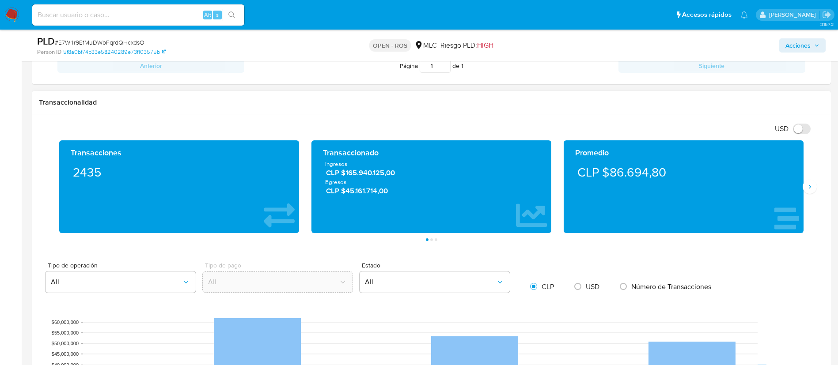
scroll to position [473, 0]
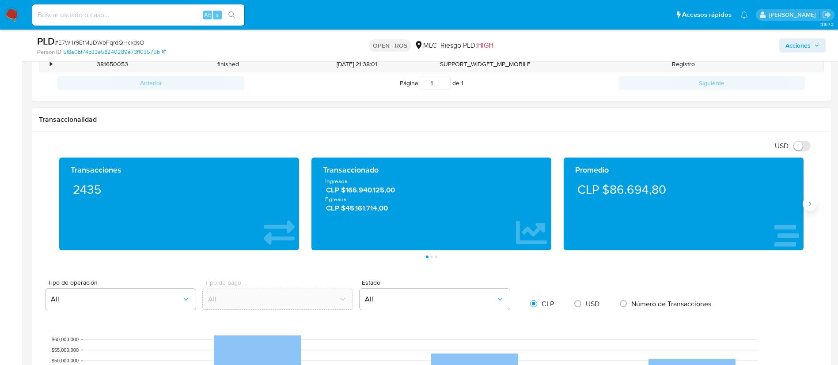
click at [809, 207] on icon "Siguiente" at bounding box center [809, 204] width 7 height 7
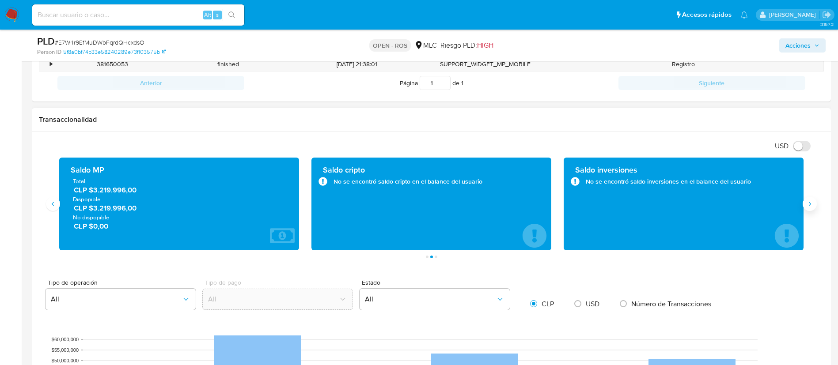
click at [809, 207] on icon "Siguiente" at bounding box center [809, 204] width 7 height 7
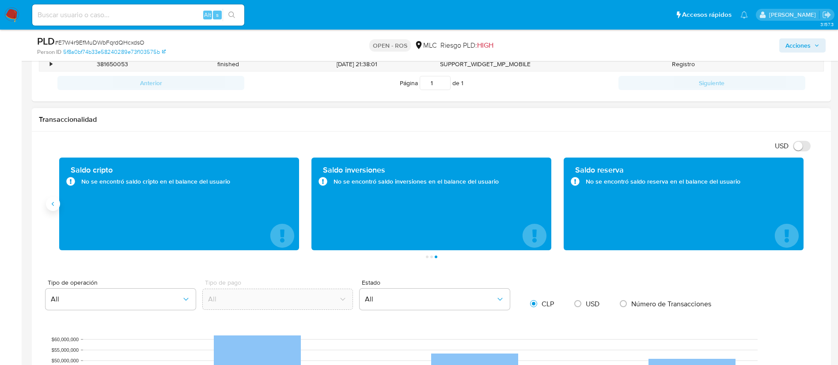
click at [54, 207] on icon "Anterior" at bounding box center [52, 204] width 7 height 7
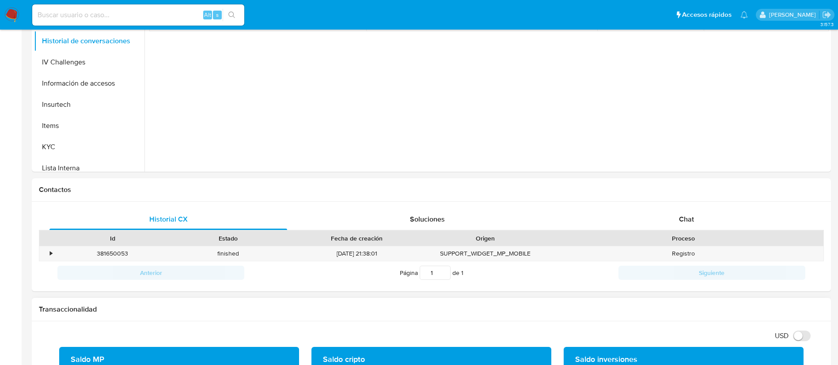
scroll to position [0, 0]
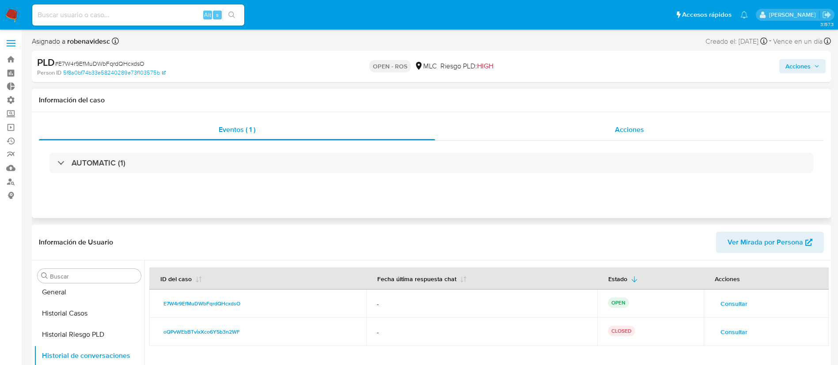
click at [615, 127] on span "Acciones" at bounding box center [629, 130] width 29 height 10
